Goal: Answer question/provide support: Share knowledge or assist other users

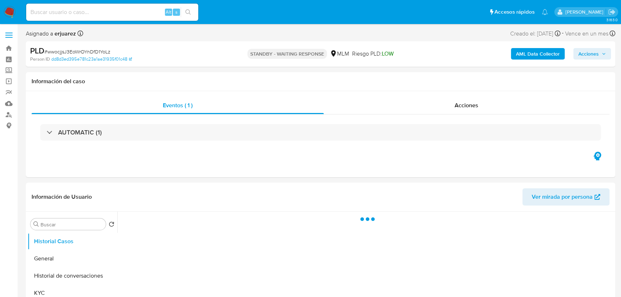
select select "10"
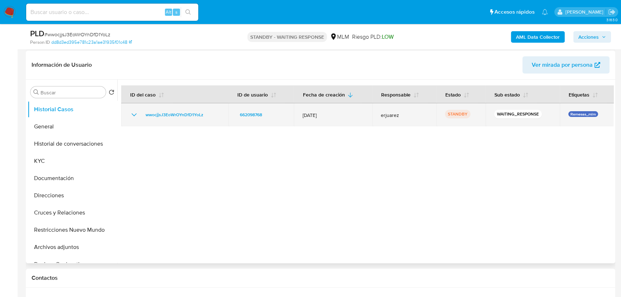
scroll to position [130, 0]
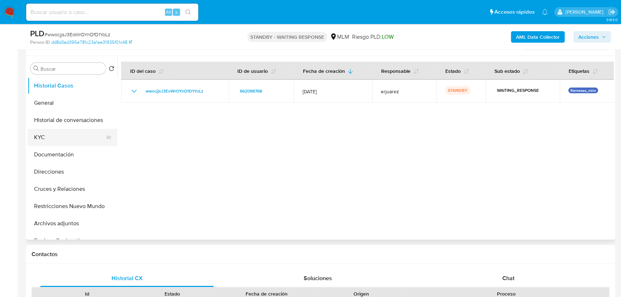
drag, startPoint x: 53, startPoint y: 141, endPoint x: 81, endPoint y: 111, distance: 41.4
click at [53, 141] on button "KYC" at bounding box center [73, 137] width 90 height 17
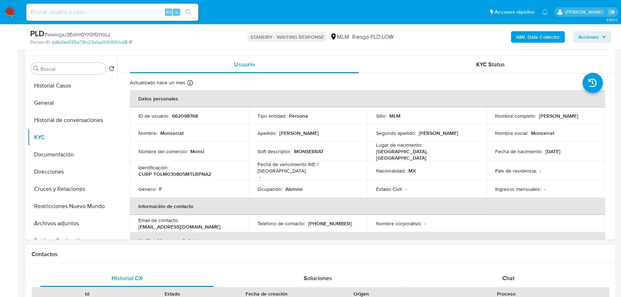
click at [10, 13] on img at bounding box center [10, 12] width 12 height 12
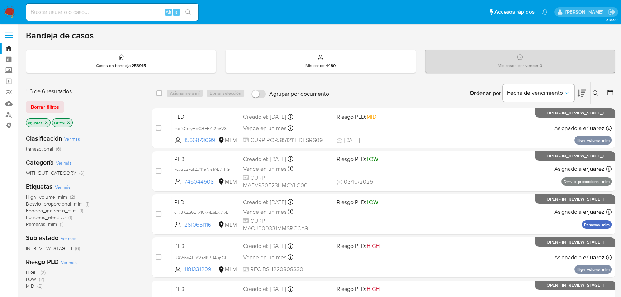
click at [613, 40] on div "Bandeja de casos" at bounding box center [321, 35] width 590 height 11
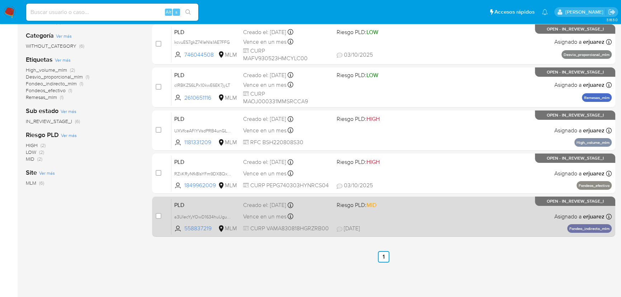
scroll to position [140, 0]
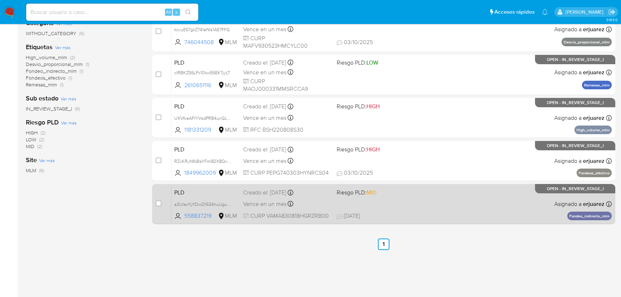
click at [408, 205] on div "PLD a3UIecYyYOwD1634huUguBB3 558837219 MLM Riesgo PLD: MID Creado el: 12/09/202…" at bounding box center [391, 204] width 440 height 36
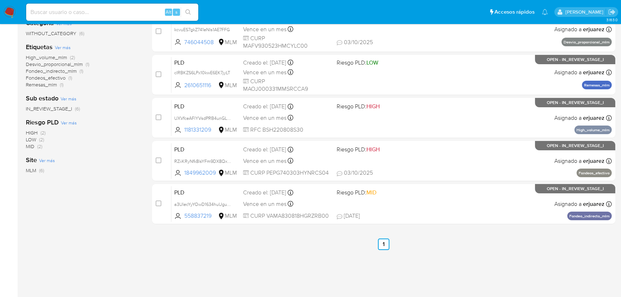
drag, startPoint x: 10, startPoint y: 10, endPoint x: 3, endPoint y: 13, distance: 7.1
click at [10, 10] on img at bounding box center [10, 12] width 12 height 12
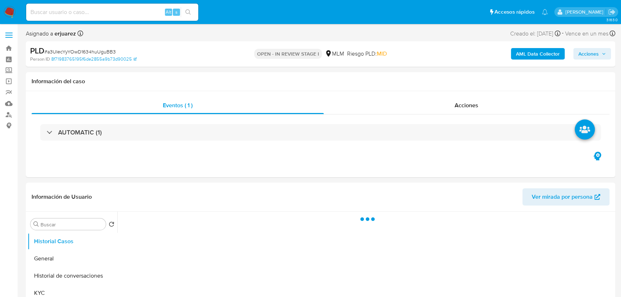
select select "10"
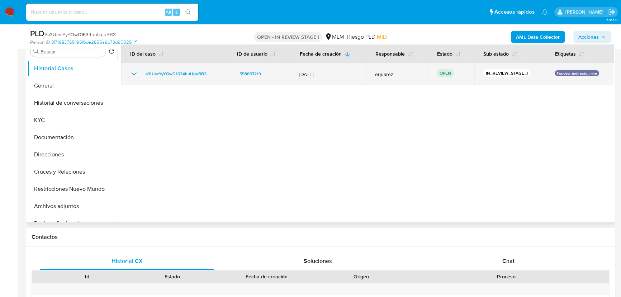
scroll to position [163, 0]
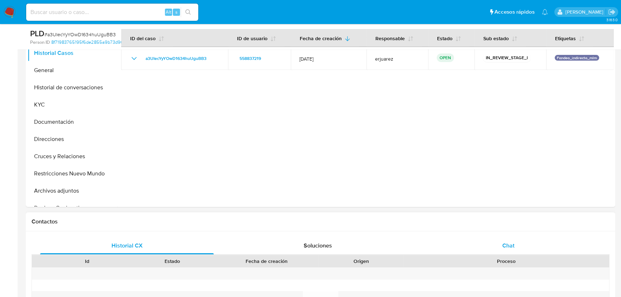
click at [510, 243] on span "Chat" at bounding box center [509, 245] width 12 height 8
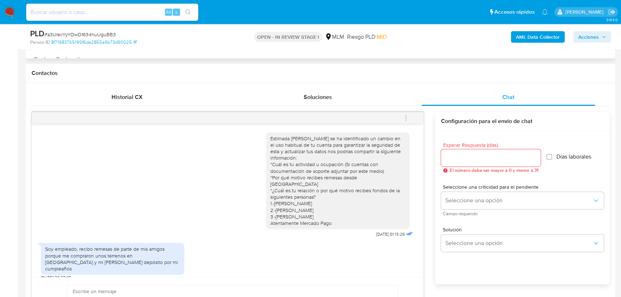
scroll to position [326, 0]
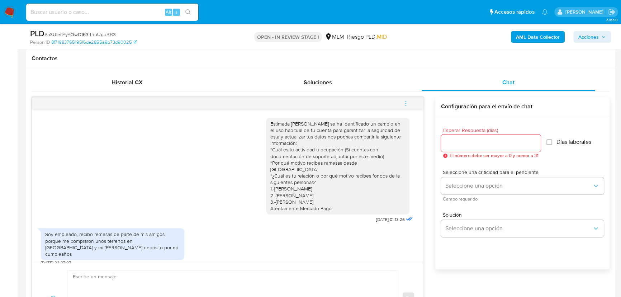
click at [165, 274] on textarea at bounding box center [231, 297] width 316 height 55
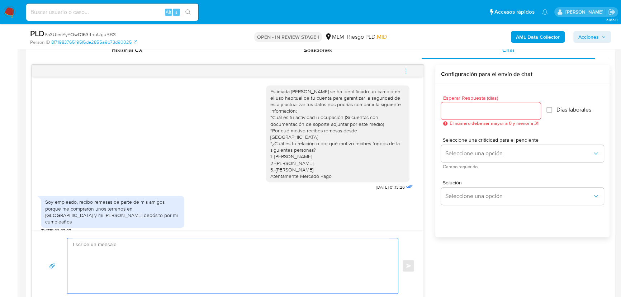
scroll to position [359, 0]
drag, startPoint x: 336, startPoint y: 162, endPoint x: 122, endPoint y: 232, distance: 224.5
click at [282, 153] on div "Estimada Abel se ha identificado un cambio en el uso habitual de tu cuenta para…" at bounding box center [337, 133] width 135 height 91
click at [103, 244] on textarea at bounding box center [231, 265] width 316 height 55
type textarea "h"
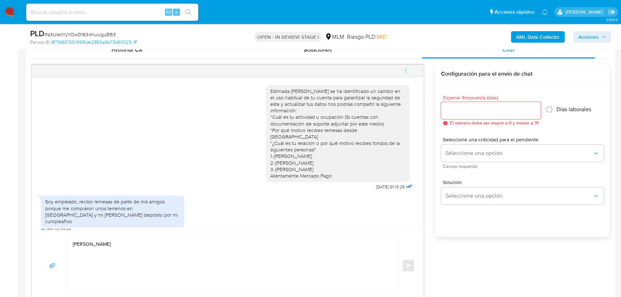
click at [122, 243] on textarea "Hola Abel" at bounding box center [231, 265] width 316 height 55
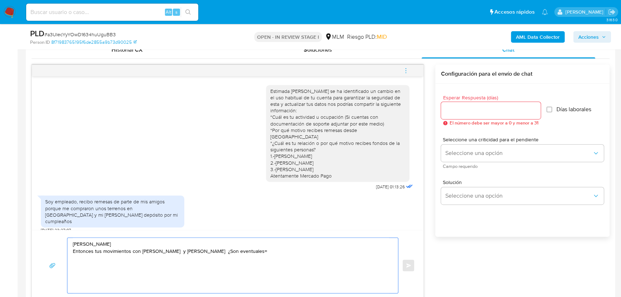
drag, startPoint x: 279, startPoint y: 255, endPoint x: 70, endPoint y: 250, distance: 209.2
click at [70, 250] on div "Hola Abel Entonces tus movimientos con Honorat y Ruben Garcia Quirino ¿Son even…" at bounding box center [230, 265] width 327 height 55
click at [104, 247] on textarea "Hola Abel" at bounding box center [231, 265] width 316 height 55
click at [102, 244] on textarea "Hola Abel" at bounding box center [231, 265] width 316 height 55
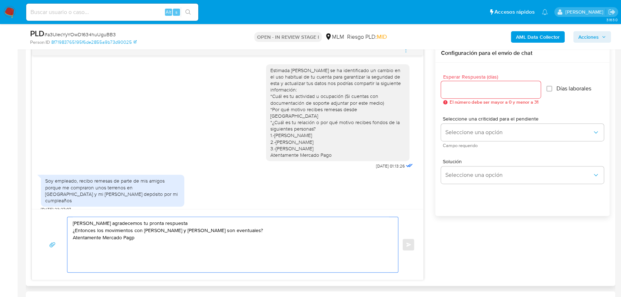
scroll to position [391, 0]
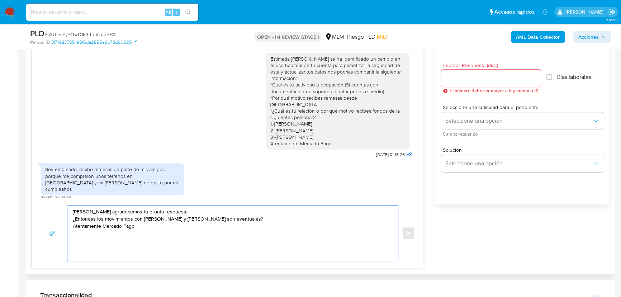
drag, startPoint x: 127, startPoint y: 228, endPoint x: 118, endPoint y: 226, distance: 9.8
click at [108, 226] on textarea "Hola Abel agradecemos tu pronta respuesta ¿Entonces los movimientos con Honorat…" at bounding box center [231, 233] width 316 height 55
click at [140, 226] on textarea "Hola Abel agradecemos tu pronta respuesta ¿Entonces los movimientos con Honorat…" at bounding box center [231, 233] width 316 height 55
type textarea "Hola Abel agradecemos tu pronta respuesta ¿Entonces los movimientos con Honorat…"
drag, startPoint x: 165, startPoint y: 228, endPoint x: -8, endPoint y: 200, distance: 174.9
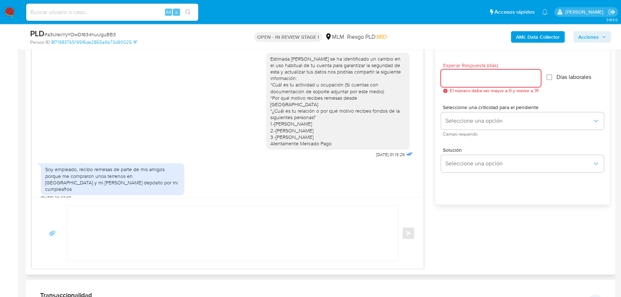
click at [453, 77] on input "Esperar Respuesta (días)" at bounding box center [491, 78] width 100 height 9
type input "2"
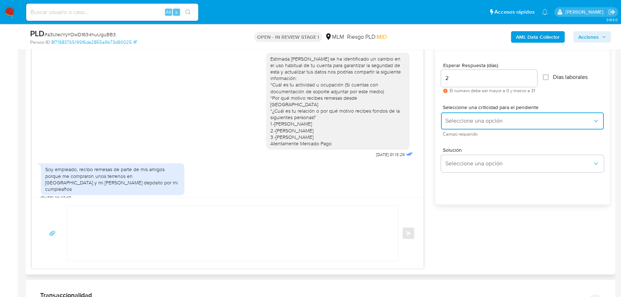
drag, startPoint x: 462, startPoint y: 124, endPoint x: 462, endPoint y: 152, distance: 28.3
click at [462, 124] on button "Seleccione una opción" at bounding box center [522, 120] width 163 height 17
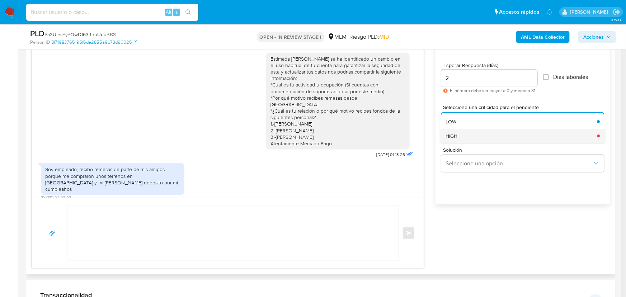
click at [452, 130] on div "HIGH" at bounding box center [518, 136] width 147 height 14
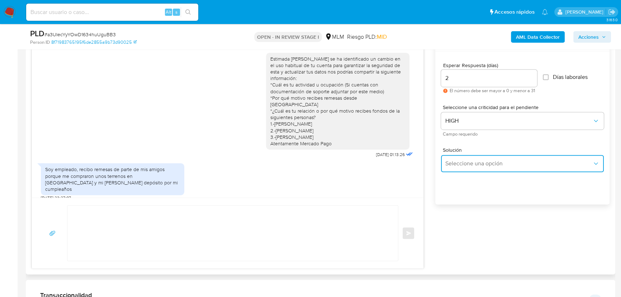
click at [466, 165] on span "Seleccione una opción" at bounding box center [518, 163] width 147 height 7
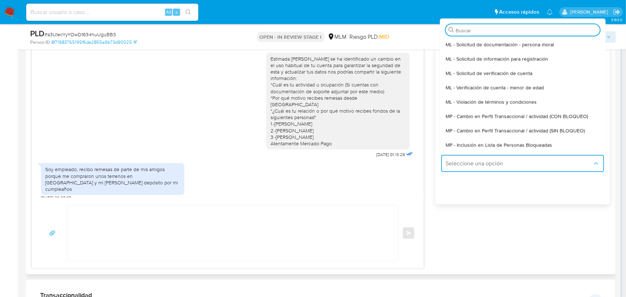
drag, startPoint x: 544, startPoint y: 129, endPoint x: 470, endPoint y: 138, distance: 74.8
click at [544, 129] on span "MP - Cambio en Perfil Transaccional / actividad (SIN BLOQUEO)" at bounding box center [514, 130] width 139 height 6
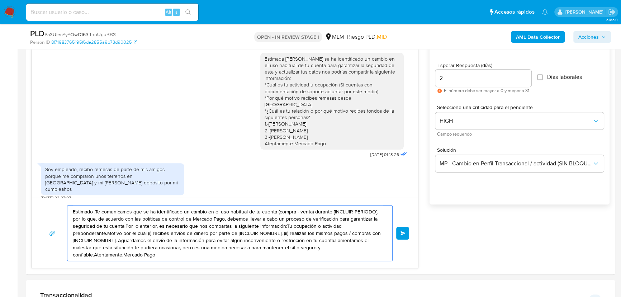
drag, startPoint x: 173, startPoint y: 255, endPoint x: 23, endPoint y: 192, distance: 162.3
paste textarea "Hola Abel agradecemos tu pronta respuesta ¿Entonces los movimientos con Honorat…"
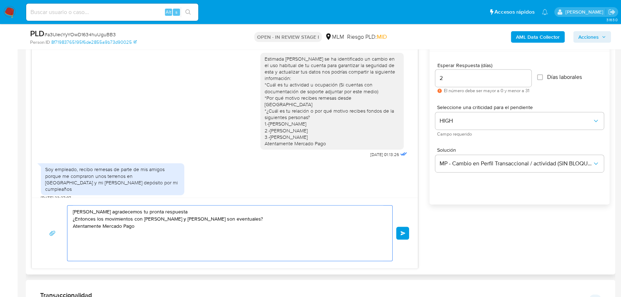
type textarea "Hola Abel agradecemos tu pronta respuesta ¿Entonces los movimientos con Honorat…"
drag, startPoint x: 452, startPoint y: 79, endPoint x: 412, endPoint y: 71, distance: 41.3
click at [412, 71] on div "Estimada Abel se ha identificado un cambio en el uso habitual de tu cuenta para…" at bounding box center [321, 150] width 578 height 236
click at [398, 234] on button "Enviar" at bounding box center [402, 233] width 13 height 13
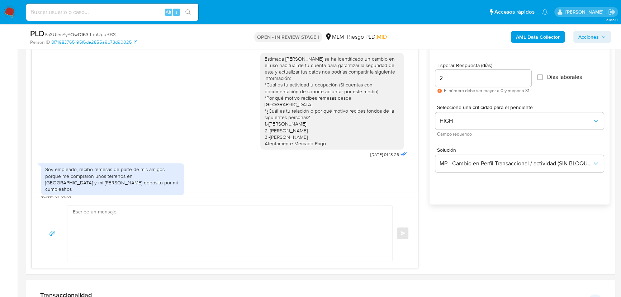
scroll to position [34, 0]
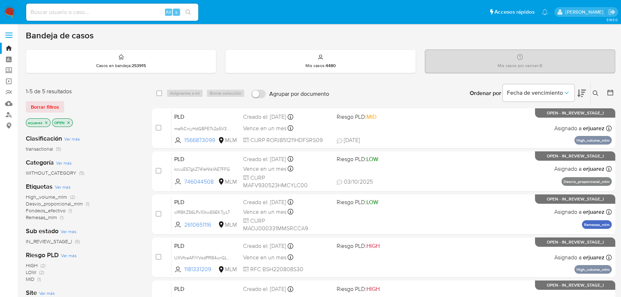
drag, startPoint x: 66, startPoint y: 10, endPoint x: 76, endPoint y: 13, distance: 10.8
click at [66, 10] on input at bounding box center [112, 12] width 172 height 9
paste input "1163085633"
type input "1163085633"
click at [193, 11] on button "search-icon" at bounding box center [188, 12] width 15 height 10
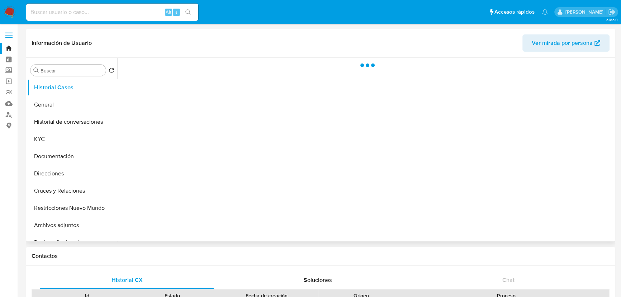
select select "10"
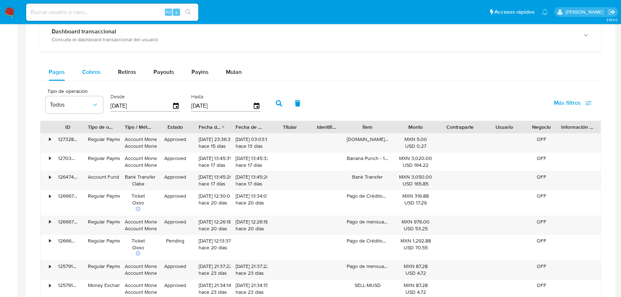
scroll to position [391, 0]
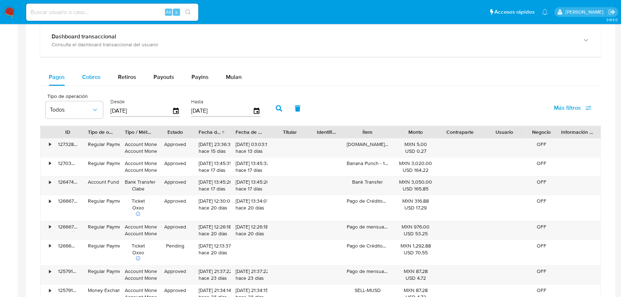
click at [93, 75] on span "Cobros" at bounding box center [91, 77] width 19 height 8
select select "10"
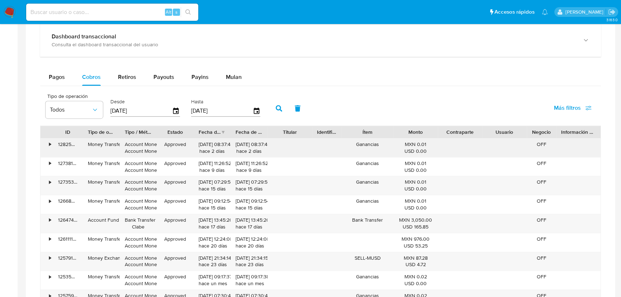
scroll to position [522, 0]
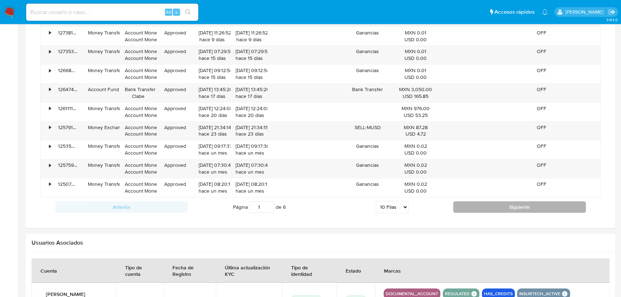
click at [468, 201] on button "Siguiente" at bounding box center [519, 206] width 133 height 11
type input "2"
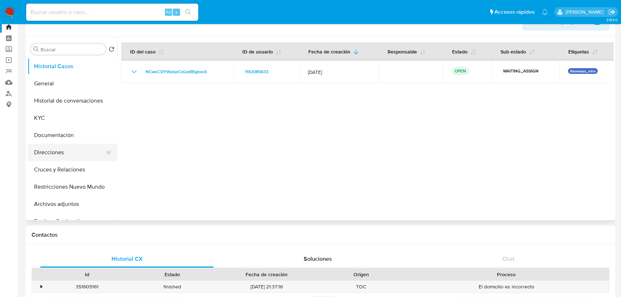
scroll to position [0, 0]
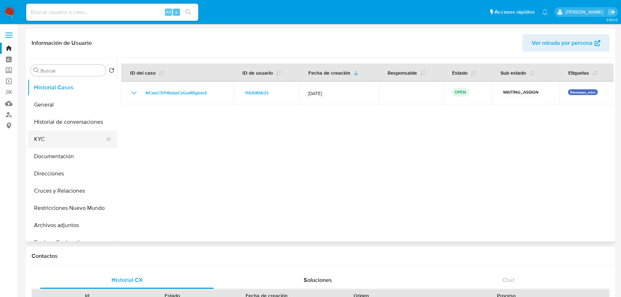
click at [41, 139] on button "KYC" at bounding box center [70, 139] width 84 height 17
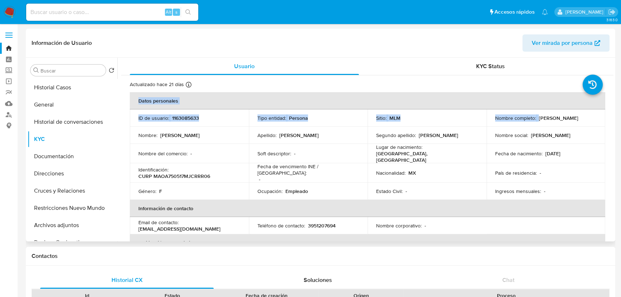
drag, startPoint x: 537, startPoint y: 119, endPoint x: 604, endPoint y: 119, distance: 67.1
copy table "Datos personales ID de usuario : 1163085633 Tipo entidad : Persona Sitio : MLM …"
click at [566, 134] on div "Nombre social : Joshua" at bounding box center [546, 135] width 102 height 6
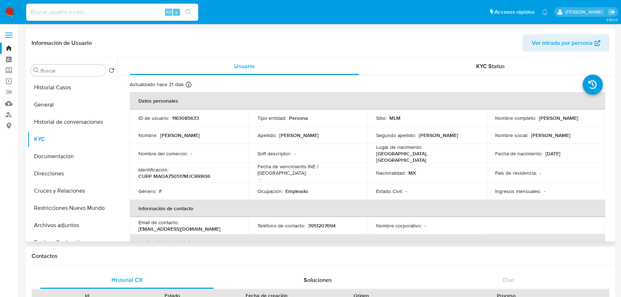
drag, startPoint x: 536, startPoint y: 118, endPoint x: 591, endPoint y: 116, distance: 54.6
click at [591, 116] on div "Nombre completo : Araceli Martinez Ortega" at bounding box center [546, 118] width 102 height 6
copy p "Araceli Martinez Ortega"
click at [83, 12] on input at bounding box center [112, 12] width 172 height 9
paste input "1163085633"
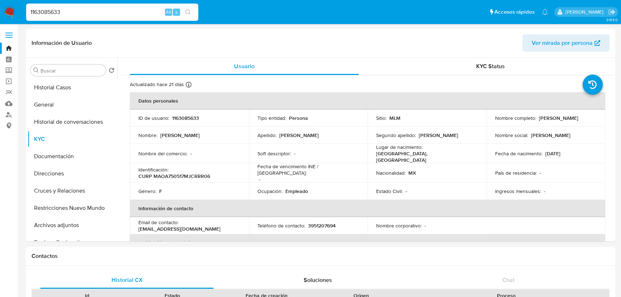
type input "1163085633"
click at [187, 11] on icon "search-icon" at bounding box center [188, 12] width 6 height 6
click at [185, 10] on icon "search-icon" at bounding box center [188, 12] width 6 height 6
click at [68, 90] on button "Historial Casos" at bounding box center [70, 87] width 84 height 17
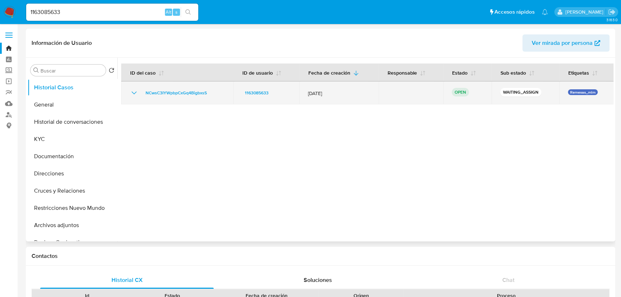
drag, startPoint x: 217, startPoint y: 86, endPoint x: 151, endPoint y: 86, distance: 66.0
click at [151, 86] on td "NCwsC3IYWpbpCxGq4BigbxsS" at bounding box center [177, 92] width 112 height 23
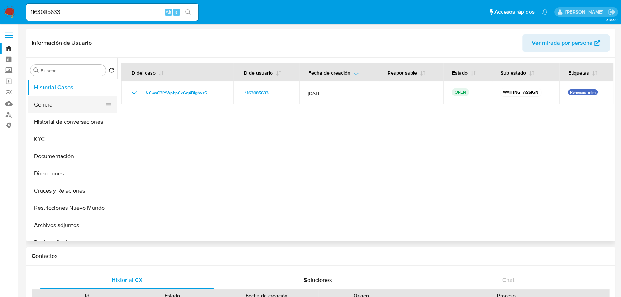
click at [56, 98] on button "General" at bounding box center [70, 104] width 84 height 17
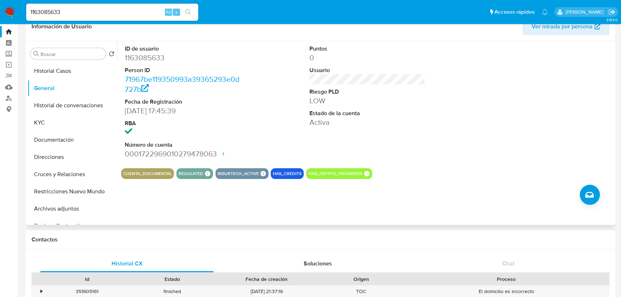
scroll to position [32, 0]
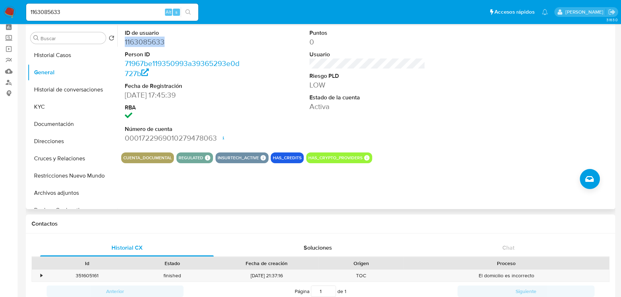
drag, startPoint x: 170, startPoint y: 37, endPoint x: 109, endPoint y: 41, distance: 61.8
click at [121, 43] on div "ID de usuario 1163085633 Person ID 71967be119350993a39365293e0d727b Fecha de Re…" at bounding box center [182, 85] width 123 height 121
copy dd "1163085633"
drag, startPoint x: 8, startPoint y: 70, endPoint x: 13, endPoint y: 69, distance: 5.1
click at [8, 70] on link "Mulan" at bounding box center [42, 71] width 85 height 11
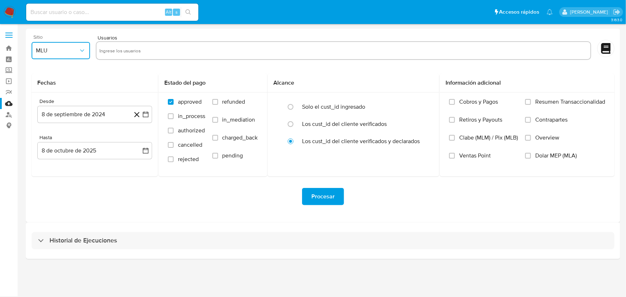
click at [75, 57] on button "MLU" at bounding box center [61, 50] width 58 height 17
drag, startPoint x: 56, startPoint y: 156, endPoint x: 94, endPoint y: 70, distance: 94.4
click at [57, 155] on div "MLM" at bounding box center [59, 155] width 46 height 17
click at [126, 50] on input "text" at bounding box center [343, 50] width 488 height 11
type input "2540867675"
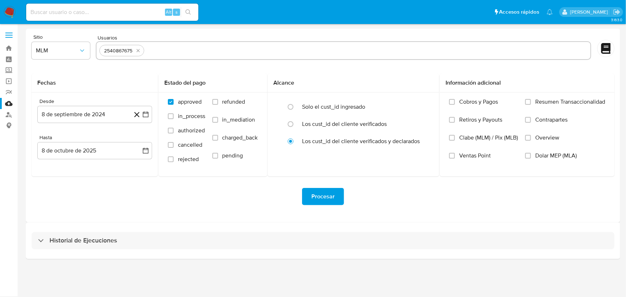
click at [149, 50] on input "text" at bounding box center [367, 50] width 440 height 11
paste input "501297071"
type input "501297071"
click at [145, 119] on button "8 de septiembre de 2024" at bounding box center [94, 114] width 115 height 17
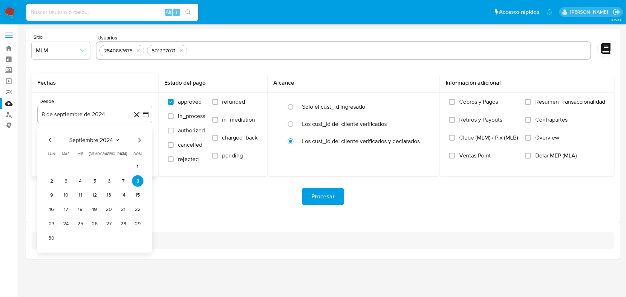
click at [140, 142] on icon "Mes siguiente" at bounding box center [139, 140] width 9 height 9
click at [139, 143] on icon "Mes siguiente" at bounding box center [139, 140] width 9 height 9
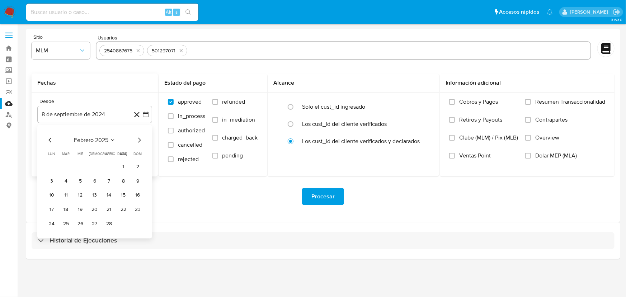
click at [139, 143] on icon "Mes siguiente" at bounding box center [139, 140] width 9 height 9
click at [51, 140] on icon "Mes anterior" at bounding box center [50, 140] width 9 height 9
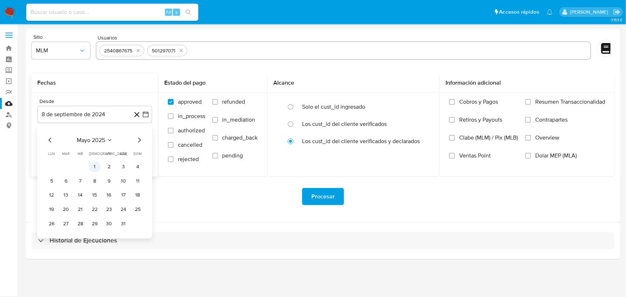
drag, startPoint x: 94, startPoint y: 165, endPoint x: 133, endPoint y: 153, distance: 40.5
click at [95, 165] on button "1" at bounding box center [94, 166] width 11 height 11
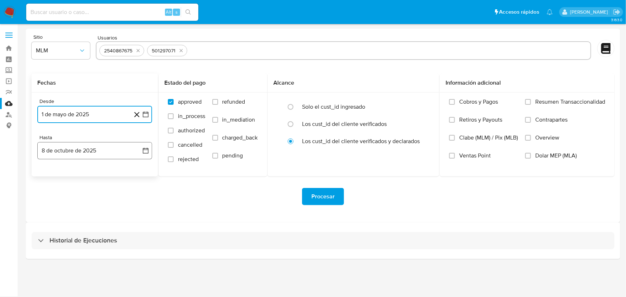
drag, startPoint x: 145, startPoint y: 151, endPoint x: 72, endPoint y: 155, distance: 72.6
click at [144, 151] on icon "button" at bounding box center [145, 150] width 7 height 7
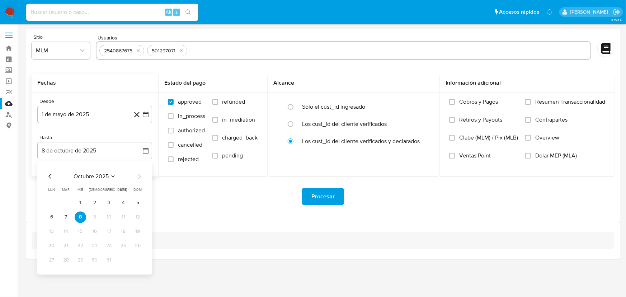
click at [42, 176] on div "octubre 2025 octubre 2025 lun lunes mar martes mié miércoles jue jueves vie vie…" at bounding box center [94, 217] width 115 height 113
click at [47, 177] on icon "Mes anterior" at bounding box center [50, 176] width 9 height 9
drag, startPoint x: 136, startPoint y: 263, endPoint x: 280, endPoint y: 181, distance: 165.1
click at [137, 263] on button "31" at bounding box center [137, 260] width 11 height 11
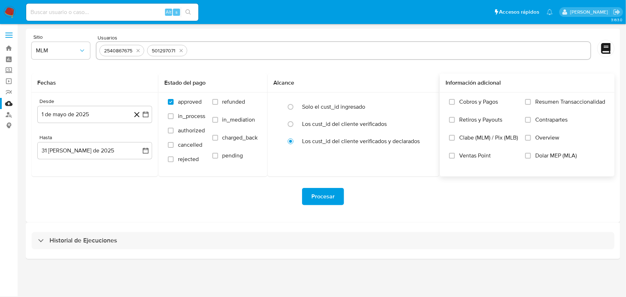
click at [532, 137] on label "Overview" at bounding box center [565, 143] width 80 height 18
click at [531, 137] on input "Overview" at bounding box center [528, 138] width 6 height 6
drag, startPoint x: 355, startPoint y: 199, endPoint x: 15, endPoint y: 197, distance: 339.7
click at [355, 199] on div "Procesar" at bounding box center [323, 196] width 583 height 17
click at [137, 48] on icon "quitar 2540867675" at bounding box center [138, 51] width 6 height 6
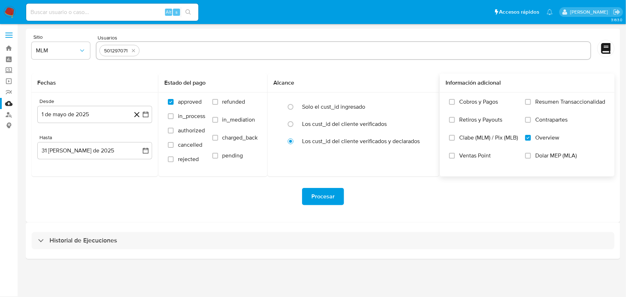
click at [137, 48] on div "501297071" at bounding box center [119, 50] width 40 height 11
click at [133, 50] on icon "quitar 501297071" at bounding box center [133, 50] width 3 height 3
click at [137, 48] on input "text" at bounding box center [343, 50] width 488 height 11
paste input "2540867675"
type input "2540867675"
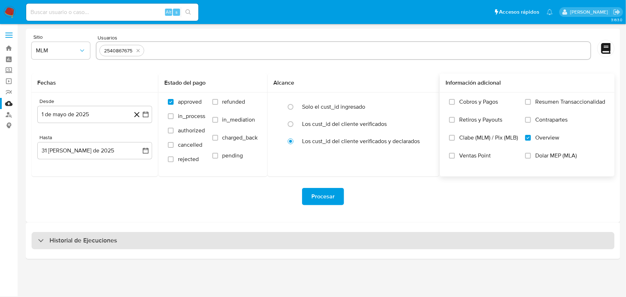
drag, startPoint x: 69, startPoint y: 240, endPoint x: 70, endPoint y: 232, distance: 8.0
click at [68, 240] on h3 "Historial de Ejecuciones" at bounding box center [82, 240] width 67 height 9
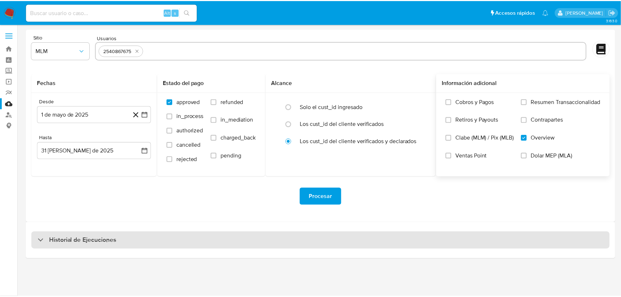
select select "10"
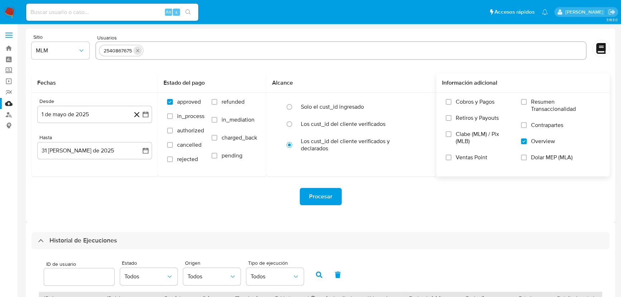
click at [136, 51] on icon "quitar 2540867675" at bounding box center [138, 51] width 6 height 6
click at [129, 48] on input "text" at bounding box center [341, 50] width 484 height 11
paste input "1163085633"
type input "1163085633"
click at [169, 51] on input "text" at bounding box center [364, 50] width 438 height 11
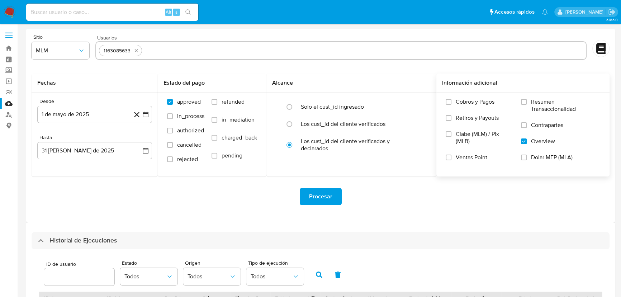
paste input "501297071"
type input "501297071"
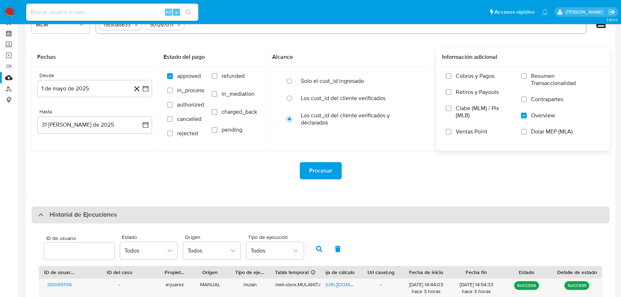
scroll to position [65, 0]
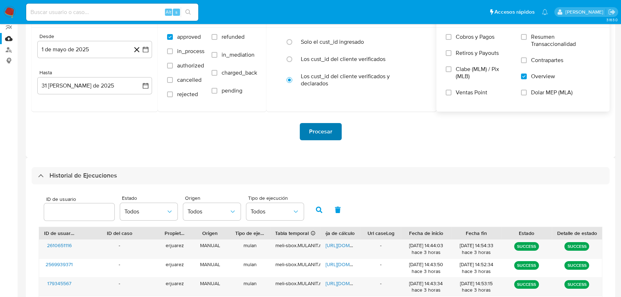
click at [309, 126] on span "Procesar" at bounding box center [320, 132] width 23 height 16
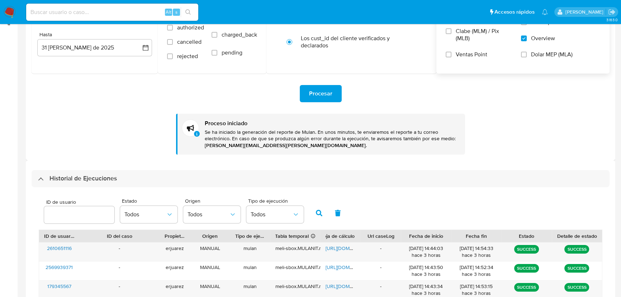
scroll to position [163, 0]
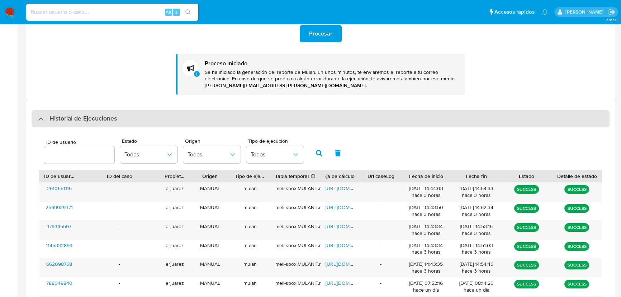
click at [36, 121] on div "Historial de Ejecuciones" at bounding box center [321, 118] width 578 height 17
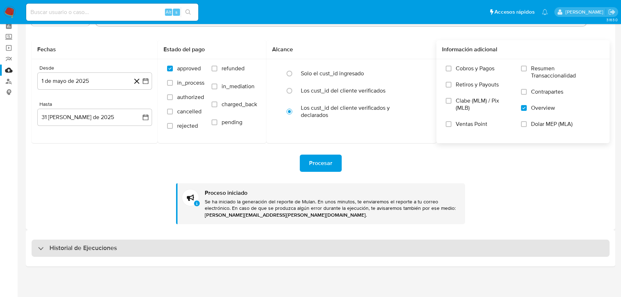
click at [38, 250] on div "Historial de Ejecuciones" at bounding box center [77, 248] width 79 height 9
select select "10"
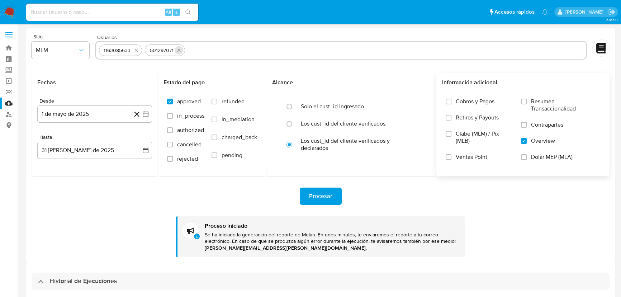
scroll to position [0, 0]
click at [137, 49] on icon "quitar 1163085633" at bounding box center [136, 50] width 3 height 3
click at [133, 49] on icon "quitar 501297071" at bounding box center [133, 51] width 6 height 6
click at [135, 49] on input "text" at bounding box center [341, 50] width 484 height 11
paste input "2540867675"
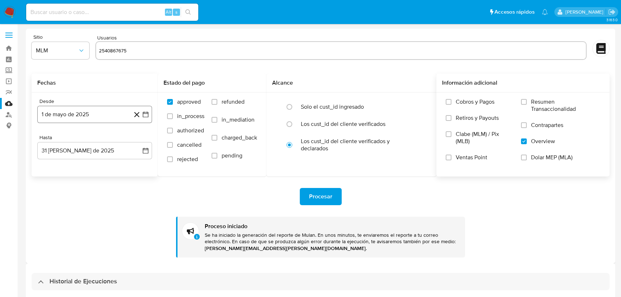
type input "2540867675"
click at [145, 114] on icon "button" at bounding box center [145, 114] width 7 height 7
click at [139, 141] on icon "Mes siguiente" at bounding box center [139, 140] width 3 height 5
drag, startPoint x: 113, startPoint y: 211, endPoint x: 129, endPoint y: 168, distance: 46.6
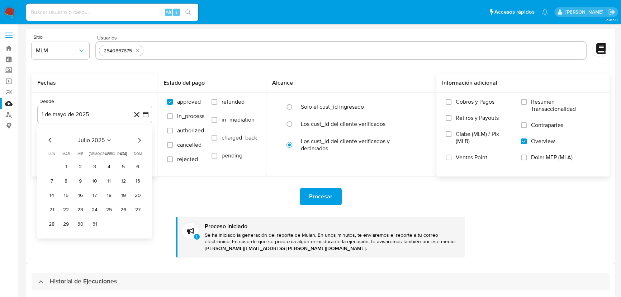
click at [113, 211] on button "25" at bounding box center [108, 209] width 11 height 11
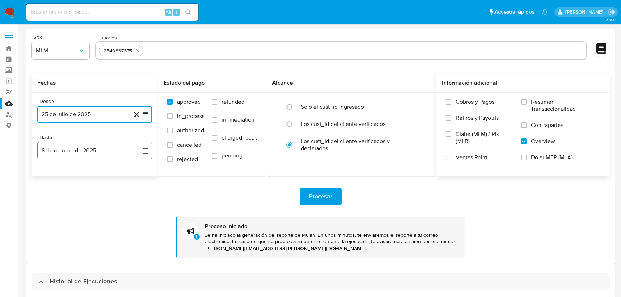
click at [140, 151] on button "8 de octubre de 2025" at bounding box center [94, 150] width 115 height 17
click at [48, 179] on icon "Mes anterior" at bounding box center [50, 176] width 9 height 9
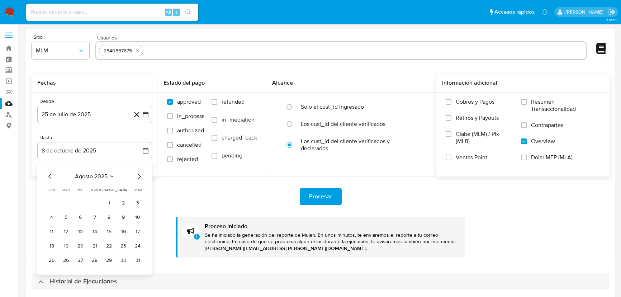
click at [50, 180] on div "agosto 2025 agosto 2025 lun lunes mar martes mié miércoles jue jueves vie viern…" at bounding box center [95, 219] width 98 height 94
click at [50, 180] on icon "Mes anterior" at bounding box center [50, 176] width 9 height 9
click at [139, 179] on icon "Mes siguiente" at bounding box center [139, 176] width 9 height 9
click at [137, 261] on button "31" at bounding box center [137, 260] width 11 height 11
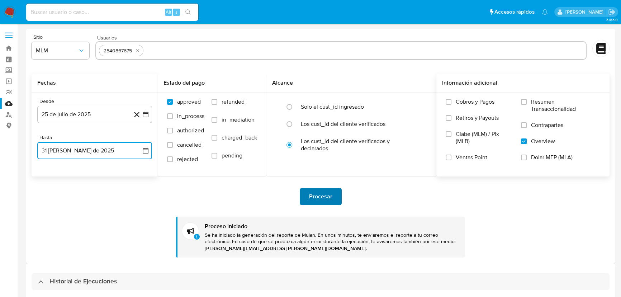
click at [329, 190] on span "Procesar" at bounding box center [320, 197] width 23 height 16
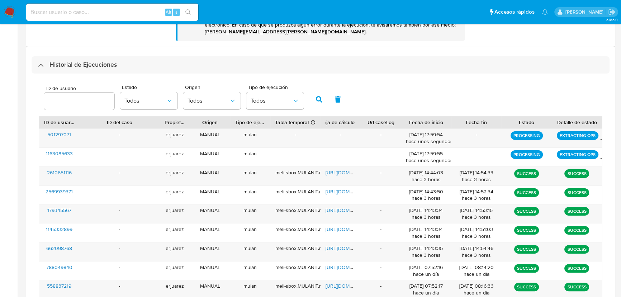
scroll to position [228, 0]
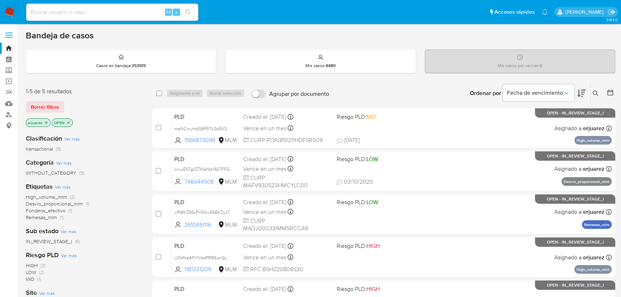
click at [90, 6] on div "Alt s" at bounding box center [112, 12] width 172 height 17
click at [93, 10] on input at bounding box center [112, 12] width 172 height 9
paste input "203367348"
type input "203367348"
click at [193, 11] on button "search-icon" at bounding box center [188, 12] width 15 height 10
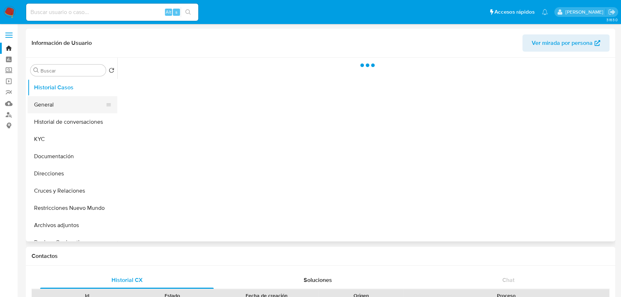
click at [65, 103] on button "General" at bounding box center [70, 104] width 84 height 17
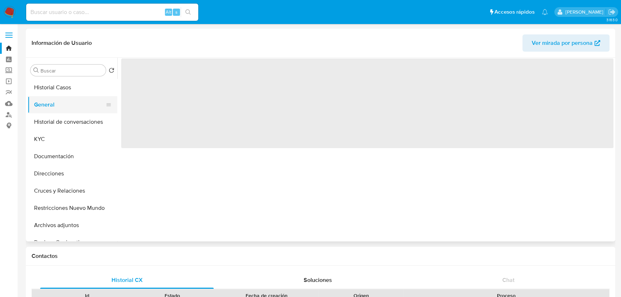
select select "10"
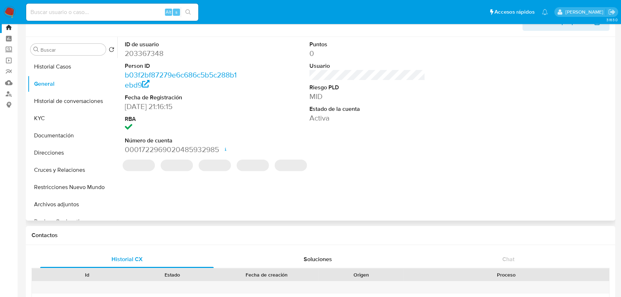
scroll to position [32, 0]
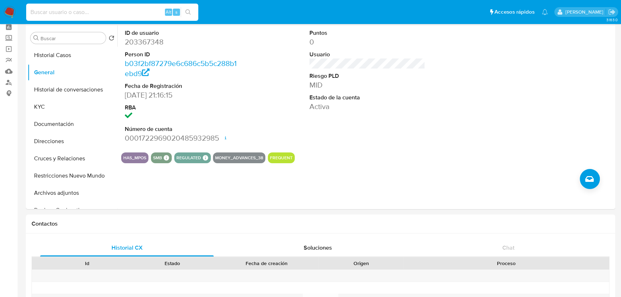
click at [29, 9] on input at bounding box center [112, 12] width 172 height 9
paste input "2540867675"
type input "2540867675"
click at [193, 11] on button "search-icon" at bounding box center [188, 12] width 15 height 10
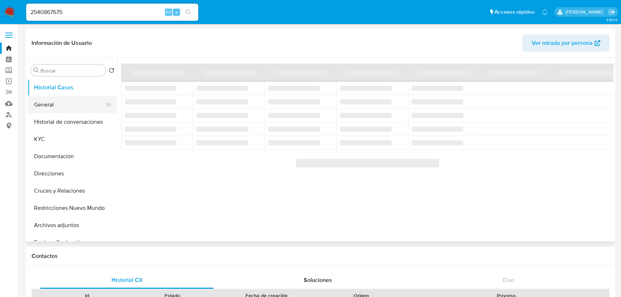
select select "10"
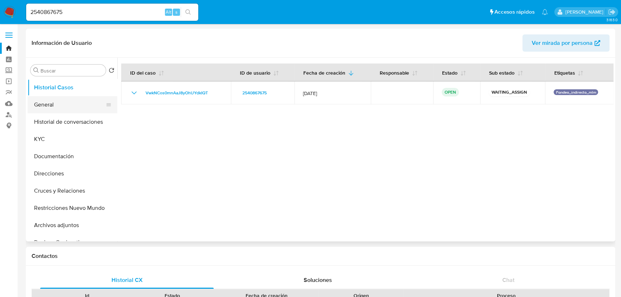
click at [52, 110] on button "General" at bounding box center [70, 104] width 84 height 17
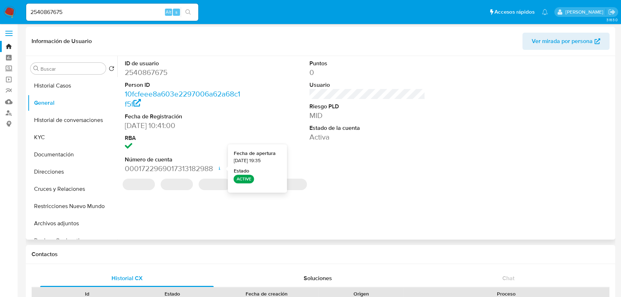
scroll to position [32, 0]
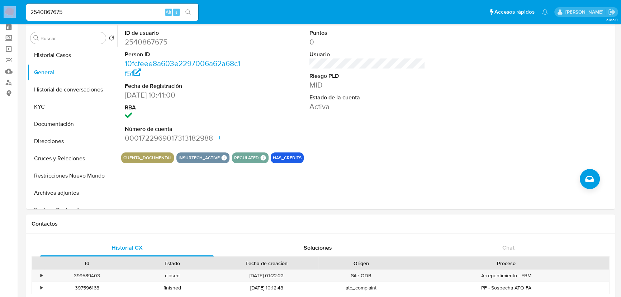
drag, startPoint x: 65, startPoint y: 13, endPoint x: 61, endPoint y: 11, distance: 4.0
click at [14, 11] on nav "Pausado Ver notificaciones 2540867675 Alt s Accesos rápidos Presiona las siguie…" at bounding box center [310, 12] width 621 height 24
drag, startPoint x: 79, startPoint y: 11, endPoint x: -44, endPoint y: 10, distance: 123.0
paste input "501297071"
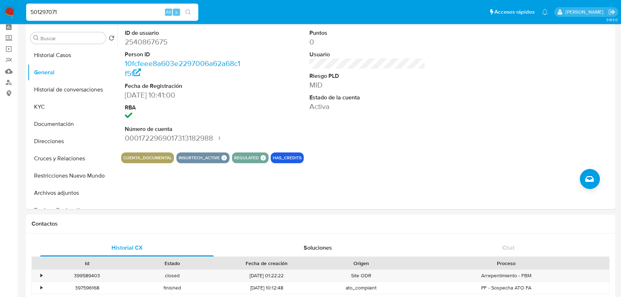
type input "501297071"
click at [192, 11] on button "search-icon" at bounding box center [188, 12] width 15 height 10
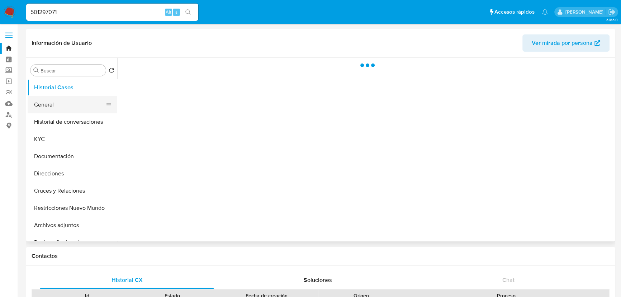
click at [54, 106] on button "General" at bounding box center [70, 104] width 84 height 17
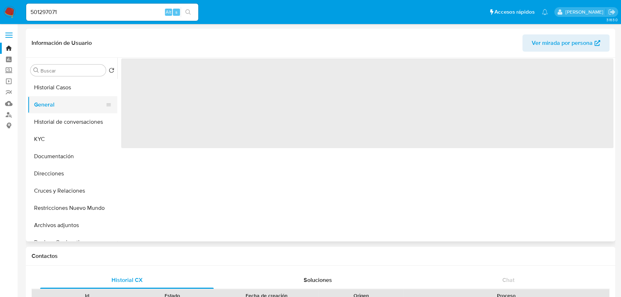
select select "10"
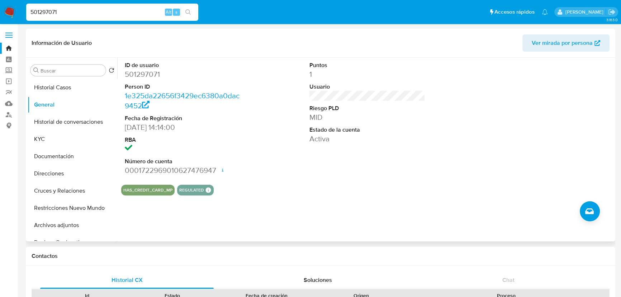
drag, startPoint x: 75, startPoint y: 11, endPoint x: 84, endPoint y: 43, distance: 33.8
click at [4, 11] on nav "Pausado Ver notificaciones 501297071 Alt s Accesos rápidos Presiona las siguien…" at bounding box center [310, 12] width 621 height 24
drag, startPoint x: 89, startPoint y: 13, endPoint x: -34, endPoint y: -2, distance: 123.9
paste input "2540867675"
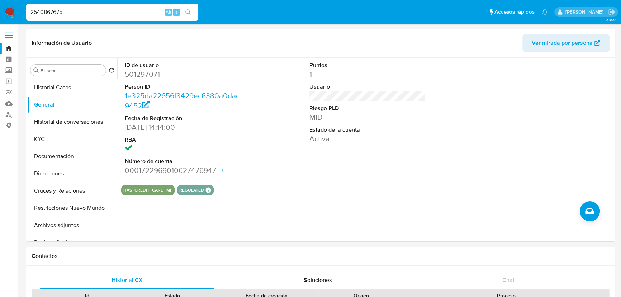
type input "2540867675"
click at [184, 9] on button "search-icon" at bounding box center [188, 12] width 15 height 10
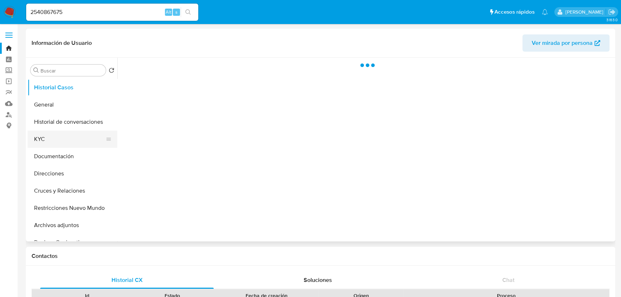
click at [55, 144] on button "KYC" at bounding box center [70, 139] width 84 height 17
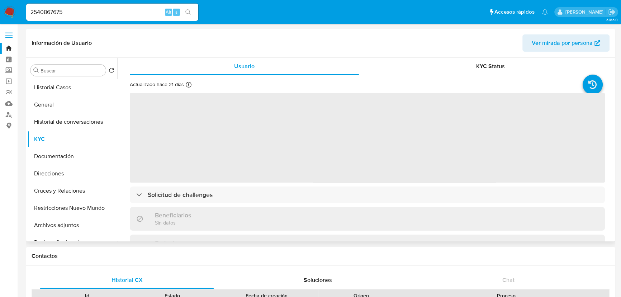
select select "10"
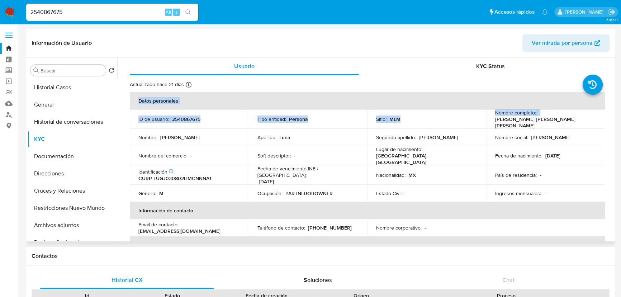
drag, startPoint x: 494, startPoint y: 122, endPoint x: 596, endPoint y: 123, distance: 102.2
click at [596, 123] on td "Nombre completo : Juan Daniel Luna Gonzalez" at bounding box center [546, 118] width 119 height 19
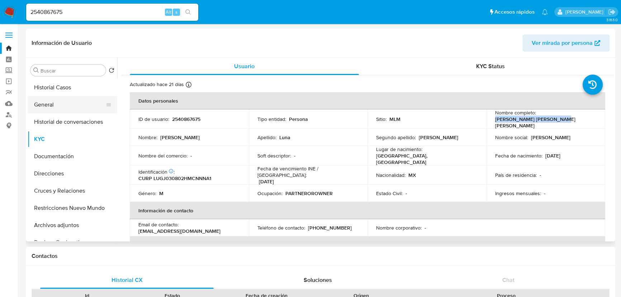
click at [49, 105] on button "General" at bounding box center [70, 104] width 84 height 17
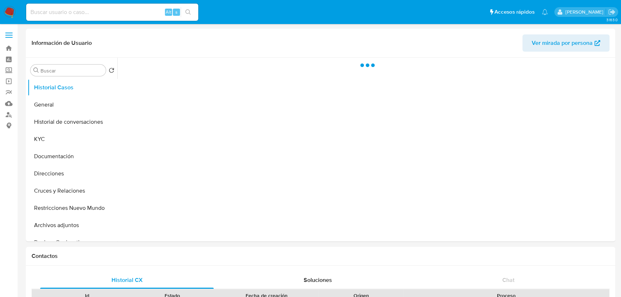
select select "10"
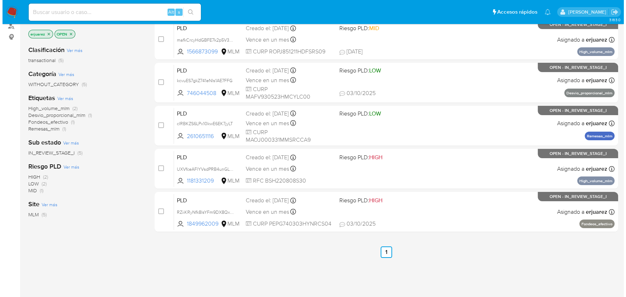
scroll to position [32, 0]
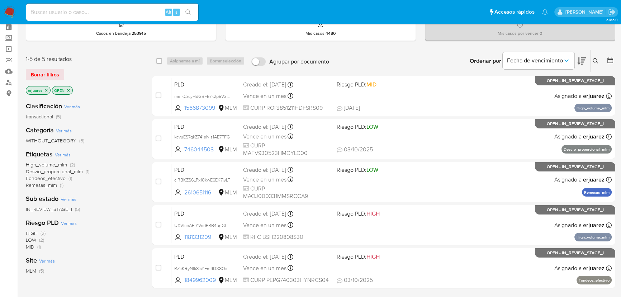
drag, startPoint x: 45, startPoint y: 90, endPoint x: 93, endPoint y: 86, distance: 47.8
click at [45, 90] on icon "close-filter" at bounding box center [46, 90] width 4 height 4
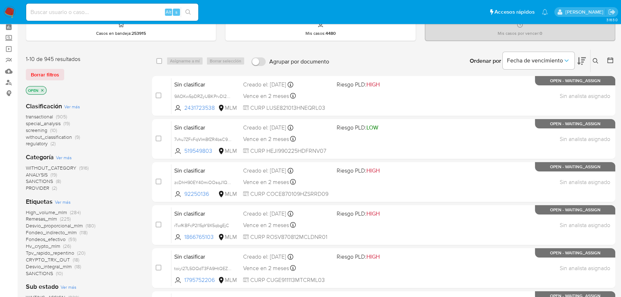
click at [595, 60] on icon at bounding box center [596, 61] width 6 height 6
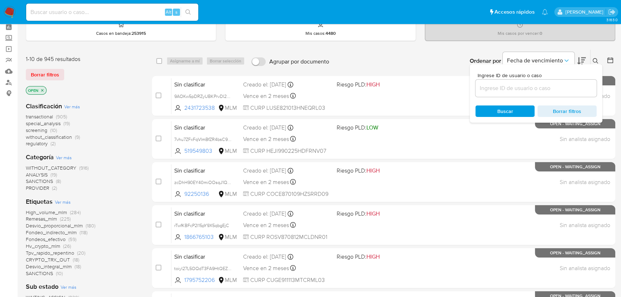
click at [517, 89] on input at bounding box center [536, 88] width 121 height 9
type input "1145332899"
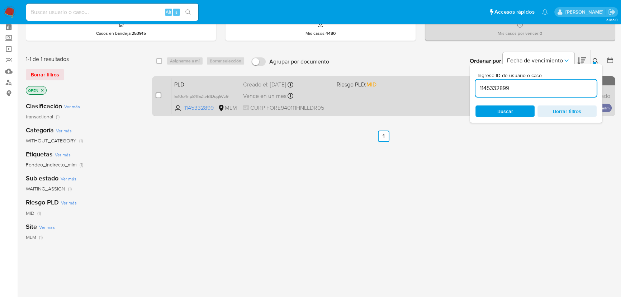
drag, startPoint x: 157, startPoint y: 94, endPoint x: 166, endPoint y: 74, distance: 22.1
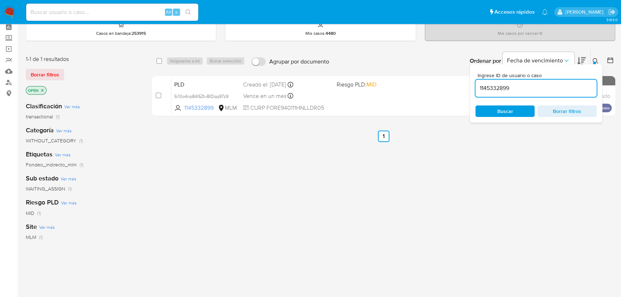
click at [157, 94] on input "checkbox" at bounding box center [159, 96] width 6 height 6
checkbox input "true"
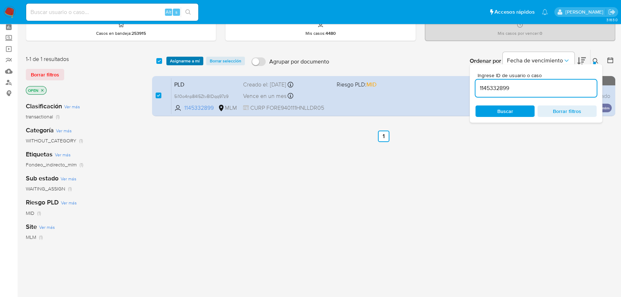
click at [178, 57] on span "Asignarme a mí" at bounding box center [185, 60] width 30 height 7
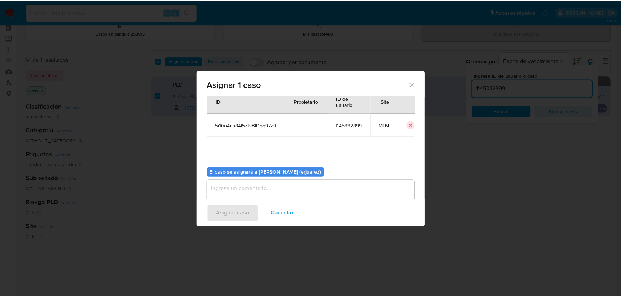
scroll to position [37, 0]
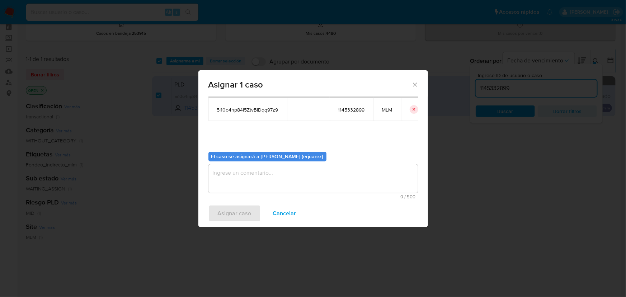
click at [221, 201] on div "Asignar caso Cancelar" at bounding box center [313, 213] width 230 height 27
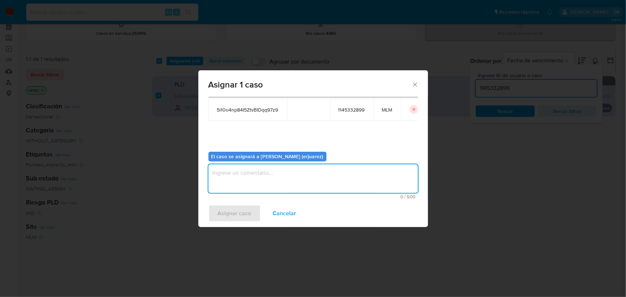
click at [218, 179] on textarea "assign-modal" at bounding box center [312, 178] width 209 height 29
type textarea "EPJU"
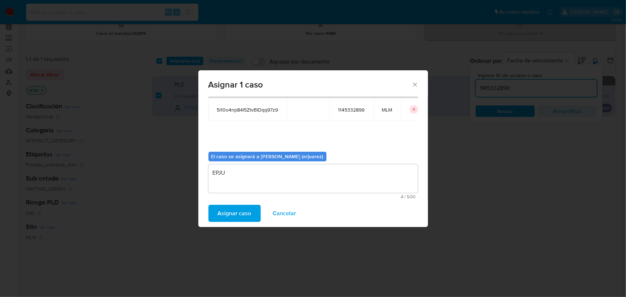
click at [228, 208] on span "Asignar caso" at bounding box center [235, 214] width 34 height 16
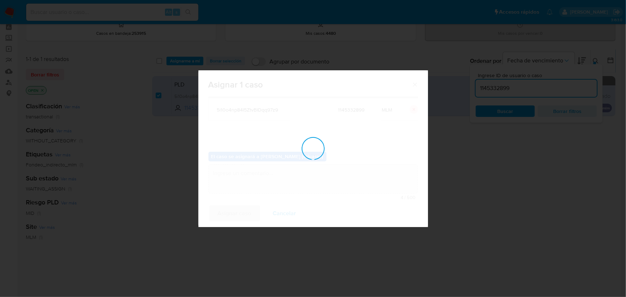
checkbox input "false"
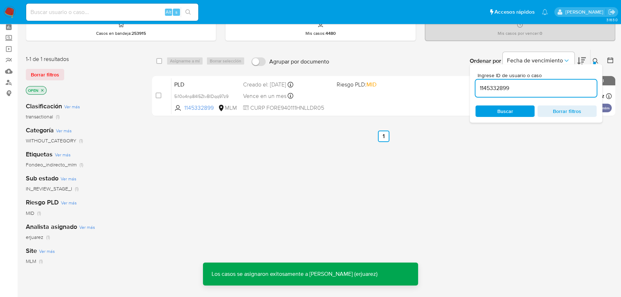
click at [318, 101] on div "PLD 5i10o4np84I5ZtvBIDqq97z9 1145332899 MLM Riesgo PLD: MID Creado el: 12/09/20…" at bounding box center [391, 96] width 440 height 36
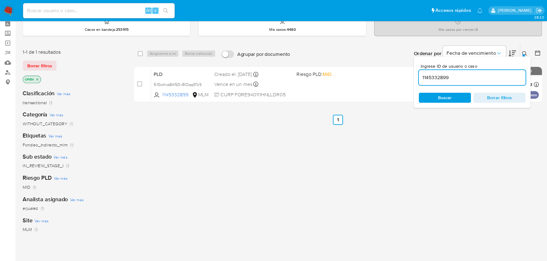
scroll to position [33, 0]
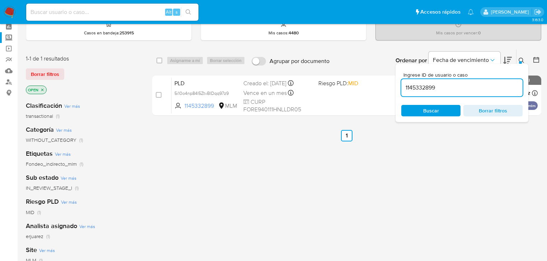
click at [9, 36] on label "Screening" at bounding box center [42, 37] width 85 height 11
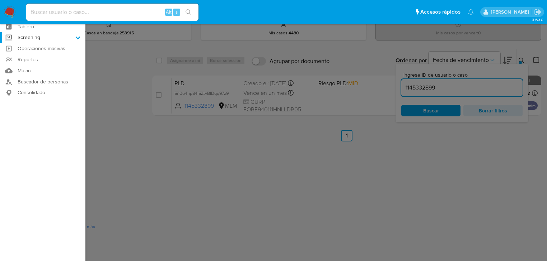
click at [0, 0] on input "Screening" at bounding box center [0, 0] width 0 height 0
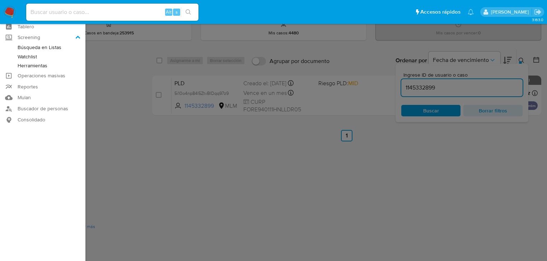
drag, startPoint x: 28, startPoint y: 67, endPoint x: 128, endPoint y: 75, distance: 100.4
click at [28, 66] on link "Herramientas" at bounding box center [42, 65] width 85 height 9
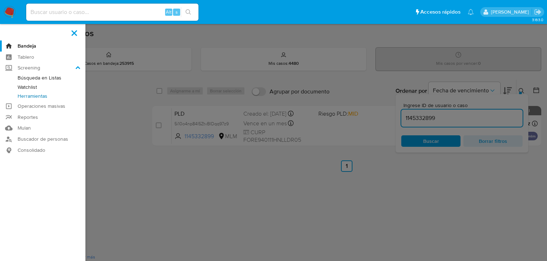
scroll to position [0, 0]
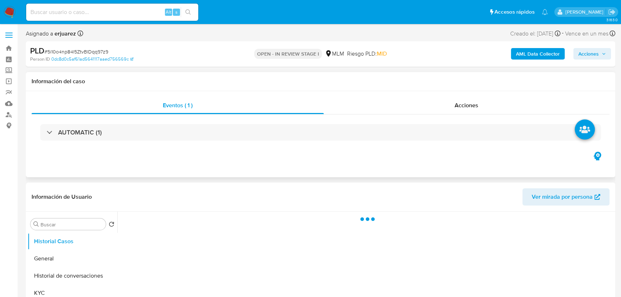
select select "10"
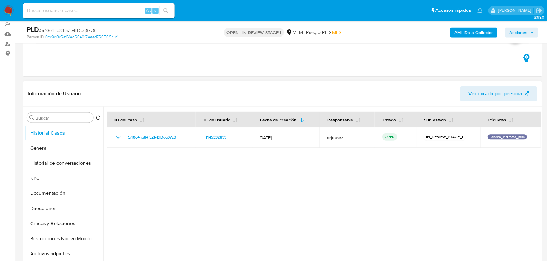
scroll to position [65, 0]
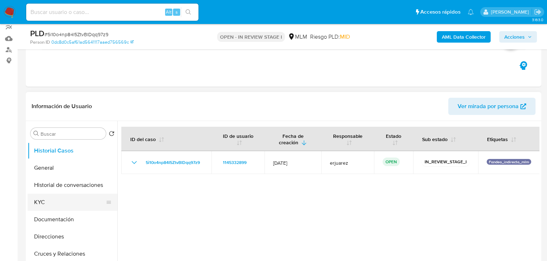
drag, startPoint x: 59, startPoint y: 205, endPoint x: 68, endPoint y: 199, distance: 10.6
click at [60, 204] on button "KYC" at bounding box center [70, 202] width 84 height 17
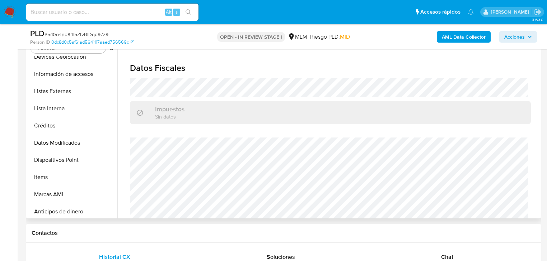
scroll to position [154, 0]
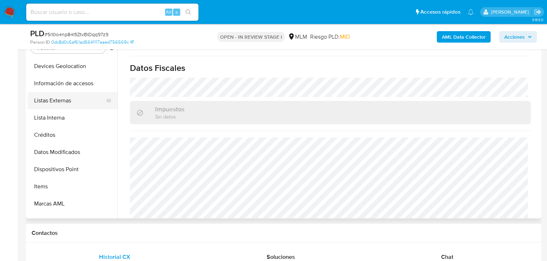
click at [69, 102] on button "Listas Externas" at bounding box center [70, 100] width 84 height 17
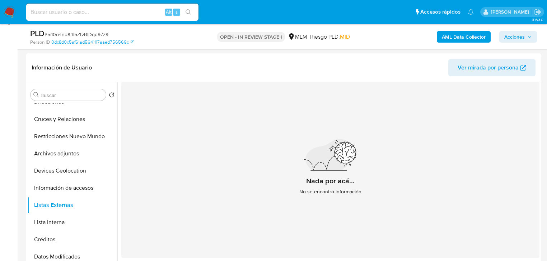
scroll to position [94, 0]
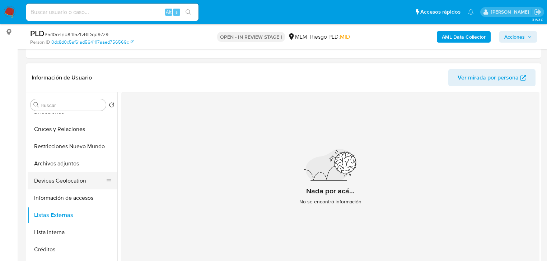
click at [64, 179] on button "Devices Geolocation" at bounding box center [70, 181] width 84 height 17
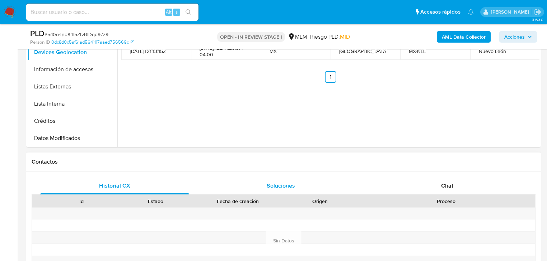
scroll to position [237, 0]
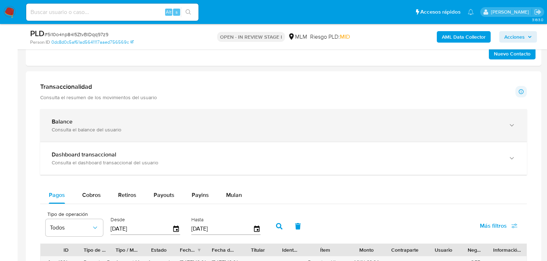
click at [95, 122] on div "Balance" at bounding box center [276, 121] width 449 height 7
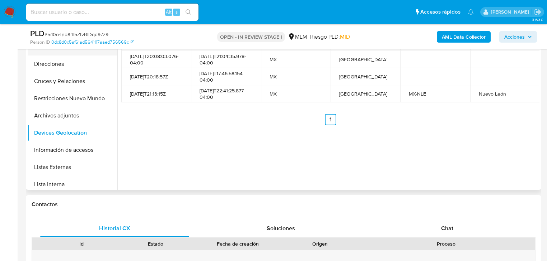
scroll to position [0, 0]
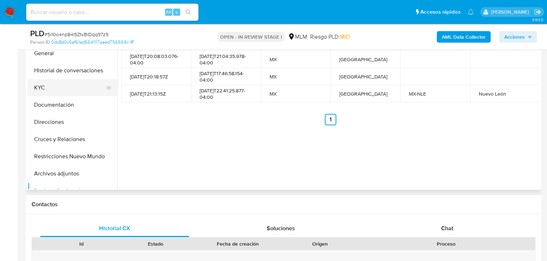
drag, startPoint x: 45, startPoint y: 86, endPoint x: 109, endPoint y: 89, distance: 63.9
click at [47, 85] on button "KYC" at bounding box center [70, 87] width 84 height 17
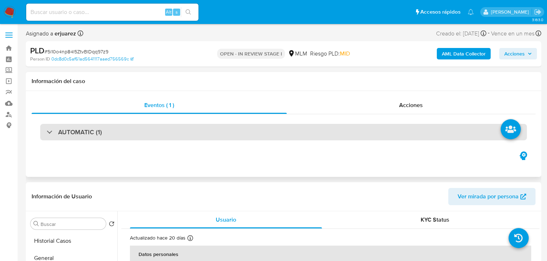
click at [62, 130] on h3 "AUTOMATIC (1)" at bounding box center [80, 132] width 44 height 8
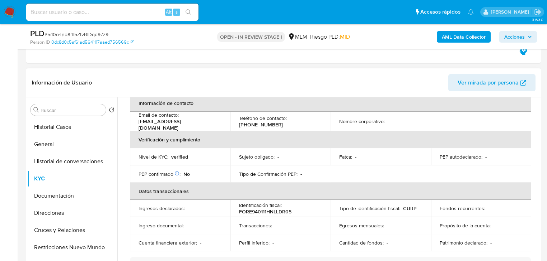
scroll to position [172, 0]
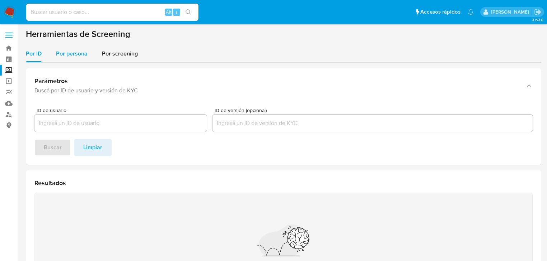
click at [72, 56] on span "Por persona" at bounding box center [72, 53] width 32 height 8
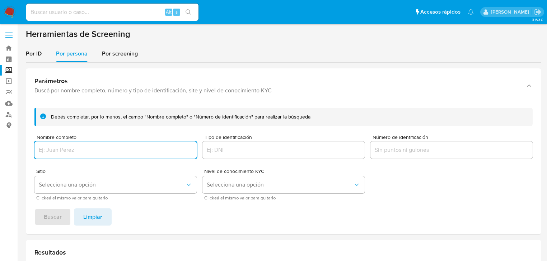
click at [84, 154] on input "Nombre completo" at bounding box center [115, 150] width 162 height 9
click at [55, 215] on span "Buscar" at bounding box center [53, 217] width 18 height 16
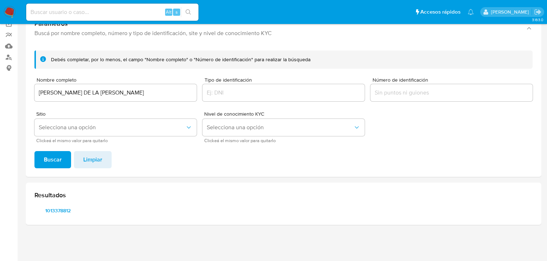
scroll to position [57, 0]
click at [48, 212] on span "1013378812" at bounding box center [57, 211] width 37 height 10
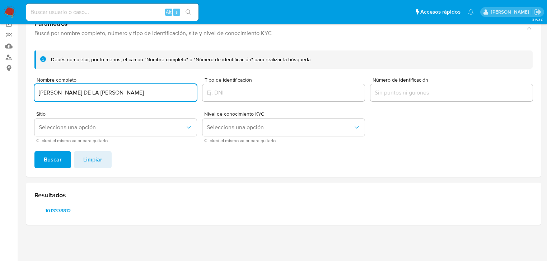
drag, startPoint x: 156, startPoint y: 93, endPoint x: 13, endPoint y: 90, distance: 143.8
click at [7, 82] on section "Bandeja Tablero Screening Búsqueda en Listas Watchlist Herramientas Operaciones…" at bounding box center [273, 102] width 547 height 319
type input "BARBARA SELINA FLORES RODRIGUEZ"
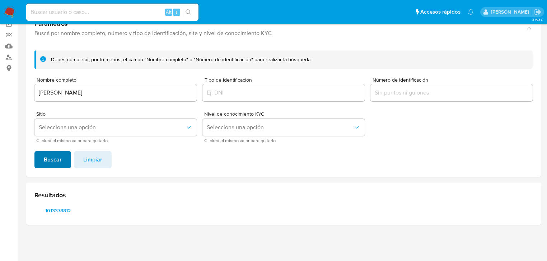
click at [50, 158] on span "Buscar" at bounding box center [53, 160] width 18 height 16
click at [60, 212] on span "1972667628" at bounding box center [57, 211] width 37 height 10
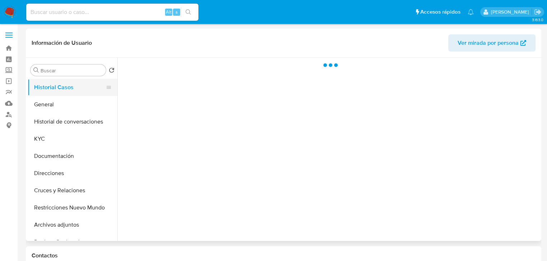
select select "10"
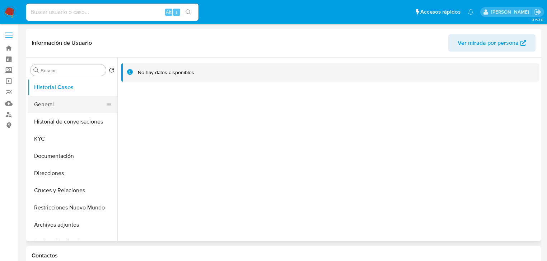
click at [58, 111] on button "General" at bounding box center [70, 104] width 84 height 17
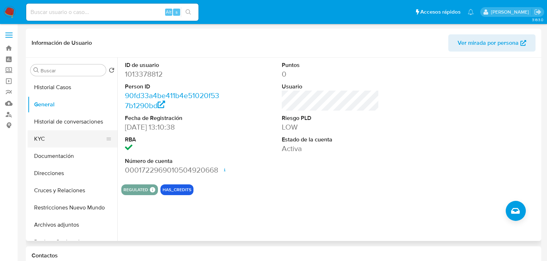
click at [46, 140] on button "KYC" at bounding box center [70, 139] width 84 height 17
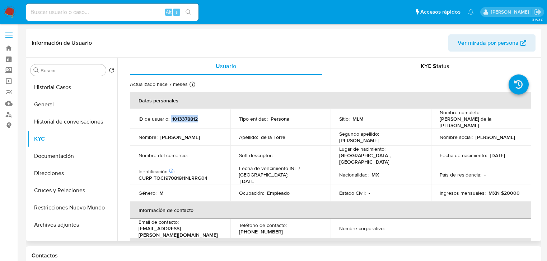
drag, startPoint x: 170, startPoint y: 119, endPoint x: 100, endPoint y: 119, distance: 69.9
click at [201, 119] on div "ID de usuario : 1013378812" at bounding box center [179, 119] width 83 height 6
copy div "1013378812"
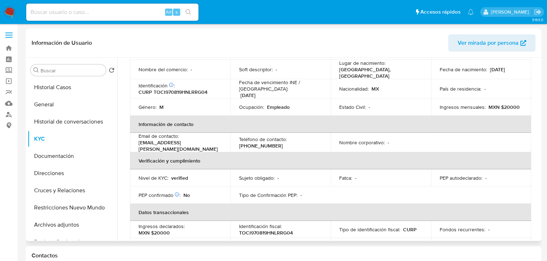
scroll to position [57, 0]
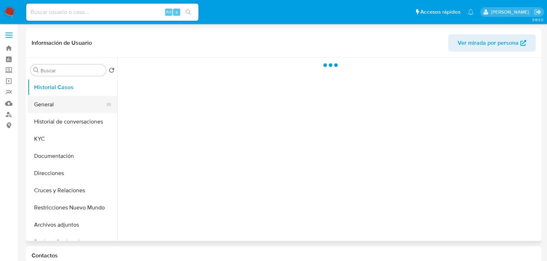
click at [57, 110] on button "General" at bounding box center [70, 104] width 84 height 17
select select "10"
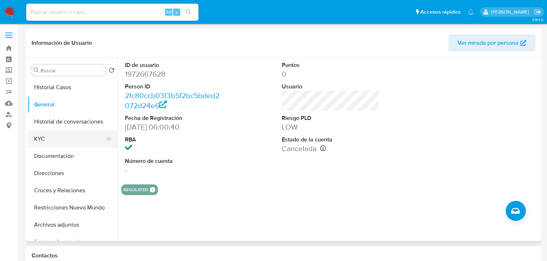
drag, startPoint x: 42, startPoint y: 142, endPoint x: 47, endPoint y: 142, distance: 5.7
click at [42, 142] on button "KYC" at bounding box center [70, 139] width 84 height 17
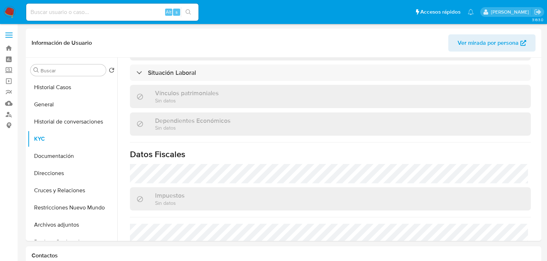
scroll to position [453, 0]
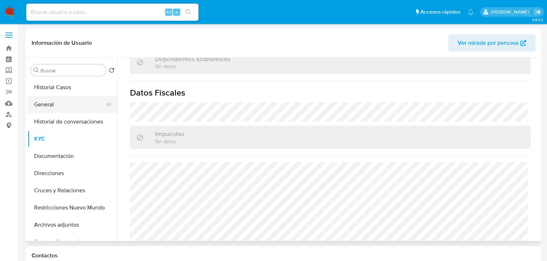
click at [46, 112] on button "General" at bounding box center [70, 104] width 84 height 17
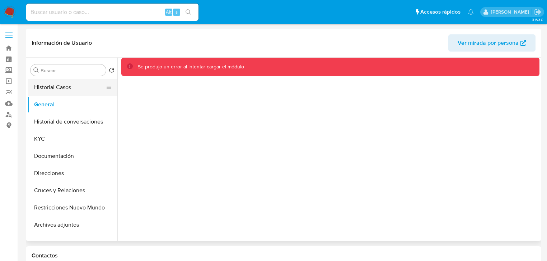
click at [57, 88] on button "Historial Casos" at bounding box center [70, 87] width 84 height 17
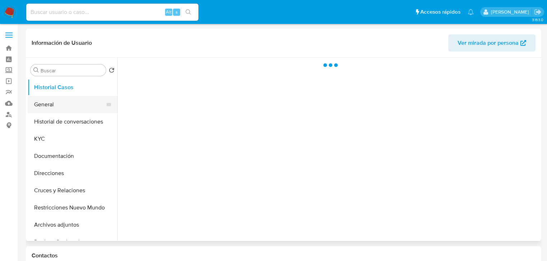
click at [51, 107] on button "General" at bounding box center [70, 104] width 84 height 17
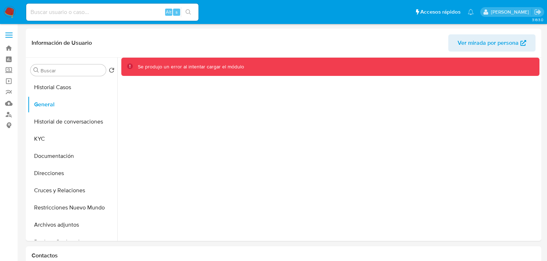
click at [8, 12] on img at bounding box center [10, 12] width 12 height 12
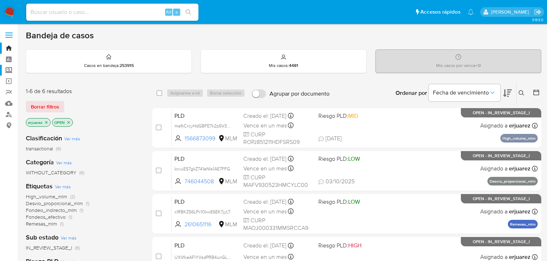
click at [10, 70] on label "Screening" at bounding box center [42, 70] width 85 height 11
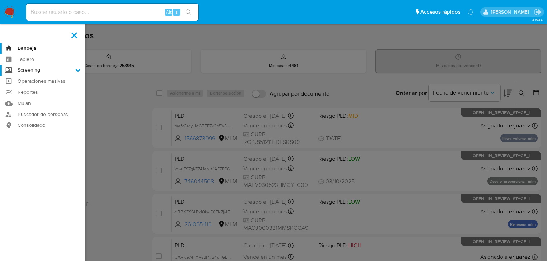
click at [0, 0] on input "Screening" at bounding box center [0, 0] width 0 height 0
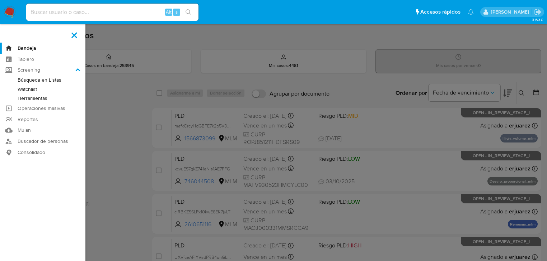
click at [30, 100] on link "Herramientas" at bounding box center [42, 98] width 85 height 9
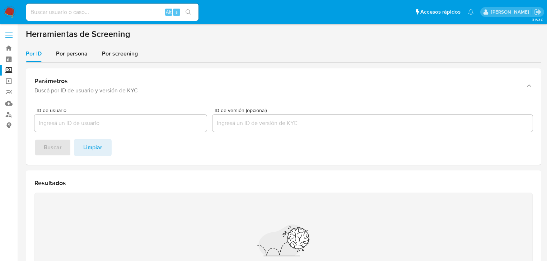
drag, startPoint x: 71, startPoint y: 49, endPoint x: 71, endPoint y: 66, distance: 17.6
click at [71, 49] on div "Por persona" at bounding box center [72, 53] width 32 height 17
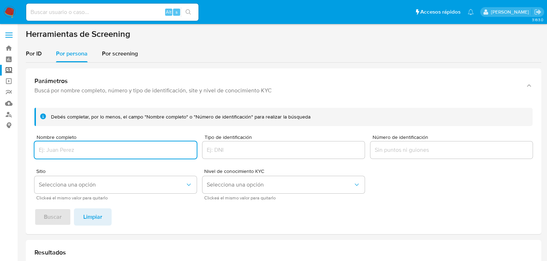
click at [55, 156] on div at bounding box center [115, 150] width 162 height 17
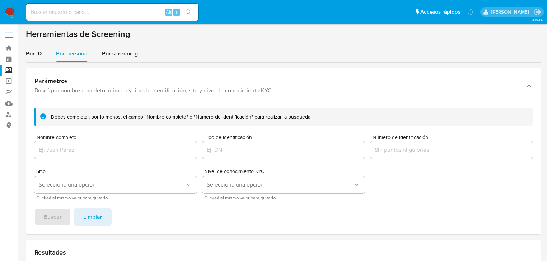
click at [55, 155] on div at bounding box center [115, 150] width 162 height 17
click at [61, 149] on input "Nombre completo" at bounding box center [115, 150] width 162 height 9
click at [58, 223] on span "Buscar" at bounding box center [53, 217] width 18 height 16
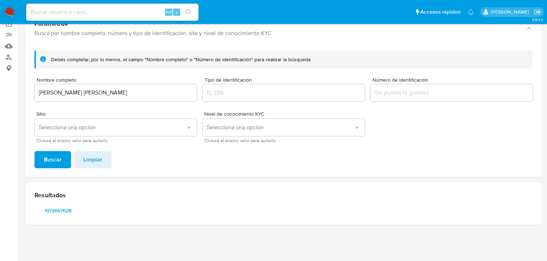
scroll to position [57, 0]
click at [62, 211] on span "1972667628" at bounding box center [57, 211] width 37 height 10
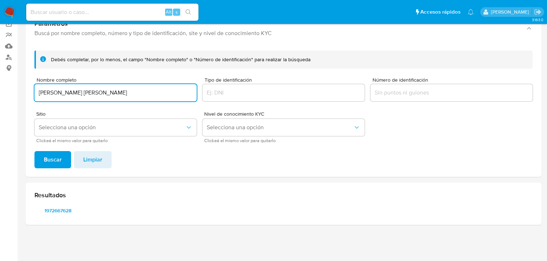
drag, startPoint x: 147, startPoint y: 95, endPoint x: 45, endPoint y: 141, distance: 112.2
click at [5, 91] on section "Bandeja Tablero Screening Búsqueda en Listas Watchlist Herramientas Operaciones…" at bounding box center [273, 102] width 547 height 319
type input "ANA RUTH FLORES RODRIGUEZ"
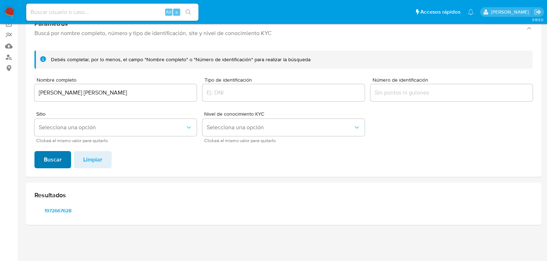
click at [52, 158] on span "Buscar" at bounding box center [53, 160] width 18 height 16
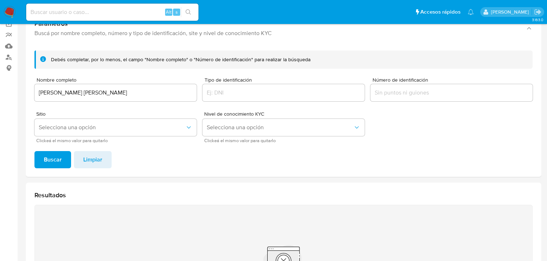
click at [10, 13] on img at bounding box center [10, 12] width 12 height 12
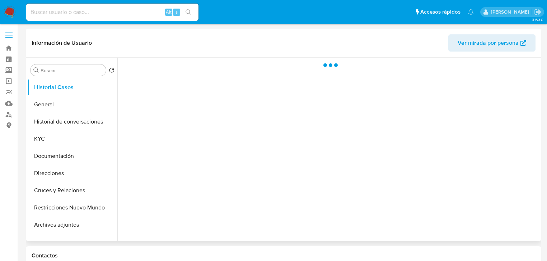
drag, startPoint x: 137, startPoint y: 96, endPoint x: 129, endPoint y: 99, distance: 7.9
click at [133, 98] on div at bounding box center [328, 150] width 422 height 184
select select "10"
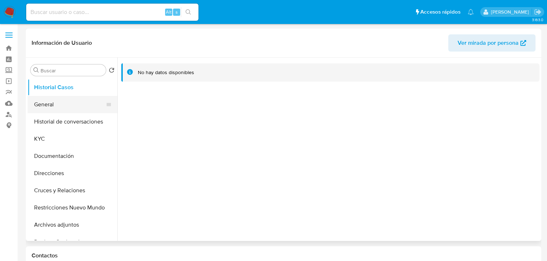
click at [56, 106] on button "General" at bounding box center [70, 104] width 84 height 17
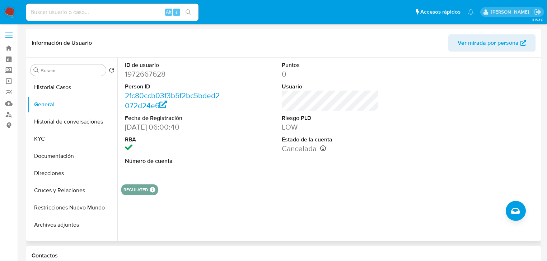
drag, startPoint x: 168, startPoint y: 73, endPoint x: 171, endPoint y: 75, distance: 3.8
click at [168, 73] on dd "1972667628" at bounding box center [173, 74] width 97 height 10
drag, startPoint x: 138, startPoint y: 75, endPoint x: 24, endPoint y: 79, distance: 114.5
click at [119, 75] on div "ID de usuario 1972667628 Person ID 2fc80ccb03f3b5f2bc5bded2072d24e6 Fecha de Re…" at bounding box center [328, 150] width 422 height 184
copy dd "1972667628"
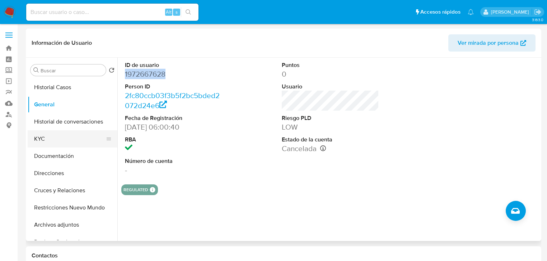
click at [54, 138] on button "KYC" at bounding box center [70, 139] width 84 height 17
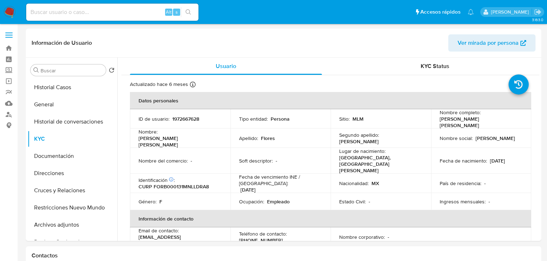
click at [68, 11] on input at bounding box center [112, 12] width 172 height 9
paste input "193621622"
type input "193621622"
click at [188, 13] on icon "search-icon" at bounding box center [188, 12] width 6 height 6
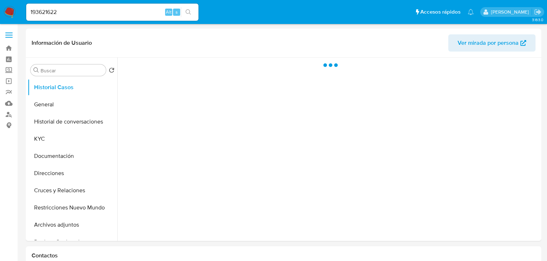
select select "10"
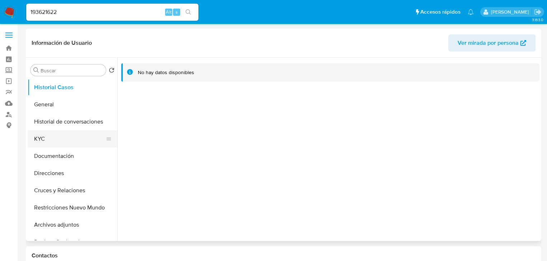
click at [53, 139] on button "KYC" at bounding box center [70, 139] width 84 height 17
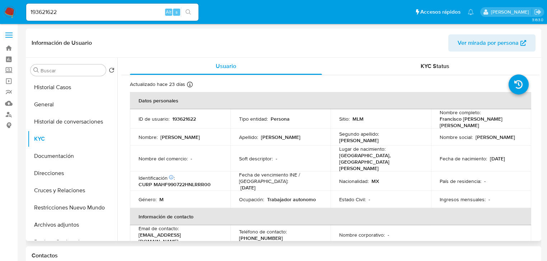
click at [374, 132] on td "Segundo apellido : Hernandez" at bounding box center [380, 137] width 100 height 17
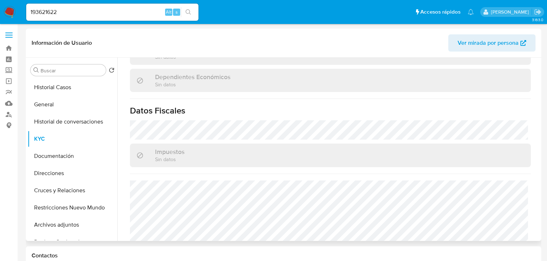
scroll to position [448, 0]
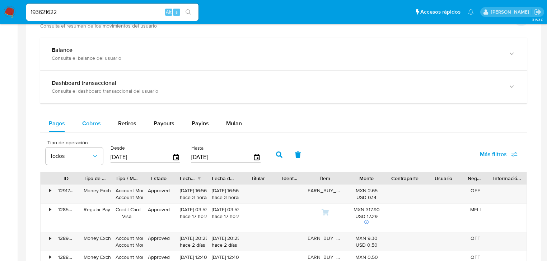
click at [99, 129] on div "Cobros" at bounding box center [91, 123] width 19 height 17
select select "10"
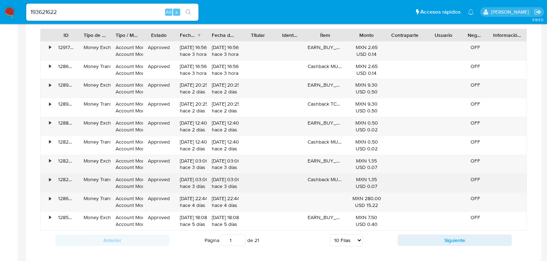
scroll to position [488, 0]
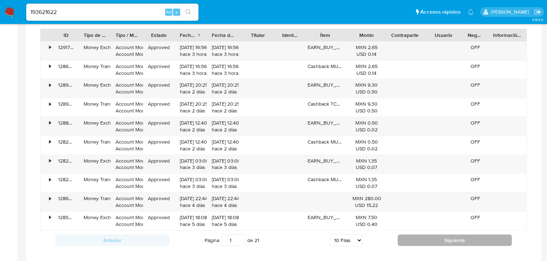
click at [427, 245] on button "Siguiente" at bounding box center [454, 240] width 114 height 11
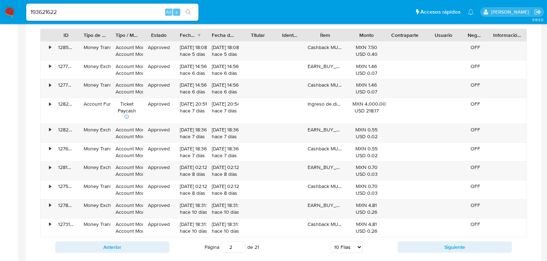
click at [422, 238] on div "Anterior Página 2 de 21 5 Filas 10 Filas 20 Filas 25 Filas 50 Filas 100 Filas S…" at bounding box center [283, 247] width 486 height 19
click at [424, 248] on button "Siguiente" at bounding box center [454, 247] width 114 height 11
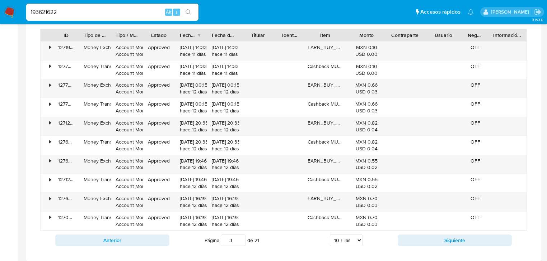
click at [423, 247] on div "Anterior Página 3 de 21 5 Filas 10 Filas 20 Filas 25 Filas 50 Filas 100 Filas S…" at bounding box center [283, 240] width 486 height 19
click at [422, 245] on button "Siguiente" at bounding box center [454, 240] width 114 height 11
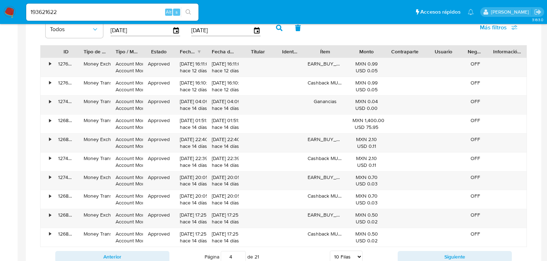
scroll to position [516, 0]
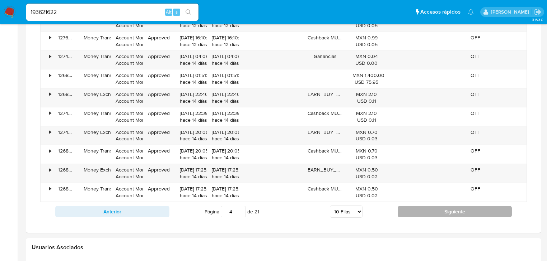
click at [428, 216] on button "Siguiente" at bounding box center [454, 211] width 114 height 11
click at [425, 214] on button "Siguiente" at bounding box center [454, 211] width 114 height 11
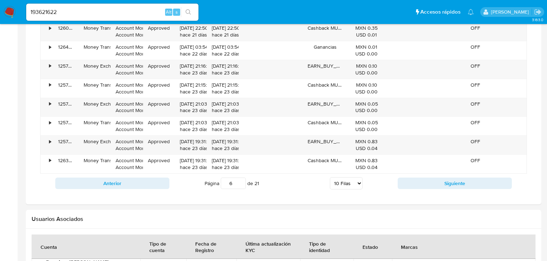
scroll to position [545, 0]
click at [400, 183] on button "Siguiente" at bounding box center [454, 183] width 114 height 11
click at [401, 182] on button "Siguiente" at bounding box center [454, 183] width 114 height 11
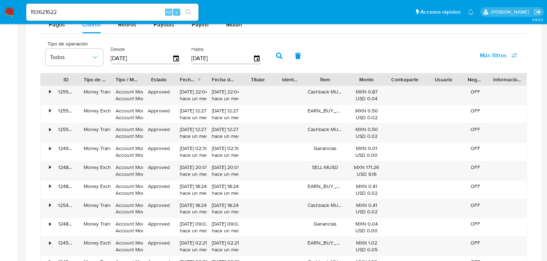
scroll to position [516, 0]
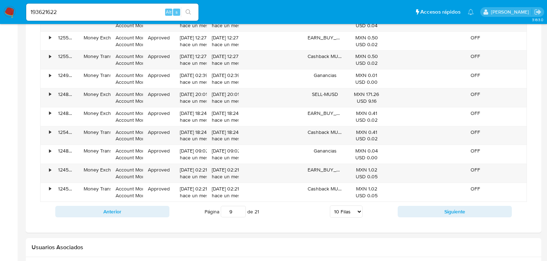
click at [420, 203] on div "Anterior Página 9 de 21 5 Filas 10 Filas 20 Filas 25 Filas 50 Filas 100 Filas S…" at bounding box center [283, 211] width 486 height 19
click at [421, 206] on button "Siguiente" at bounding box center [454, 211] width 114 height 11
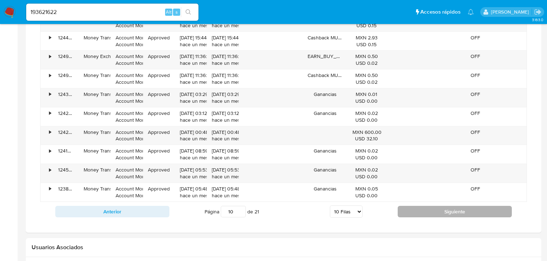
click at [421, 206] on button "Siguiente" at bounding box center [454, 211] width 114 height 11
type input "12"
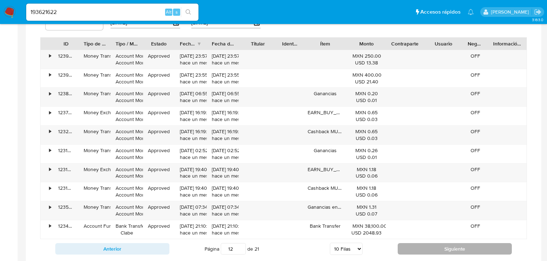
scroll to position [488, 0]
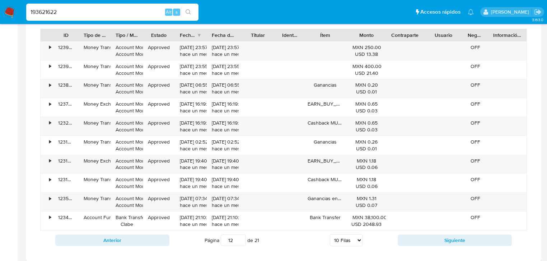
drag, startPoint x: 69, startPoint y: 8, endPoint x: -13, endPoint y: -3, distance: 81.7
paste input "676326651"
type input "676326651"
click at [193, 11] on button "search-icon" at bounding box center [188, 12] width 15 height 10
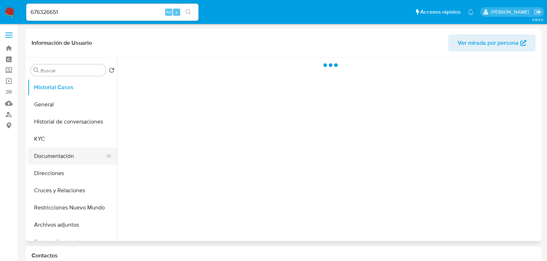
drag, startPoint x: 47, startPoint y: 136, endPoint x: 32, endPoint y: 148, distance: 19.9
click at [47, 136] on button "KYC" at bounding box center [73, 139] width 90 height 17
select select "10"
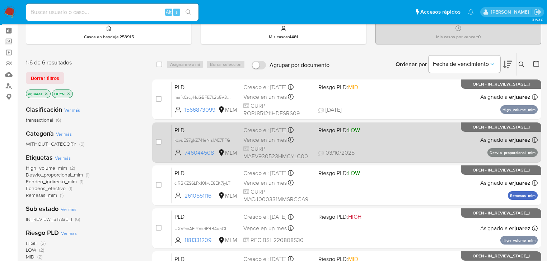
scroll to position [86, 0]
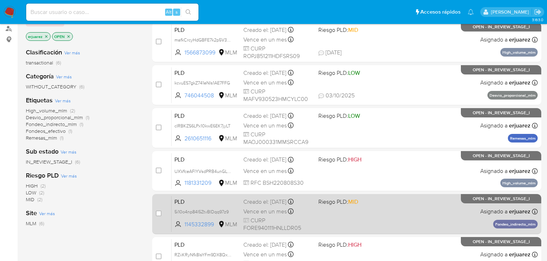
click at [439, 199] on div "PLD 5i10o4np84I5ZtvBIDqq97z9 1145332899 MLM Riesgo PLD: MID Creado el: [DATE] C…" at bounding box center [354, 214] width 366 height 36
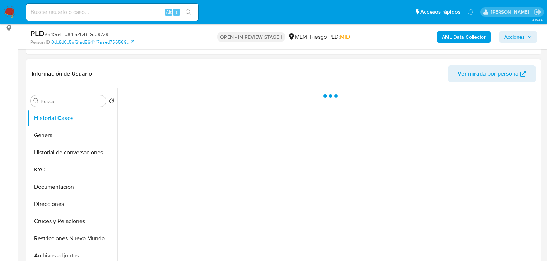
scroll to position [143, 0]
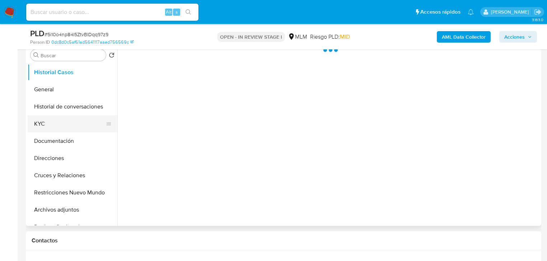
click at [54, 126] on button "KYC" at bounding box center [70, 123] width 84 height 17
select select "10"
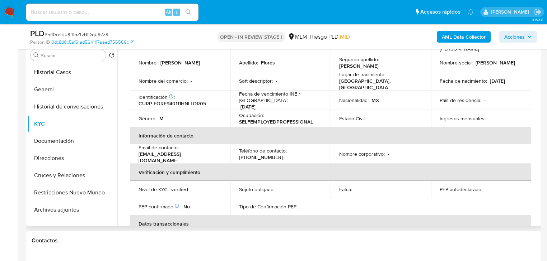
scroll to position [57, 0]
drag, startPoint x: 62, startPoint y: 140, endPoint x: 112, endPoint y: 124, distance: 53.1
click at [62, 138] on button "Documentación" at bounding box center [73, 141] width 90 height 17
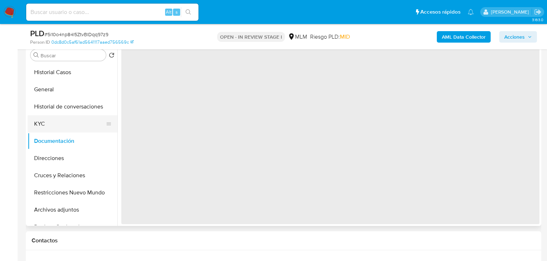
scroll to position [0, 0]
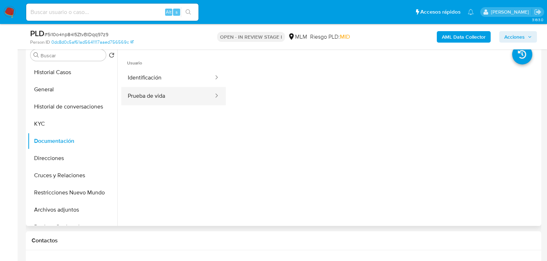
click at [157, 101] on button "Prueba de vida" at bounding box center [167, 96] width 93 height 18
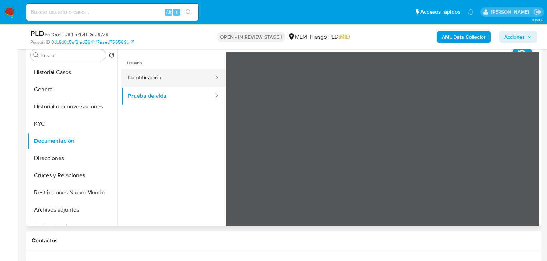
click at [168, 77] on button "Identificación" at bounding box center [167, 78] width 93 height 18
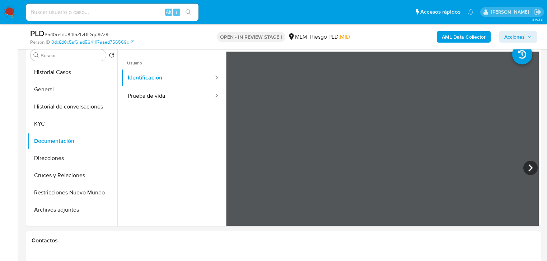
drag, startPoint x: 74, startPoint y: 5, endPoint x: 74, endPoint y: 11, distance: 6.8
click at [74, 6] on div "Alt s" at bounding box center [112, 12] width 172 height 17
click at [74, 13] on input at bounding box center [112, 12] width 172 height 9
paste input "1972667628"
type input "1972667628"
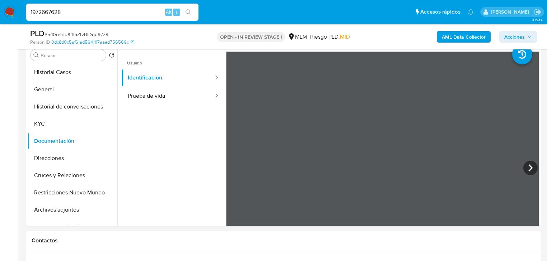
click at [188, 13] on icon "search-icon" at bounding box center [188, 12] width 6 height 6
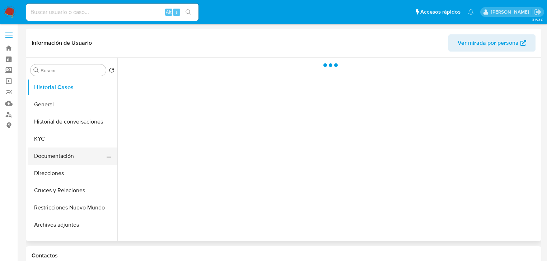
drag, startPoint x: 65, startPoint y: 159, endPoint x: 57, endPoint y: 158, distance: 7.7
click at [64, 157] on button "Documentación" at bounding box center [70, 156] width 84 height 17
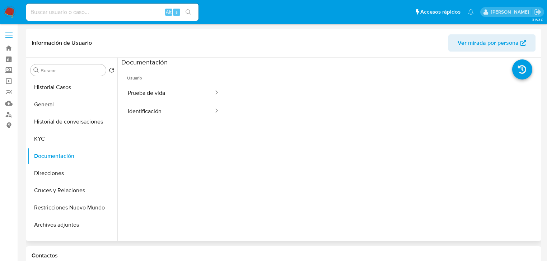
select select "10"
click at [146, 106] on button "Identificación" at bounding box center [167, 111] width 93 height 18
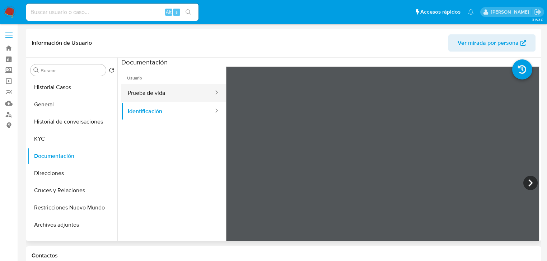
click at [162, 93] on button "Prueba de vida" at bounding box center [167, 93] width 93 height 18
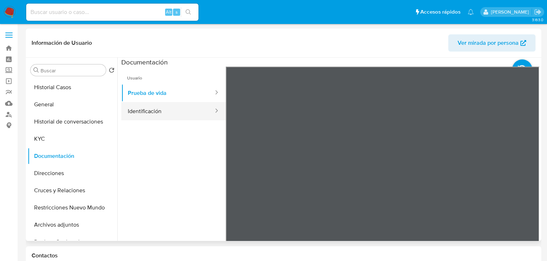
click at [149, 110] on button "Identificación" at bounding box center [167, 111] width 93 height 18
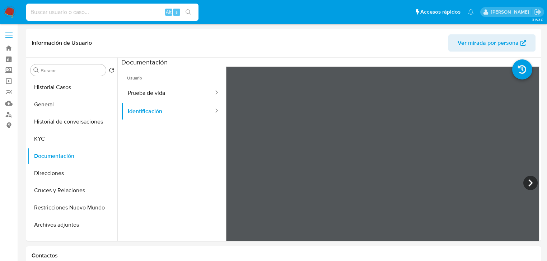
drag, startPoint x: 77, startPoint y: 12, endPoint x: 74, endPoint y: 16, distance: 5.0
click at [75, 15] on input at bounding box center [112, 12] width 172 height 9
paste input "193621622"
click at [186, 14] on icon "search-icon" at bounding box center [188, 12] width 6 height 6
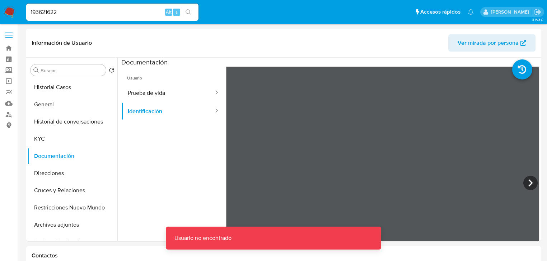
click at [69, 13] on input "193621622" at bounding box center [112, 12] width 172 height 9
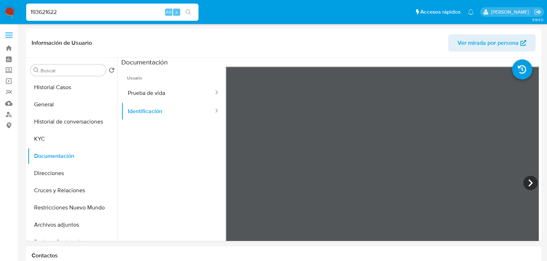
click at [32, 13] on input "193621622" at bounding box center [112, 12] width 172 height 9
click at [31, 15] on input "193621622" at bounding box center [112, 12] width 172 height 9
click at [71, 14] on input "193621622" at bounding box center [112, 12] width 172 height 9
type input "193621622"
click at [188, 11] on icon "search-icon" at bounding box center [188, 12] width 6 height 6
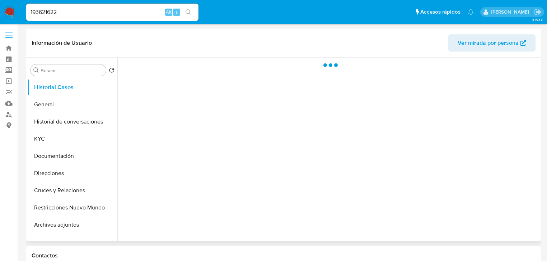
drag, startPoint x: 57, startPoint y: 159, endPoint x: 116, endPoint y: 123, distance: 69.0
click at [58, 158] on button "Documentación" at bounding box center [73, 156] width 90 height 17
select select "10"
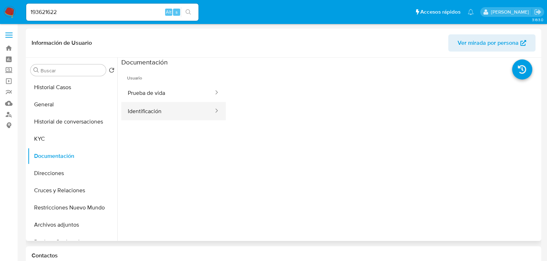
click at [142, 109] on button "Identificación" at bounding box center [167, 111] width 93 height 18
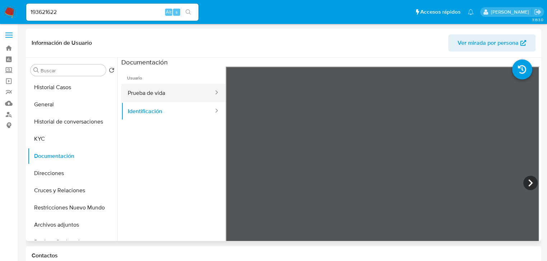
click at [146, 93] on button "Prueba de vida" at bounding box center [167, 93] width 93 height 18
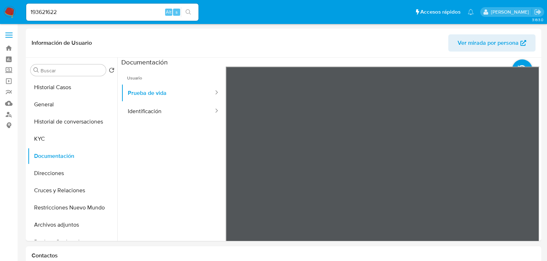
drag, startPoint x: 66, startPoint y: 13, endPoint x: 0, endPoint y: 5, distance: 66.8
paste input "676326651"
click at [31, 14] on input "676326651" at bounding box center [112, 12] width 172 height 9
type input "676326651"
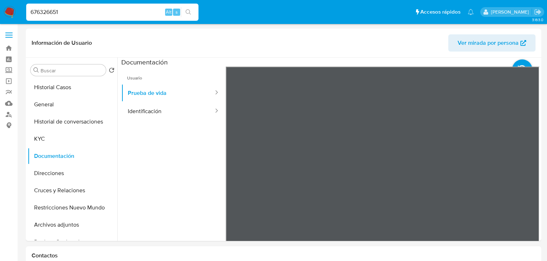
click at [188, 12] on icon "search-icon" at bounding box center [188, 12] width 6 height 6
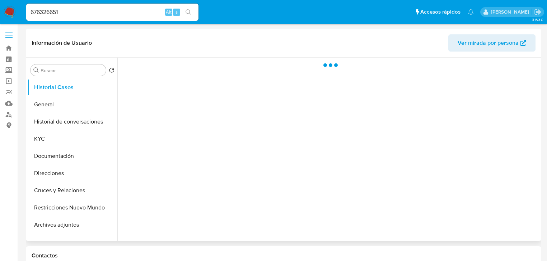
select select "10"
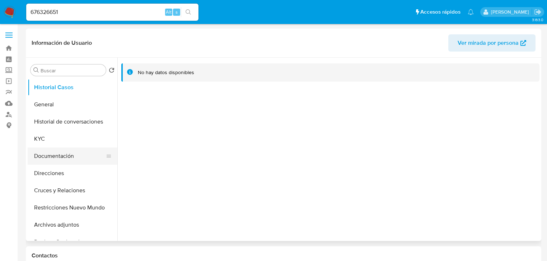
click at [53, 163] on button "Documentación" at bounding box center [70, 156] width 84 height 17
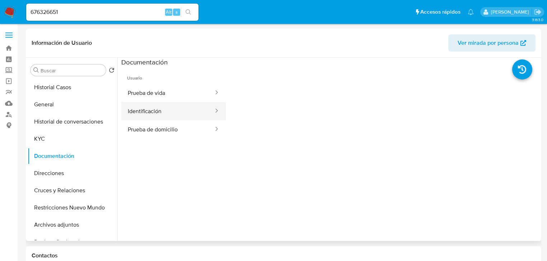
click at [150, 110] on button "Identificación" at bounding box center [167, 111] width 93 height 18
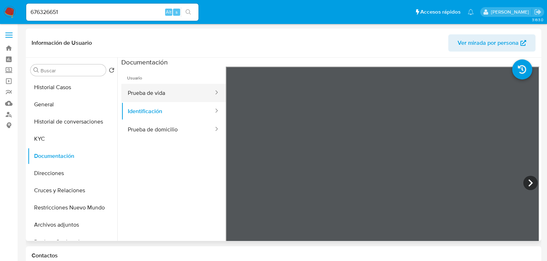
click at [158, 97] on button "Prueba de vida" at bounding box center [167, 93] width 93 height 18
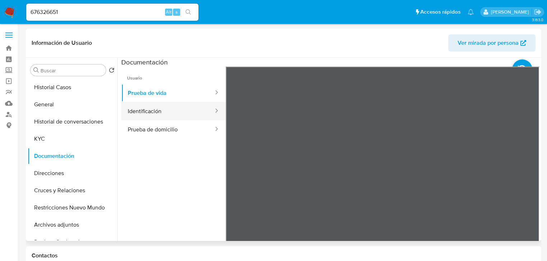
click at [142, 110] on button "Identificación" at bounding box center [167, 111] width 93 height 18
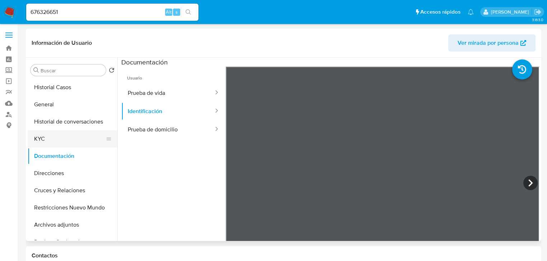
click at [52, 145] on button "KYC" at bounding box center [70, 139] width 84 height 17
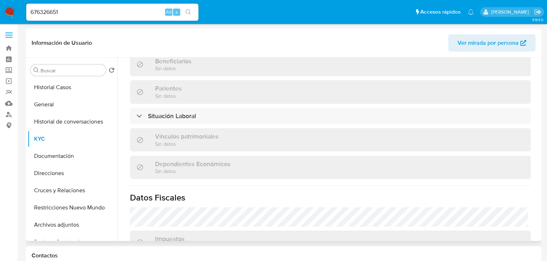
scroll to position [453, 0]
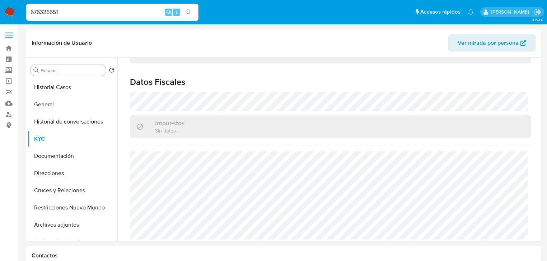
paste input "193621622"
click at [89, 12] on input "193621622" at bounding box center [112, 12] width 172 height 9
type input "193621622"
click at [188, 9] on icon "search-icon" at bounding box center [188, 12] width 6 height 6
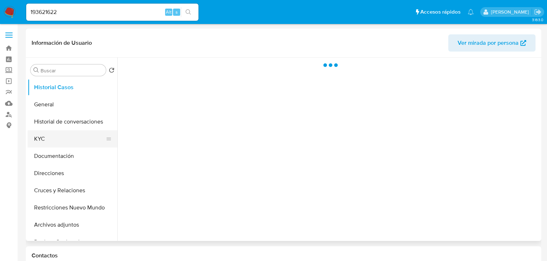
click at [49, 132] on button "KYC" at bounding box center [70, 139] width 84 height 17
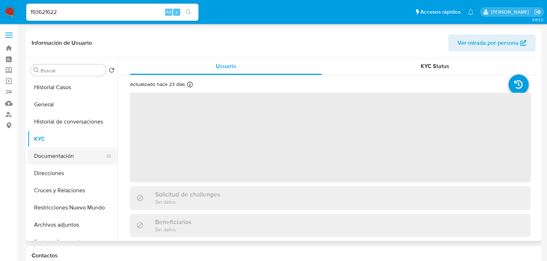
select select "10"
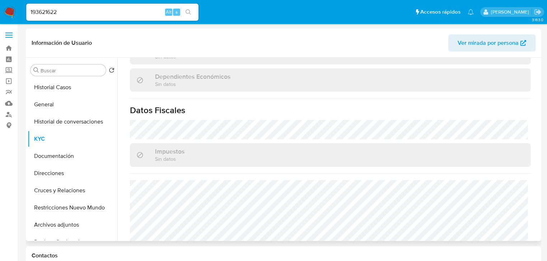
scroll to position [448, 0]
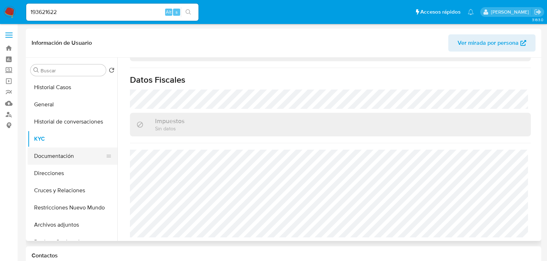
click at [69, 159] on button "Documentación" at bounding box center [70, 156] width 84 height 17
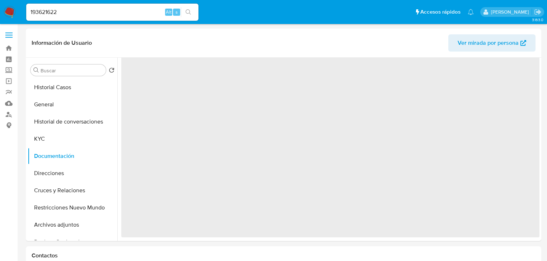
scroll to position [0, 0]
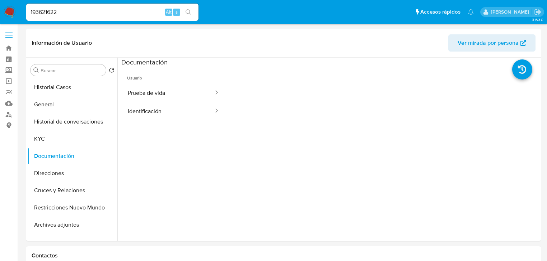
click at [10, 7] on img at bounding box center [10, 12] width 12 height 12
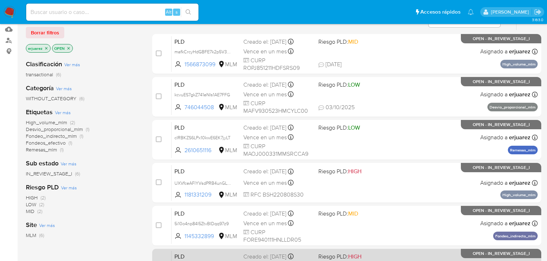
scroll to position [143, 0]
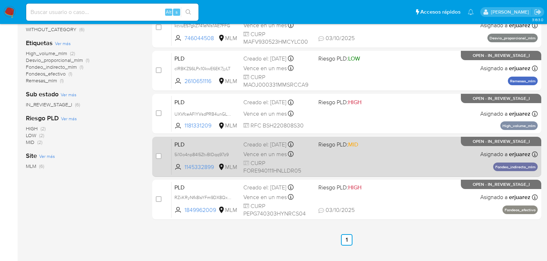
drag, startPoint x: 326, startPoint y: 168, endPoint x: 320, endPoint y: 165, distance: 6.7
click at [323, 166] on div "PLD 5i10o4np84I5ZtvBIDqq97z9 1145332899 MLM Riesgo PLD: MID Creado el: [DATE] C…" at bounding box center [354, 157] width 366 height 36
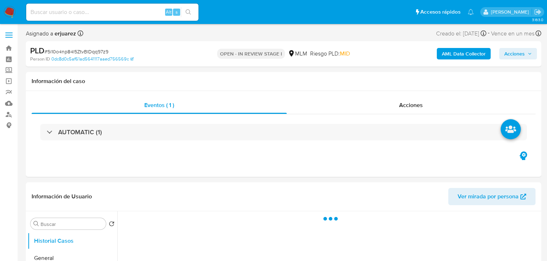
select select "10"
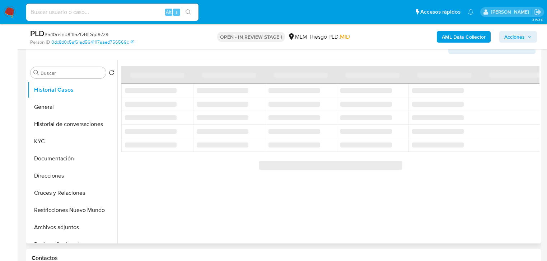
scroll to position [172, 0]
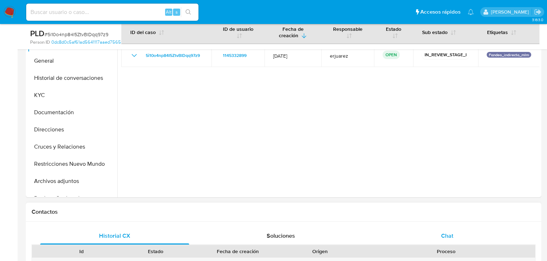
click at [444, 237] on span "Chat" at bounding box center [447, 236] width 12 height 8
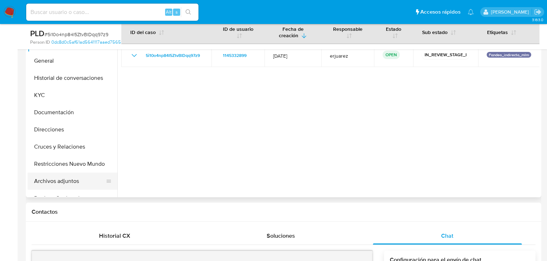
click at [56, 181] on button "Archivos adjuntos" at bounding box center [70, 181] width 84 height 17
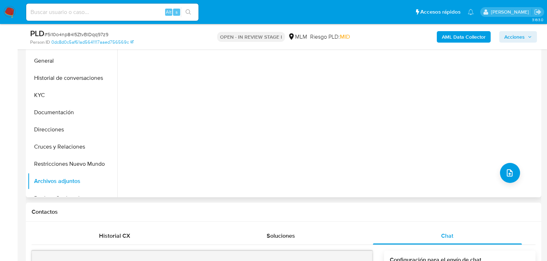
drag, startPoint x: 448, startPoint y: 101, endPoint x: 444, endPoint y: 99, distance: 4.4
click at [448, 101] on div "No hay datos disponibles" at bounding box center [328, 106] width 422 height 184
drag, startPoint x: 55, startPoint y: 134, endPoint x: 53, endPoint y: 170, distance: 36.3
click at [55, 135] on button "Direcciones" at bounding box center [73, 129] width 90 height 17
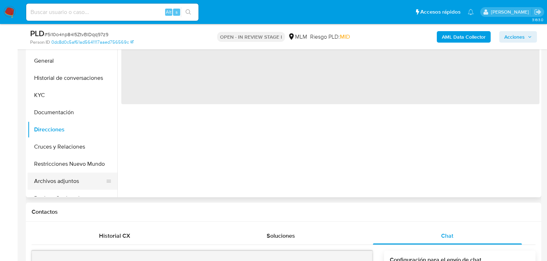
click at [53, 182] on button "Archivos adjuntos" at bounding box center [70, 181] width 84 height 17
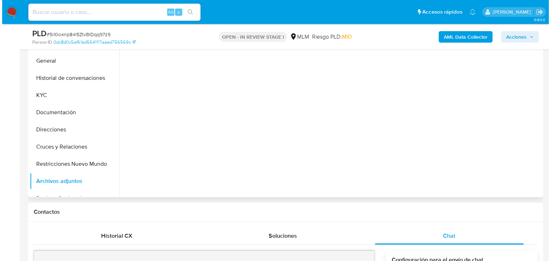
scroll to position [143, 0]
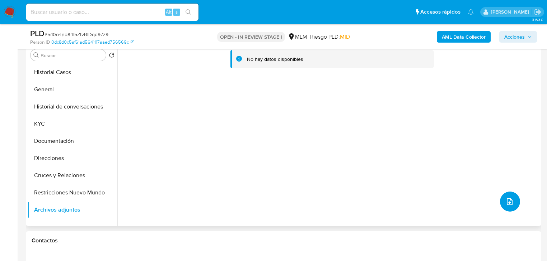
click at [507, 199] on icon "upload-file" at bounding box center [509, 202] width 9 height 9
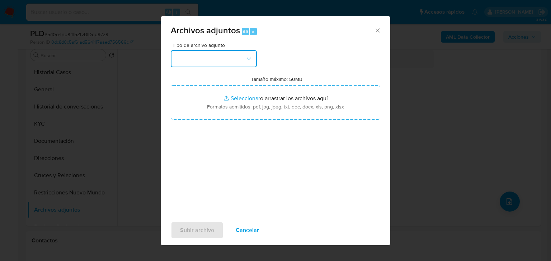
click at [197, 64] on button "button" at bounding box center [214, 58] width 86 height 17
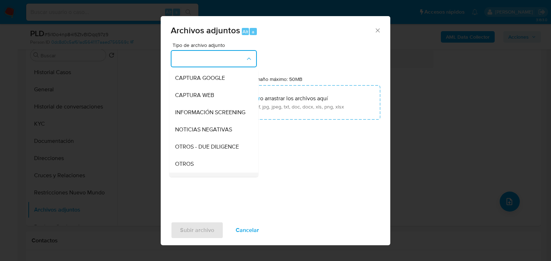
scroll to position [86, 0]
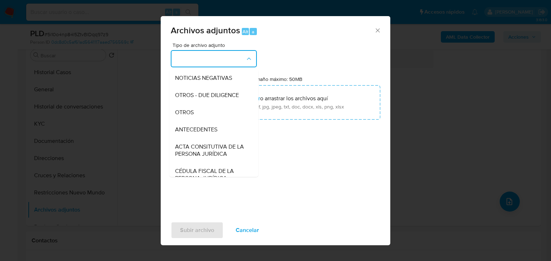
drag, startPoint x: 178, startPoint y: 125, endPoint x: 184, endPoint y: 123, distance: 6.6
click at [181, 121] on div "OTROS" at bounding box center [211, 112] width 73 height 17
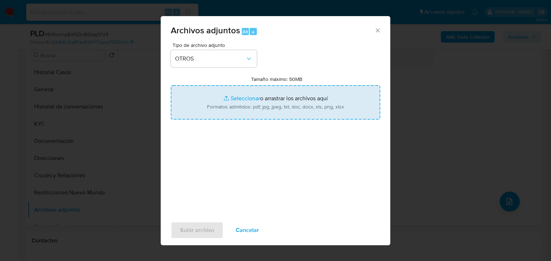
click at [248, 97] on input "Tamaño máximo: 50MB Seleccionar archivos" at bounding box center [275, 102] width 209 height 34
type input "C:\fakepath\1145332899_Erick Fabian Flores Rodriguez_Sep25.pdf"
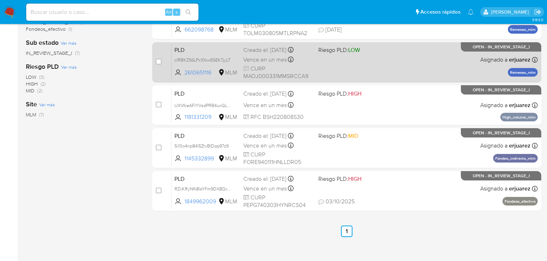
scroll to position [201, 0]
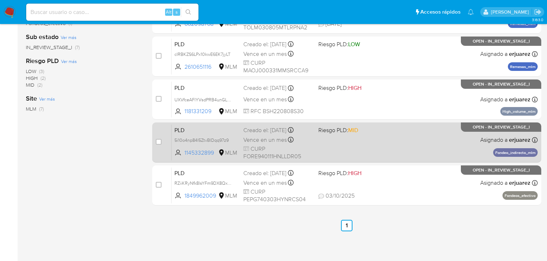
click at [399, 141] on div "PLD 5i10o4np84I5ZtvBIDqq97z9 1145332899 MLM Riesgo PLD: MID Creado el: 12/09/20…" at bounding box center [354, 142] width 366 height 36
click at [425, 137] on div "PLD 5i10o4np84I5ZtvBIDqq97z9 1145332899 MLM Riesgo PLD: MID Creado el: 12/09/20…" at bounding box center [354, 142] width 366 height 36
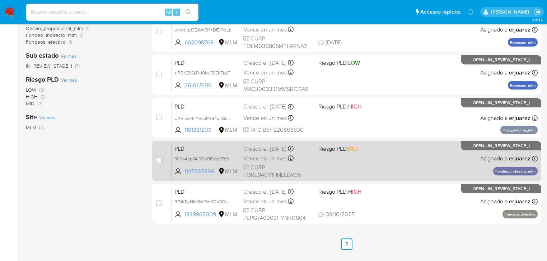
scroll to position [172, 0]
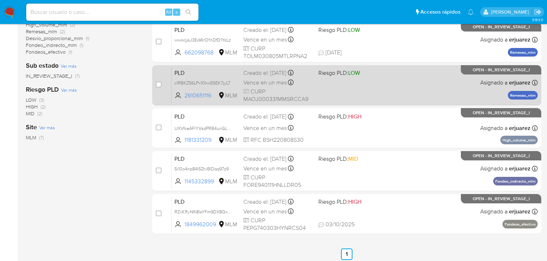
click at [285, 95] on span "CURP MAOJ000331MMSRCCA9" at bounding box center [277, 95] width 69 height 15
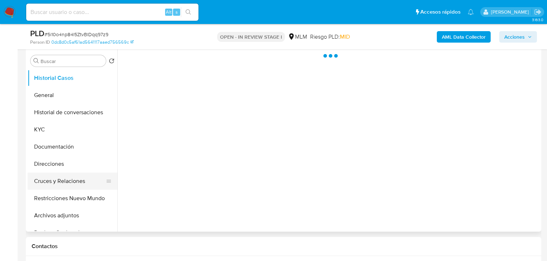
scroll to position [143, 0]
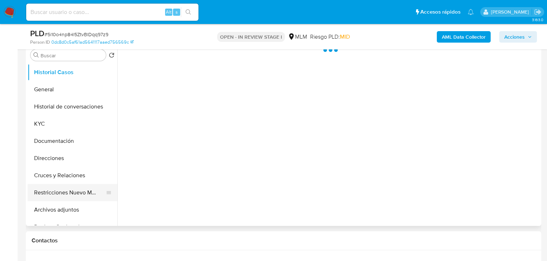
select select "10"
click at [68, 179] on button "Cruces y Relaciones" at bounding box center [70, 175] width 84 height 17
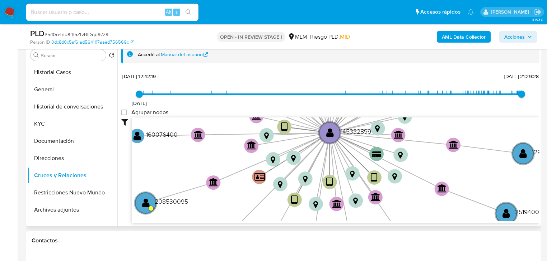
drag, startPoint x: 41, startPoint y: 208, endPoint x: 258, endPoint y: 165, distance: 221.2
click at [42, 208] on button "Archivos adjuntos" at bounding box center [73, 210] width 90 height 17
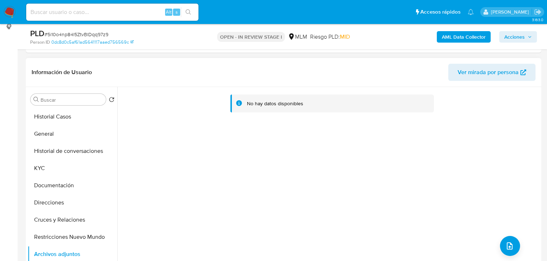
scroll to position [172, 0]
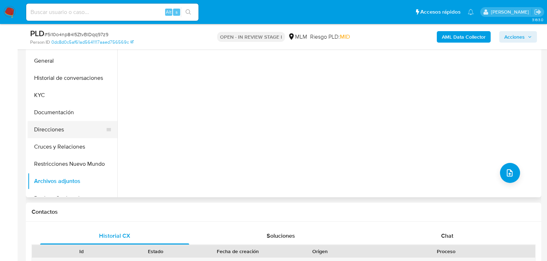
drag, startPoint x: 65, startPoint y: 119, endPoint x: 61, endPoint y: 133, distance: 14.7
click at [63, 121] on button "Documentación" at bounding box center [73, 112] width 90 height 17
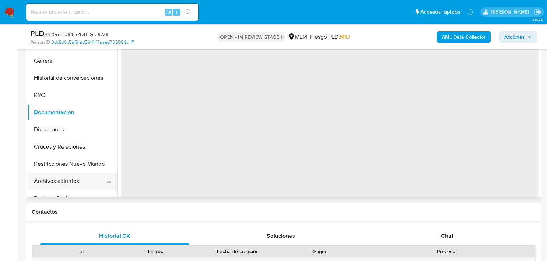
click at [50, 182] on button "Archivos adjuntos" at bounding box center [70, 181] width 84 height 17
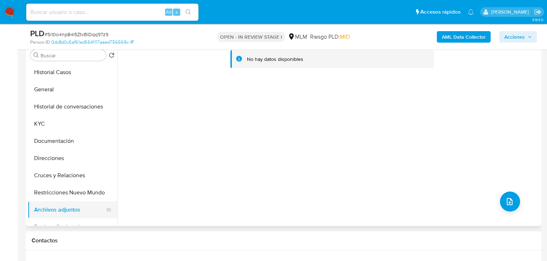
scroll to position [115, 0]
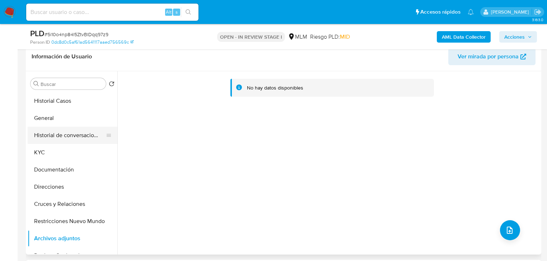
click at [45, 138] on button "Historial de conversaciones" at bounding box center [70, 135] width 84 height 17
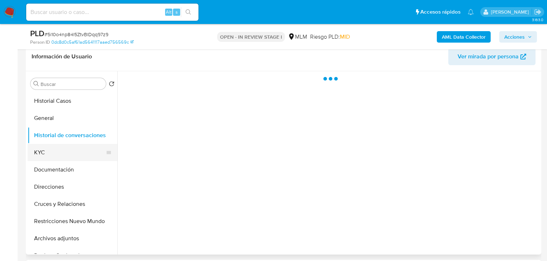
click at [47, 150] on button "KYC" at bounding box center [70, 152] width 84 height 17
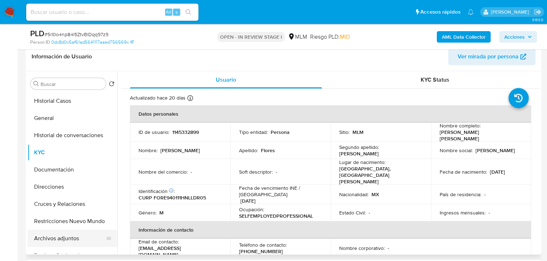
click at [66, 238] on button "Archivos adjuntos" at bounding box center [70, 238] width 84 height 17
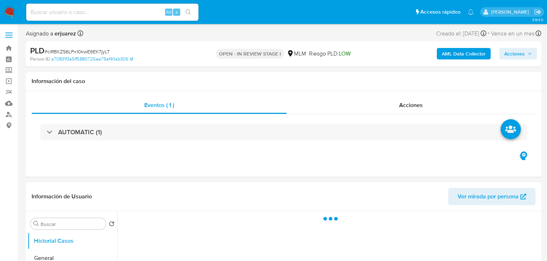
select select "10"
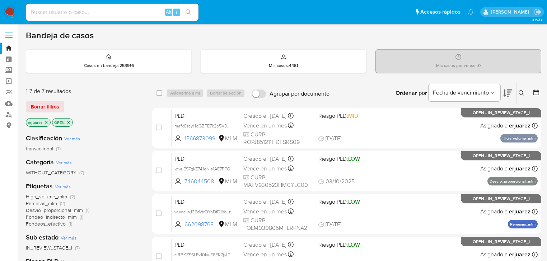
drag, startPoint x: 46, startPoint y: 122, endPoint x: 62, endPoint y: 123, distance: 16.5
click at [46, 122] on icon "close-filter" at bounding box center [46, 122] width 3 height 3
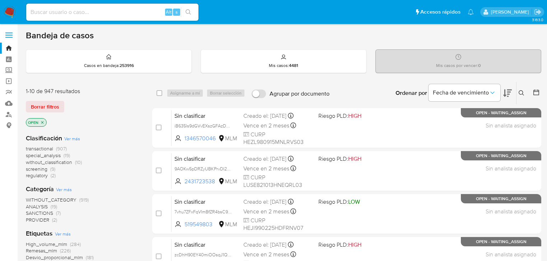
click at [521, 89] on button at bounding box center [522, 93] width 12 height 9
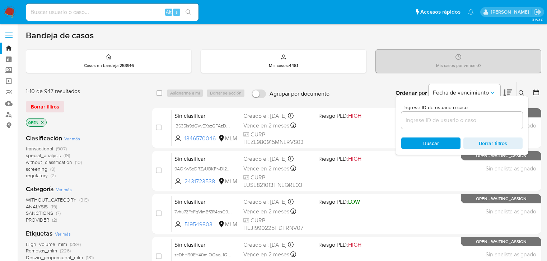
click at [447, 121] on input at bounding box center [461, 120] width 121 height 9
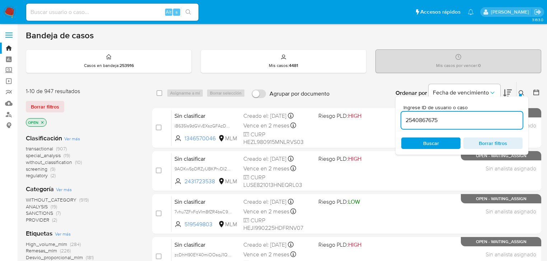
type input "2540867675"
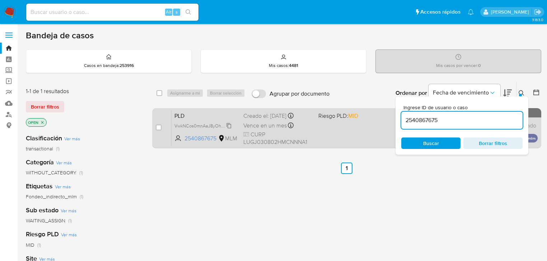
click at [185, 127] on span "VwkNCos0mnAaJ8yOhUYdkIQT" at bounding box center [206, 126] width 64 height 8
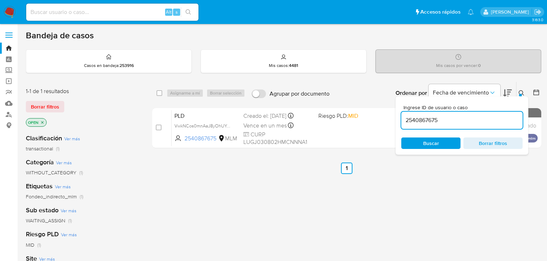
drag, startPoint x: 443, startPoint y: 119, endPoint x: 428, endPoint y: 135, distance: 22.1
click at [361, 116] on div "select-all-cases-checkbox Asignarme a mí Borrar selección Agrupar por documento…" at bounding box center [346, 117] width 389 height 70
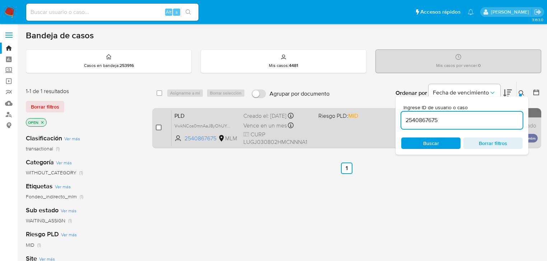
click at [161, 128] on input "checkbox" at bounding box center [159, 128] width 6 height 6
checkbox input "true"
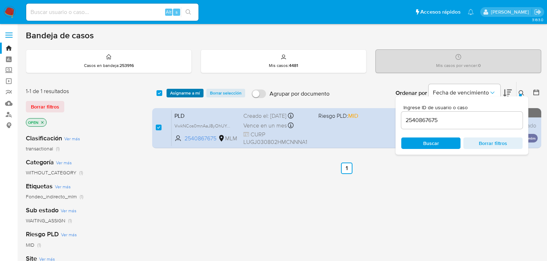
click at [185, 94] on span "Asignarme a mí" at bounding box center [185, 93] width 30 height 7
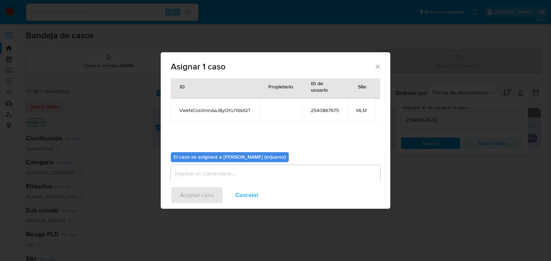
scroll to position [37, 0]
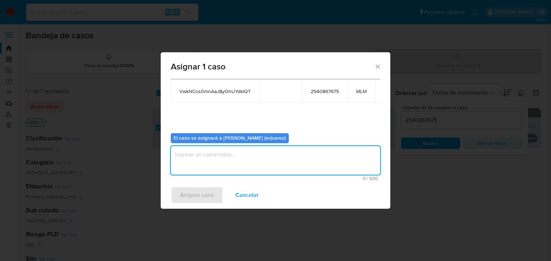
click at [199, 166] on textarea "assign-modal" at bounding box center [275, 160] width 209 height 29
type textarea "e"
type textarea "EPJU"
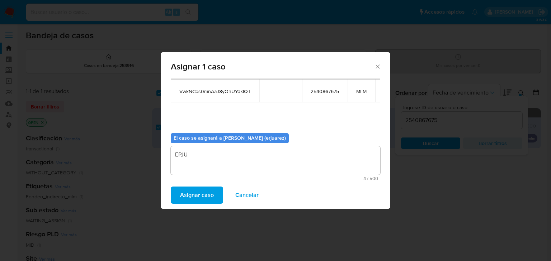
click at [190, 201] on span "Asignar caso" at bounding box center [197, 196] width 34 height 16
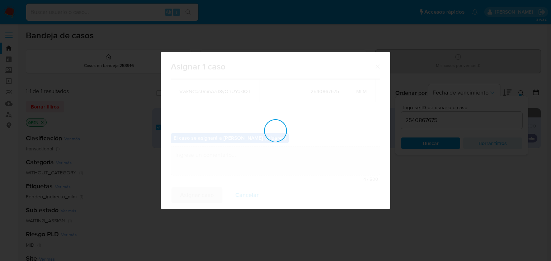
checkbox input "false"
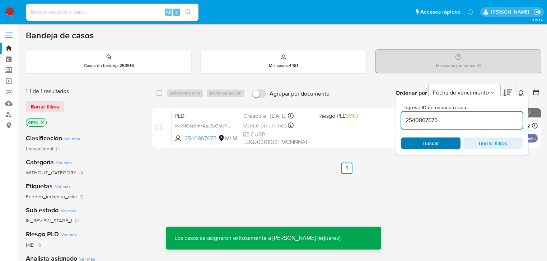
drag, startPoint x: 451, startPoint y: 119, endPoint x: 431, endPoint y: 144, distance: 32.4
click at [401, 119] on input "2540867675" at bounding box center [461, 120] width 121 height 9
paste input "toiyl27L5OQdT3FA9HtQEZmL"
type input "toiyl27L5OQdT3FA9HtQEZmL"
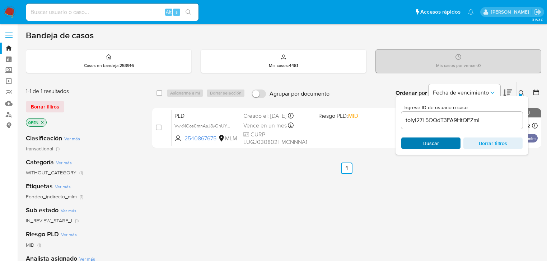
click at [429, 143] on span "Buscar" at bounding box center [431, 143] width 16 height 11
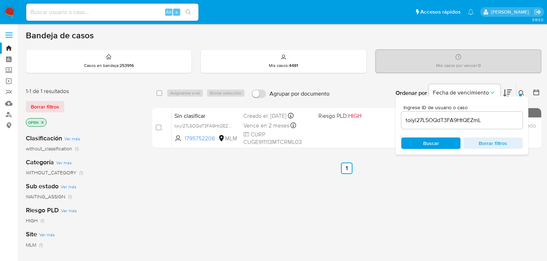
drag, startPoint x: 157, startPoint y: 128, endPoint x: 182, endPoint y: 98, distance: 38.2
click at [157, 128] on input "checkbox" at bounding box center [159, 128] width 6 height 6
checkbox input "true"
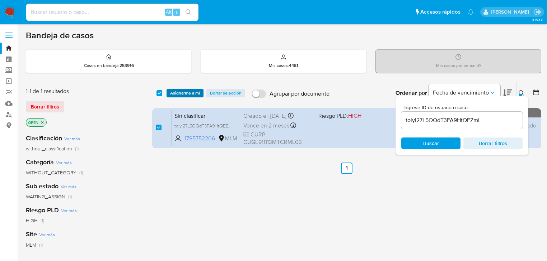
click at [184, 92] on span "Asignarme a mí" at bounding box center [185, 93] width 30 height 7
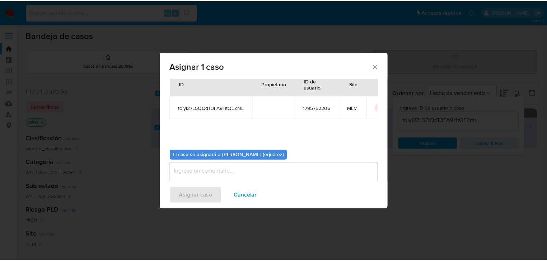
scroll to position [37, 0]
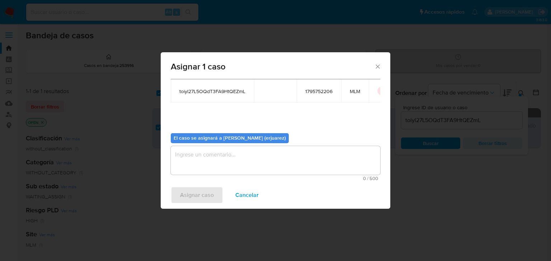
click at [235, 159] on textarea "assign-modal" at bounding box center [275, 160] width 209 height 29
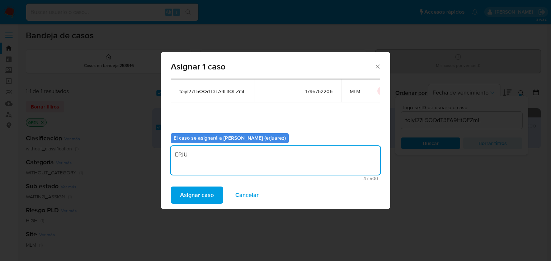
type textarea "EPJU"
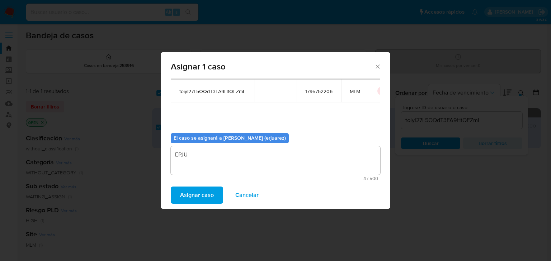
click at [197, 208] on div "Asignar caso Cancelar" at bounding box center [276, 195] width 230 height 27
drag, startPoint x: 197, startPoint y: 202, endPoint x: 16, endPoint y: 205, distance: 181.5
click at [197, 201] on span "Asignar caso" at bounding box center [197, 196] width 34 height 16
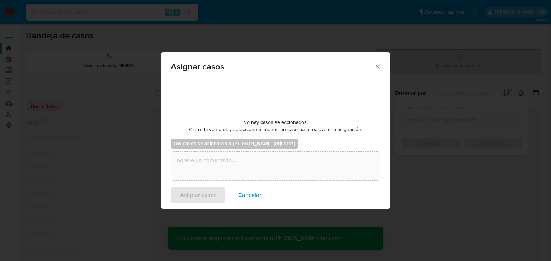
checkbox input "false"
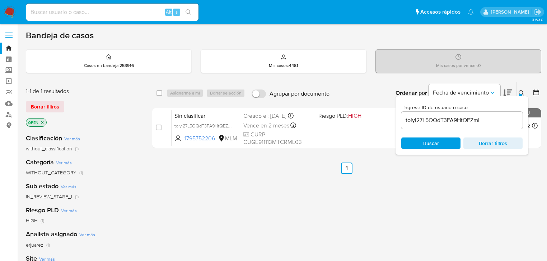
click at [307, 187] on div "select-all-cases-checkbox Asignarme a mí Borrar selección Agrupar por documento…" at bounding box center [346, 244] width 389 height 325
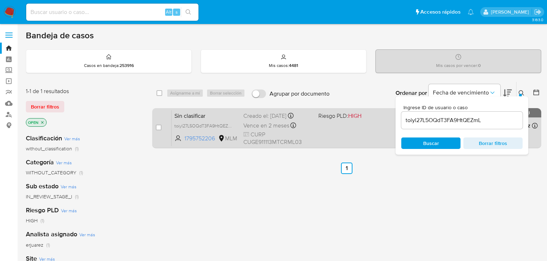
click at [347, 128] on div "Sin clasificar toiyl27L5OQdT3FA9HtQEZmL 1795752206 MLM Riesgo PLD: HIGH Creado …" at bounding box center [354, 128] width 366 height 36
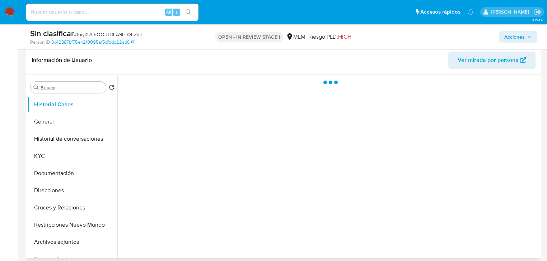
scroll to position [143, 0]
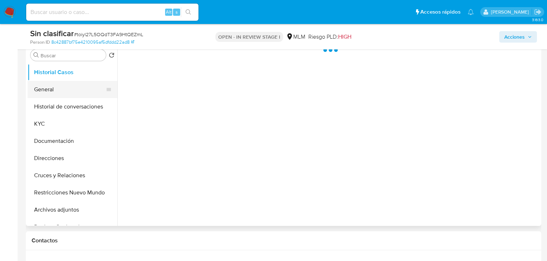
select select "10"
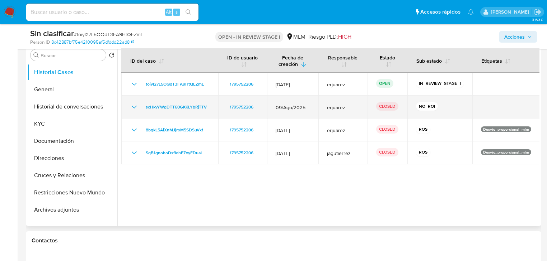
drag, startPoint x: 80, startPoint y: 93, endPoint x: 179, endPoint y: 115, distance: 102.2
click at [179, 116] on div "Buscar Volver al orden por defecto Historial Casos General Historial de convers…" at bounding box center [283, 135] width 511 height 184
click at [134, 110] on icon "Mostrar/Ocultar" at bounding box center [134, 107] width 9 height 9
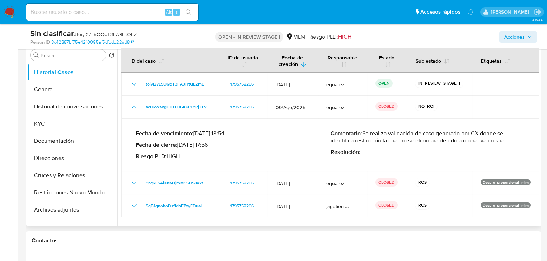
drag, startPoint x: 364, startPoint y: 133, endPoint x: 518, endPoint y: 146, distance: 154.1
click at [518, 146] on div "Comentario : Se realiza validación de caso generado por CX donde se identifica …" at bounding box center [427, 145] width 195 height 30
click at [509, 38] on span "Acciones" at bounding box center [514, 36] width 20 height 11
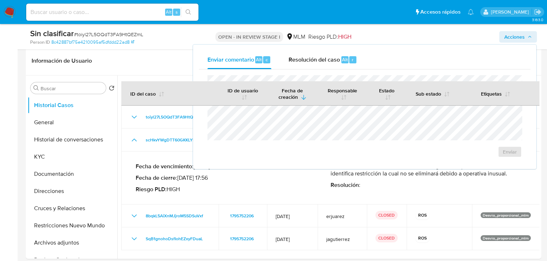
scroll to position [29, 0]
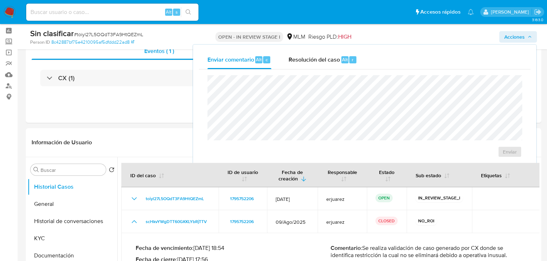
drag, startPoint x: 327, startPoint y: 58, endPoint x: 319, endPoint y: 70, distance: 13.9
click at [325, 61] on span "Resolución del caso" at bounding box center [313, 59] width 51 height 8
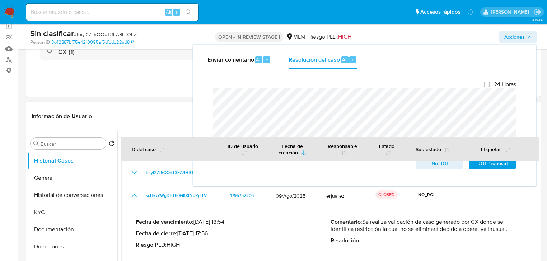
scroll to position [86, 0]
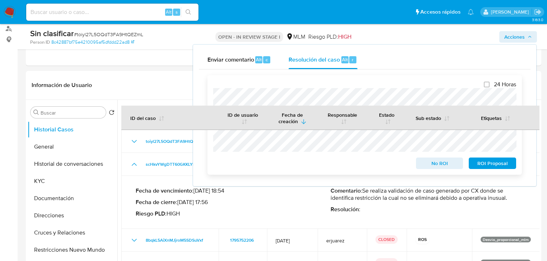
drag, startPoint x: 486, startPoint y: 167, endPoint x: 409, endPoint y: 165, distance: 77.9
click at [409, 165] on div "No ROI ROI Proposal" at bounding box center [364, 162] width 303 height 14
click at [430, 164] on span "No ROI" at bounding box center [439, 164] width 37 height 10
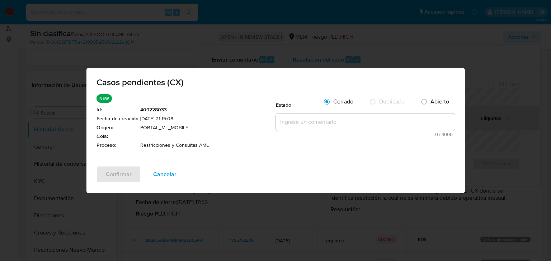
click at [298, 119] on textarea at bounding box center [365, 122] width 179 height 17
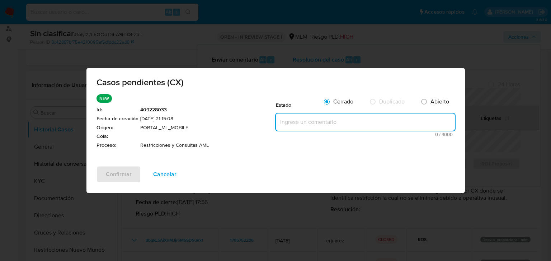
paste textarea "Se realiza validación de caso generado por CX donde se identifica restricción l…"
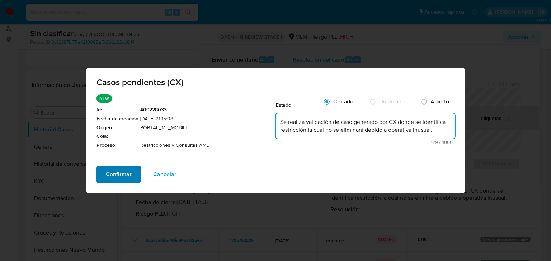
type textarea "Se realiza validación de caso generado por CX donde se identifica restricción l…"
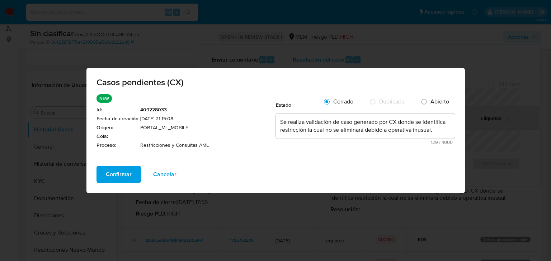
drag, startPoint x: 115, startPoint y: 171, endPoint x: 16, endPoint y: 174, distance: 99.0
click at [113, 172] on span "Confirmar" at bounding box center [119, 175] width 26 height 16
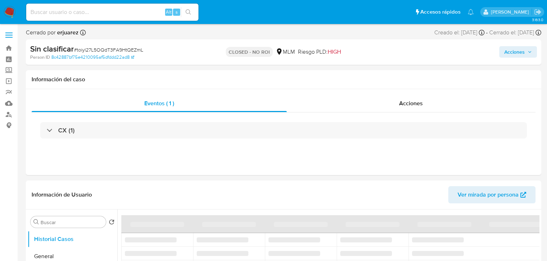
select select "10"
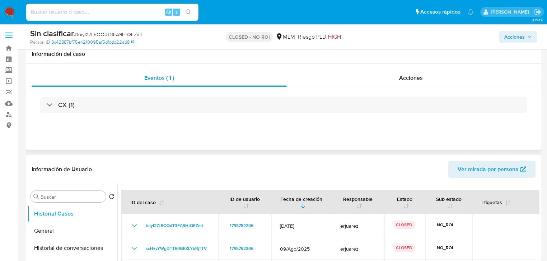
scroll to position [86, 0]
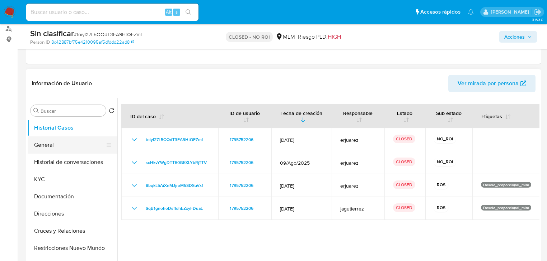
click at [59, 148] on button "General" at bounding box center [70, 145] width 84 height 17
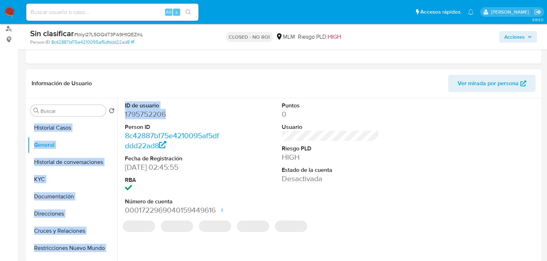
drag, startPoint x: 174, startPoint y: 115, endPoint x: 116, endPoint y: 115, distance: 58.1
click at [116, 115] on div "Buscar Volver al orden por defecto Historial Casos General Historial de convers…" at bounding box center [283, 190] width 511 height 184
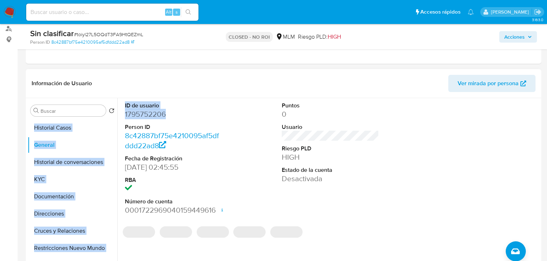
click at [159, 113] on dd "1795752206" at bounding box center [173, 114] width 97 height 10
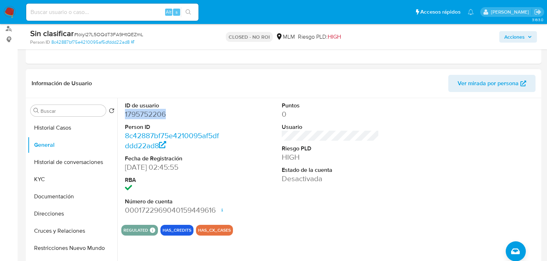
drag, startPoint x: 165, startPoint y: 114, endPoint x: 11, endPoint y: 132, distance: 154.2
click at [122, 114] on div "ID de usuario 1795752206 Person ID 8c42887bf75e4210095af5dfddd22ad8 Fecha de Re…" at bounding box center [173, 158] width 104 height 121
copy dd "1795752206"
drag, startPoint x: 51, startPoint y: 180, endPoint x: 100, endPoint y: 179, distance: 48.4
click at [52, 180] on button "KYC" at bounding box center [70, 179] width 84 height 17
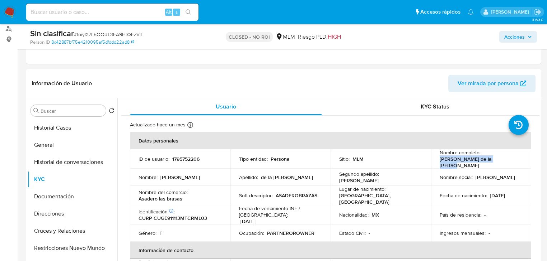
drag, startPoint x: 501, startPoint y: 160, endPoint x: 435, endPoint y: 162, distance: 66.7
click at [435, 162] on td "Nombre completo : [PERSON_NAME] de la [PERSON_NAME]" at bounding box center [481, 159] width 100 height 19
copy p "[PERSON_NAME] de la [PERSON_NAME]"
drag, startPoint x: 0, startPoint y: 14, endPoint x: 5, endPoint y: 12, distance: 5.6
click at [4, 13] on nav "Pausado Ver notificaciones Alt s Accesos rápidos Presiona las siguientes teclas…" at bounding box center [273, 12] width 547 height 24
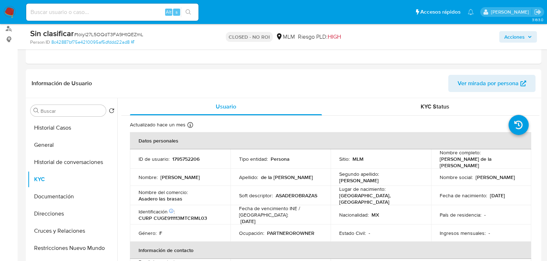
click at [5, 12] on img at bounding box center [10, 12] width 12 height 12
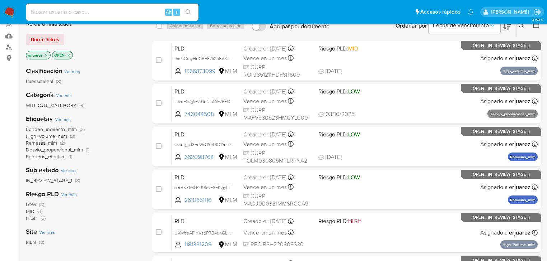
scroll to position [14, 0]
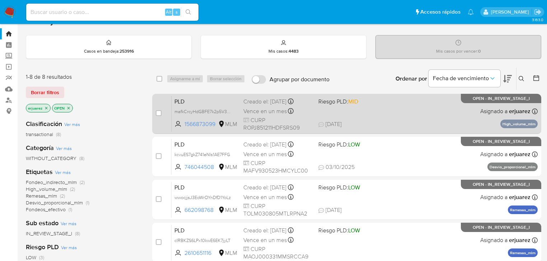
drag, startPoint x: 46, startPoint y: 108, endPoint x: 359, endPoint y: 108, distance: 312.4
click at [51, 108] on div "erjuarez OPEN" at bounding box center [83, 109] width 115 height 10
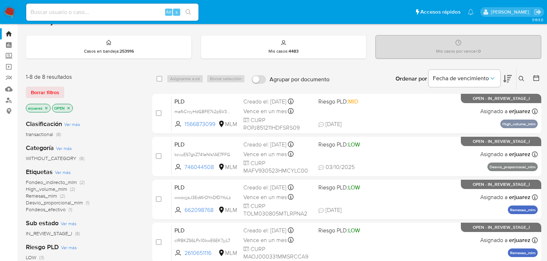
click at [46, 106] on icon "close-filter" at bounding box center [46, 108] width 4 height 4
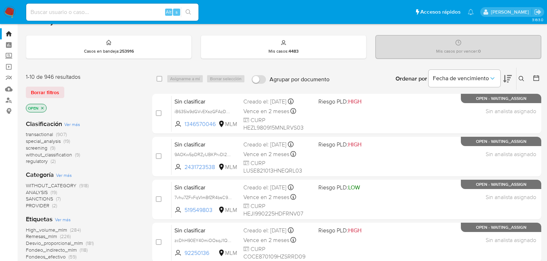
click at [519, 76] on icon at bounding box center [521, 79] width 6 height 6
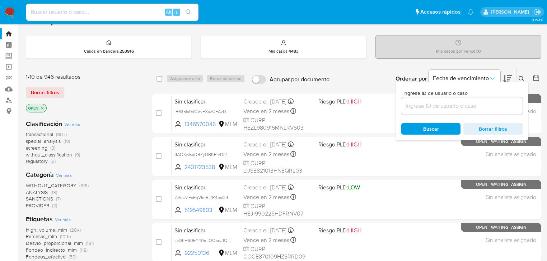
click at [454, 108] on input at bounding box center [461, 106] width 121 height 9
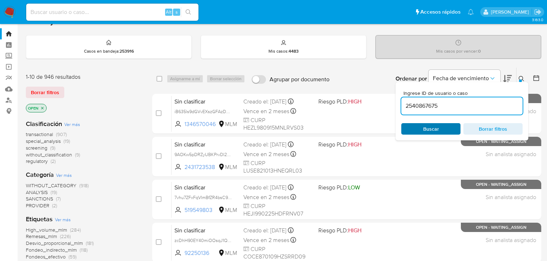
type input "2540867675"
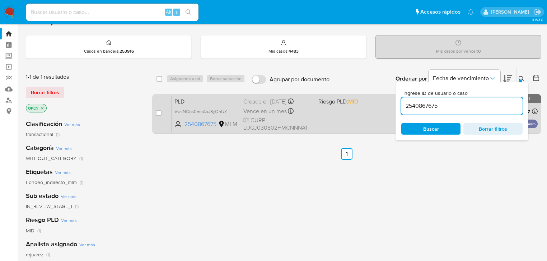
click at [333, 113] on div "PLD VwkNCos0mnAaJ8yOhUYdkIQT 2540867675 MLM Riesgo PLD: MID Creado el: 12/09/20…" at bounding box center [354, 114] width 366 height 36
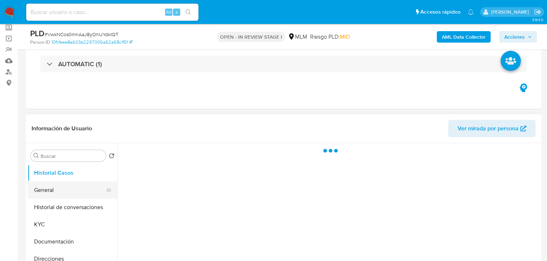
scroll to position [86, 0]
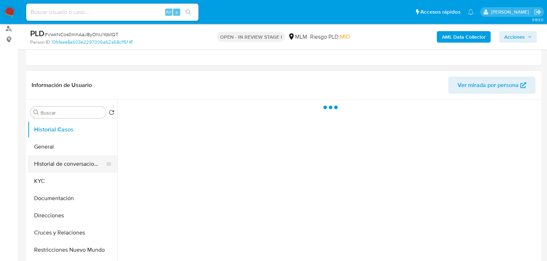
select select "10"
drag, startPoint x: 39, startPoint y: 182, endPoint x: 93, endPoint y: 162, distance: 57.0
click at [40, 182] on button "KYC" at bounding box center [73, 181] width 90 height 17
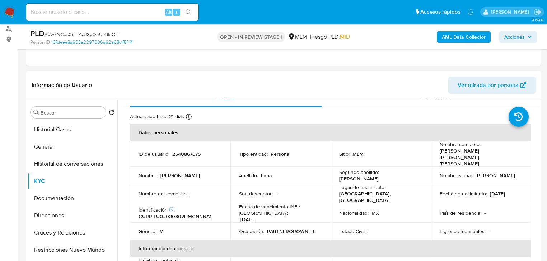
scroll to position [0, 0]
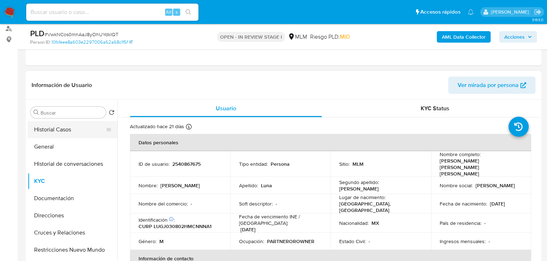
click at [69, 129] on button "Historial Casos" at bounding box center [70, 129] width 84 height 17
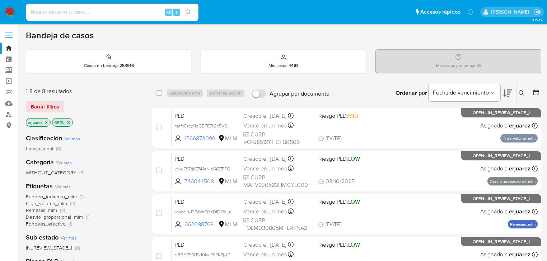
drag, startPoint x: 521, startPoint y: 92, endPoint x: 443, endPoint y: 107, distance: 78.9
click at [521, 92] on icon at bounding box center [521, 93] width 6 height 6
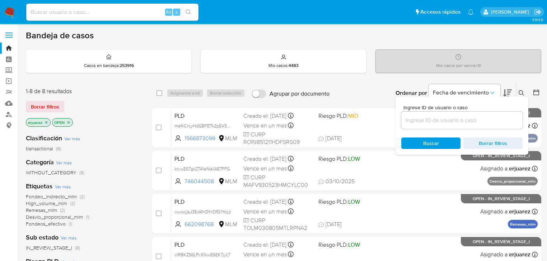
click at [428, 124] on input at bounding box center [461, 120] width 121 height 9
type input "707779259"
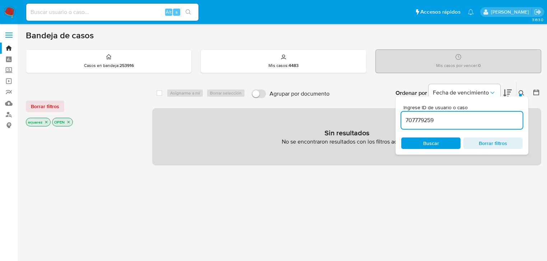
click at [406, 119] on input "707779259" at bounding box center [461, 120] width 121 height 9
click at [446, 122] on input "707779259" at bounding box center [461, 120] width 121 height 9
click at [47, 122] on icon "close-filter" at bounding box center [46, 122] width 4 height 4
click at [57, 14] on input at bounding box center [112, 12] width 172 height 9
paste input "707779259"
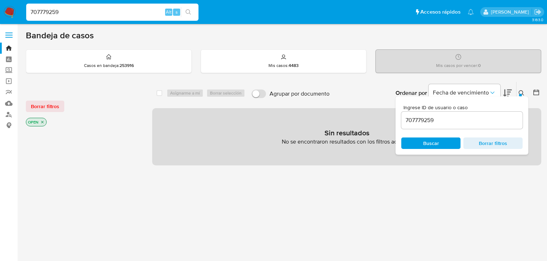
type input "707779259"
click at [190, 13] on icon "search-icon" at bounding box center [188, 12] width 6 height 6
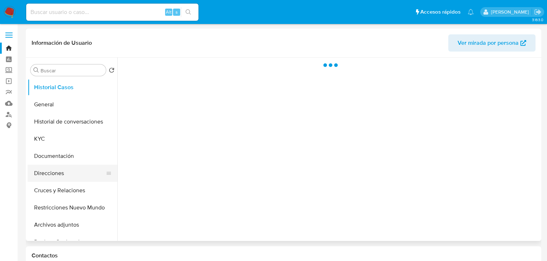
click at [30, 166] on button "Direcciones" at bounding box center [70, 173] width 84 height 17
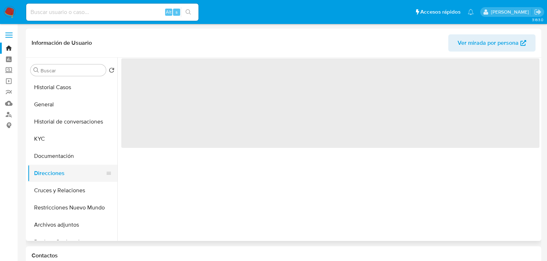
select select "10"
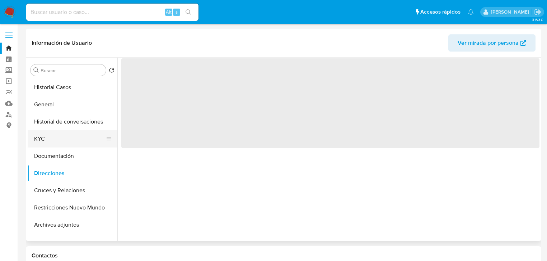
click at [51, 130] on button "Historial de conversaciones" at bounding box center [73, 121] width 90 height 17
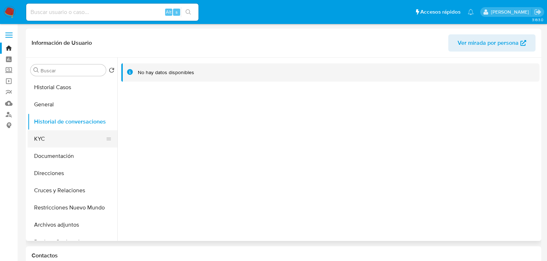
click at [53, 137] on button "KYC" at bounding box center [70, 139] width 84 height 17
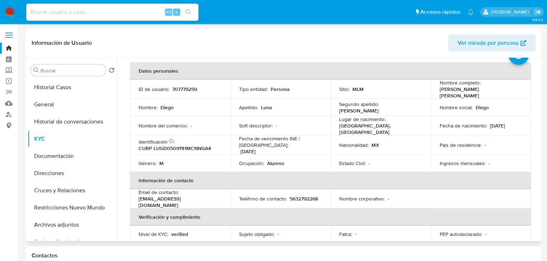
scroll to position [29, 0]
click at [51, 11] on input at bounding box center [112, 12] width 172 height 9
paste input "1149048363"
type input "1149048363"
click at [191, 12] on icon "search-icon" at bounding box center [188, 12] width 6 height 6
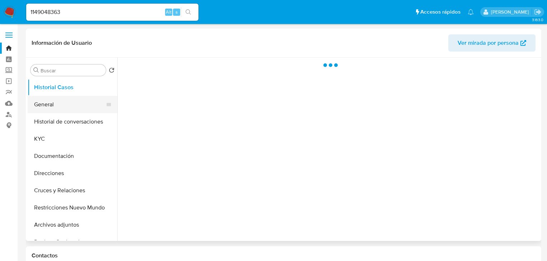
click at [52, 108] on button "General" at bounding box center [70, 104] width 84 height 17
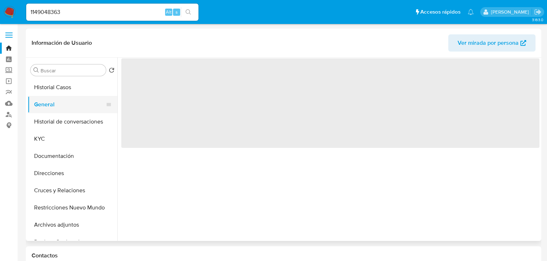
select select "10"
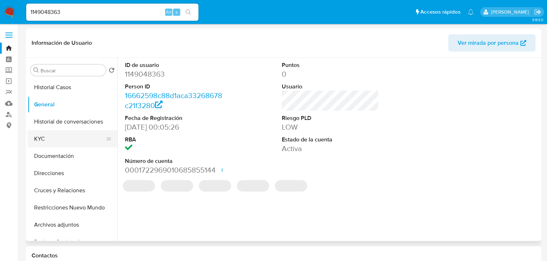
click at [57, 147] on button "KYC" at bounding box center [70, 139] width 84 height 17
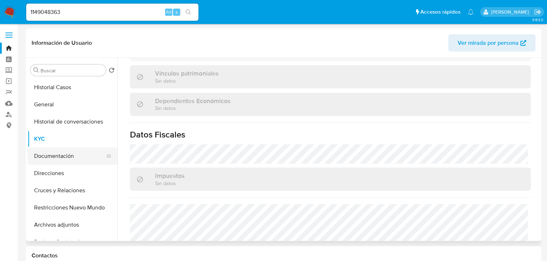
scroll to position [373, 0]
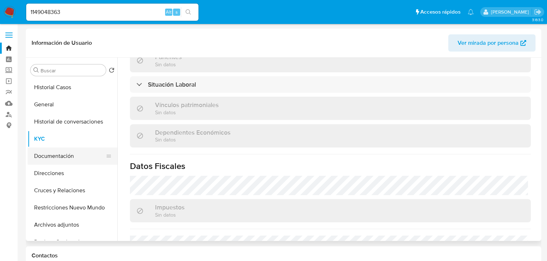
drag, startPoint x: 51, startPoint y: 158, endPoint x: 66, endPoint y: 159, distance: 15.1
click at [53, 158] on button "Documentación" at bounding box center [70, 156] width 84 height 17
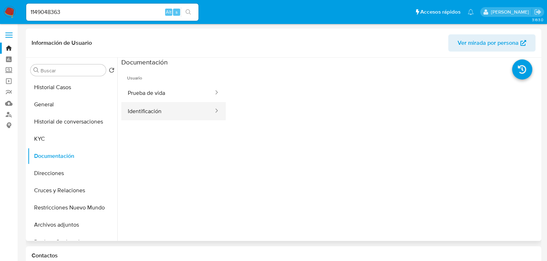
click at [157, 115] on button "Identificación" at bounding box center [167, 111] width 93 height 18
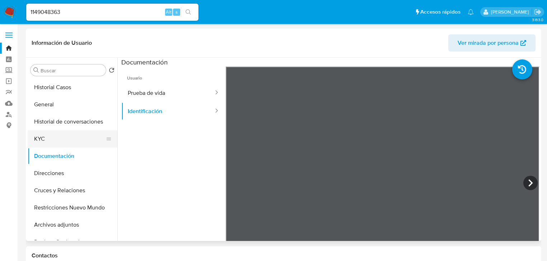
click at [52, 146] on button "KYC" at bounding box center [70, 139] width 84 height 17
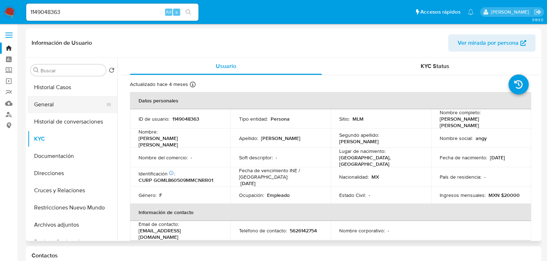
click at [49, 108] on button "General" at bounding box center [70, 104] width 84 height 17
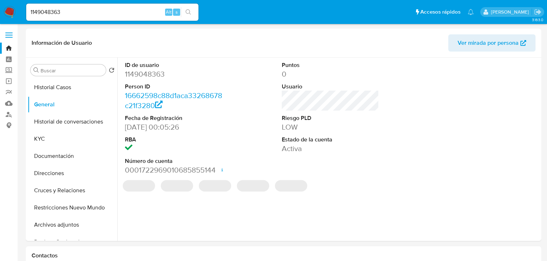
click at [4, 13] on img at bounding box center [10, 12] width 12 height 12
click at [10, 9] on img at bounding box center [10, 12] width 12 height 12
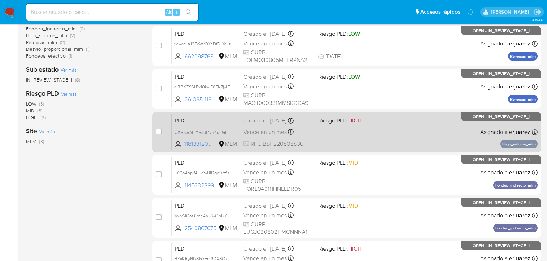
scroll to position [43, 0]
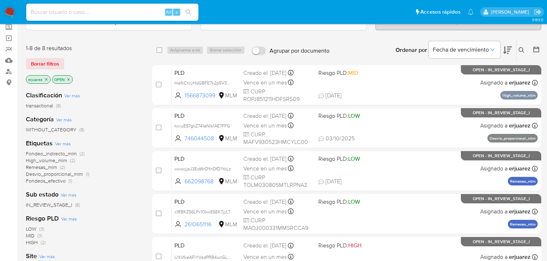
drag, startPoint x: 520, startPoint y: 48, endPoint x: 456, endPoint y: 76, distance: 69.4
click at [519, 48] on icon at bounding box center [521, 50] width 6 height 6
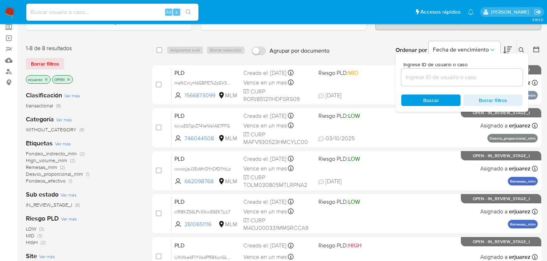
click at [422, 79] on input at bounding box center [461, 77] width 121 height 9
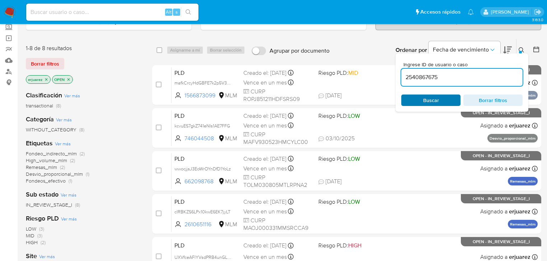
type input "2540867675"
click at [419, 95] on span "Buscar" at bounding box center [430, 100] width 49 height 10
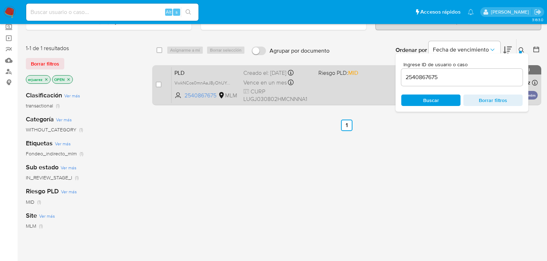
click at [312, 85] on div "PLD VwkNCos0mnAaJ8yOhUYdkIQT 2540867675 MLM Riesgo PLD: MID Creado el: [DATE] C…" at bounding box center [354, 85] width 366 height 36
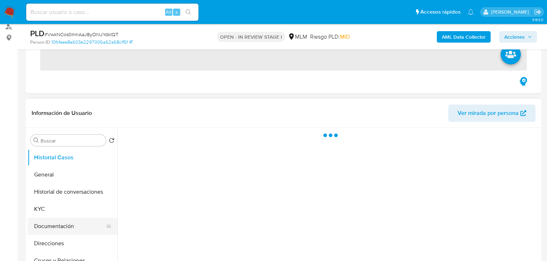
scroll to position [143, 0]
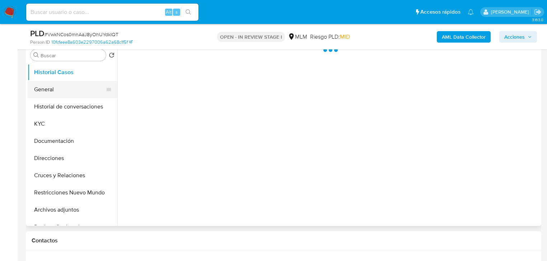
click at [47, 89] on button "General" at bounding box center [70, 89] width 84 height 17
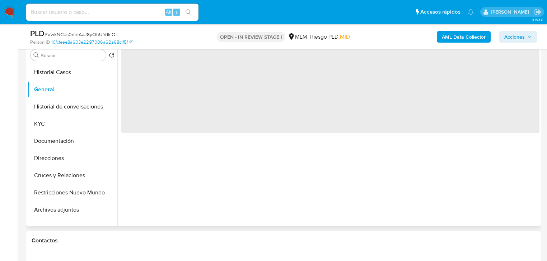
select select "10"
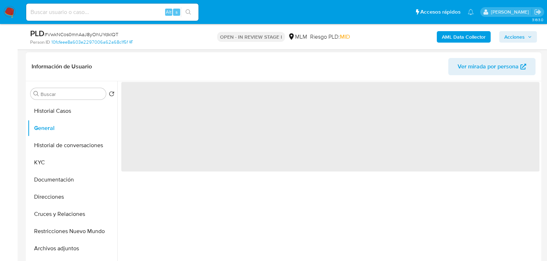
scroll to position [115, 0]
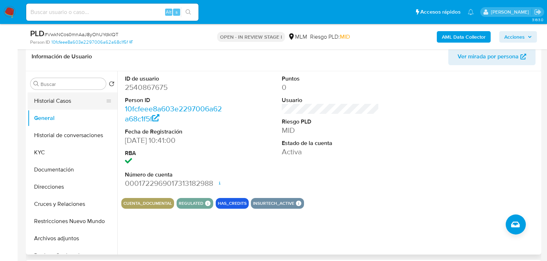
click at [51, 98] on button "Historial Casos" at bounding box center [70, 101] width 84 height 17
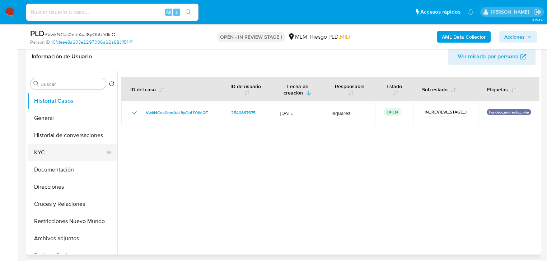
click at [43, 144] on button "KYC" at bounding box center [70, 152] width 84 height 17
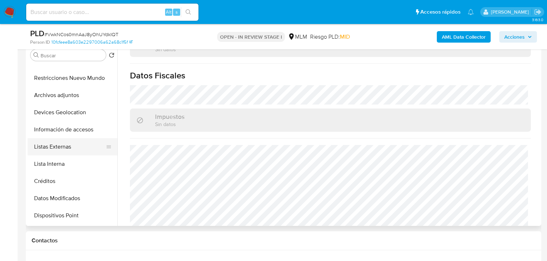
drag, startPoint x: 63, startPoint y: 147, endPoint x: 66, endPoint y: 148, distance: 3.7
click at [63, 147] on button "Listas Externas" at bounding box center [70, 146] width 84 height 17
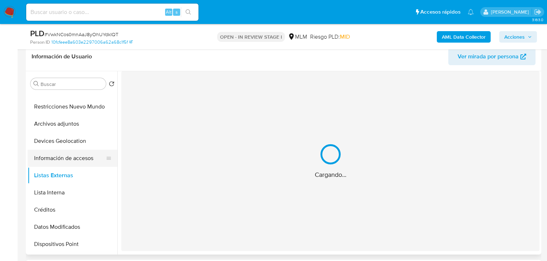
drag, startPoint x: 75, startPoint y: 153, endPoint x: 66, endPoint y: 174, distance: 22.3
click at [75, 153] on button "Información de accesos" at bounding box center [73, 158] width 90 height 17
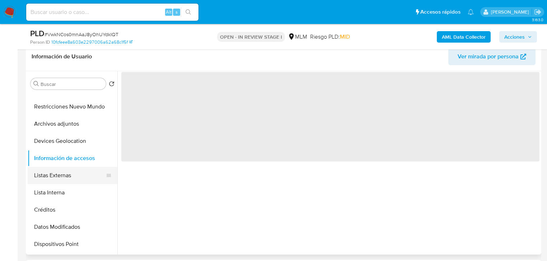
click at [64, 178] on button "Listas Externas" at bounding box center [70, 175] width 84 height 17
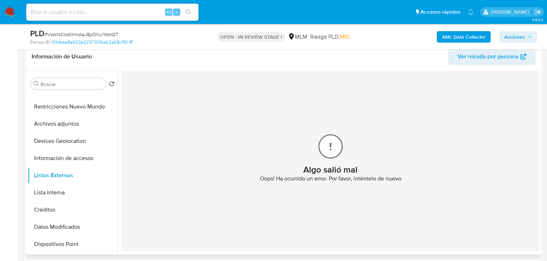
drag, startPoint x: 307, startPoint y: 138, endPoint x: 314, endPoint y: 145, distance: 9.4
click at [308, 139] on div "Algo salió mal Oops! Ha ocurrido un error. Por favor, inténtelo de nuevo" at bounding box center [330, 161] width 418 height 180
click at [336, 151] on div at bounding box center [330, 147] width 24 height 24
click at [76, 150] on button "Información de accesos" at bounding box center [70, 158] width 84 height 17
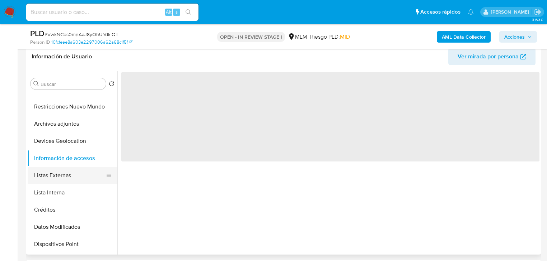
click at [66, 182] on button "Listas Externas" at bounding box center [70, 175] width 84 height 17
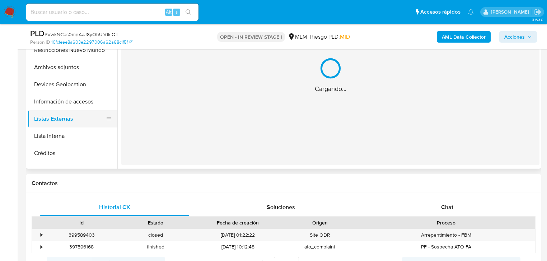
scroll to position [57, 0]
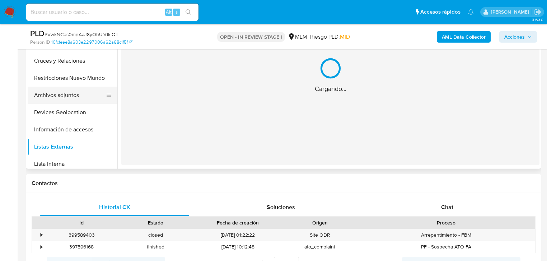
click at [66, 100] on button "Archivos adjuntos" at bounding box center [70, 95] width 84 height 17
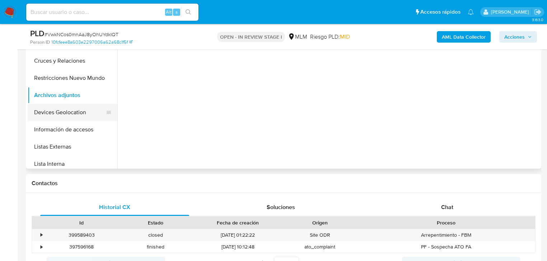
click at [69, 114] on button "Devices Geolocation" at bounding box center [70, 112] width 84 height 17
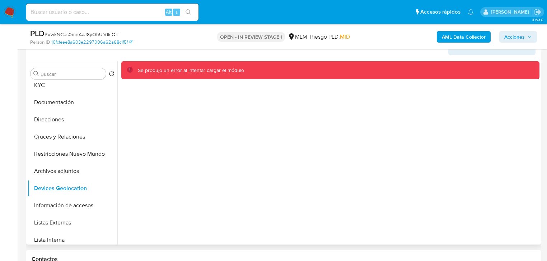
scroll to position [115, 0]
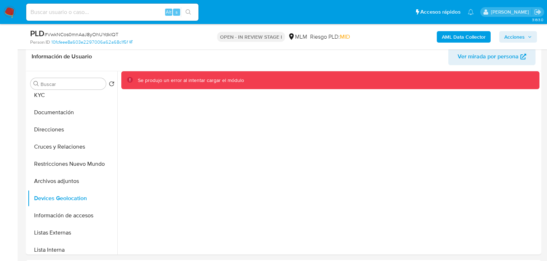
click at [6, 10] on img at bounding box center [10, 12] width 12 height 12
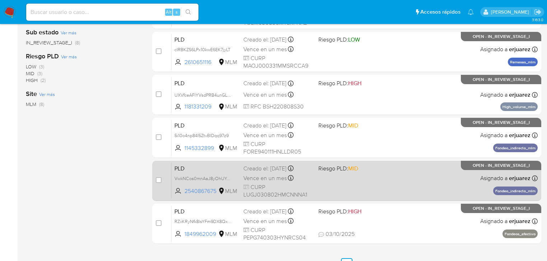
scroll to position [244, 0]
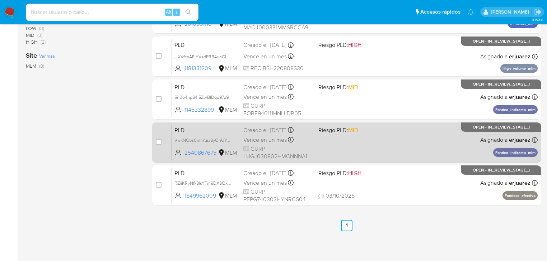
click at [290, 151] on span "CURP LUGJ030802HMCNNNA1" at bounding box center [277, 152] width 69 height 15
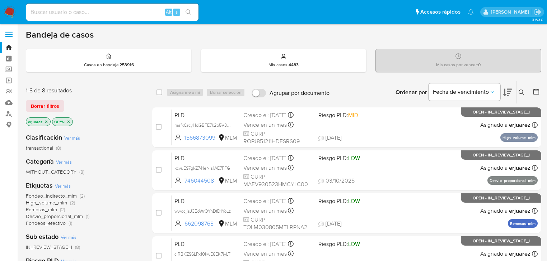
scroll to position [0, 0]
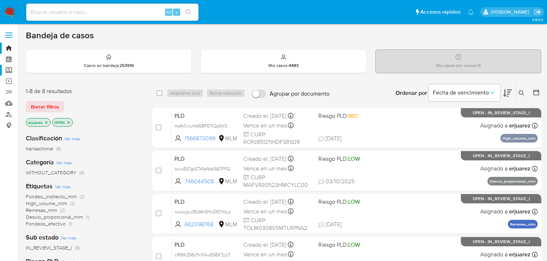
click at [5, 67] on label "Screening" at bounding box center [42, 70] width 85 height 11
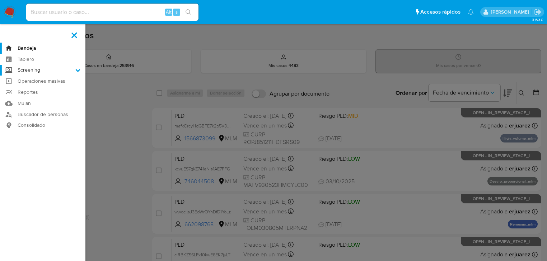
click at [0, 0] on input "Screening" at bounding box center [0, 0] width 0 height 0
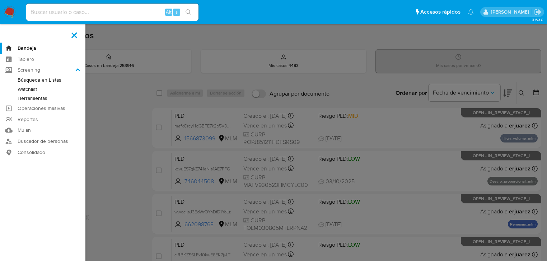
click at [24, 99] on link "Herramientas" at bounding box center [42, 98] width 85 height 9
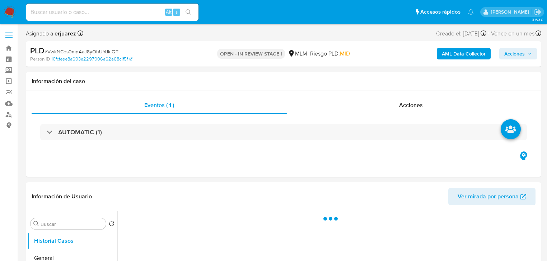
select select "10"
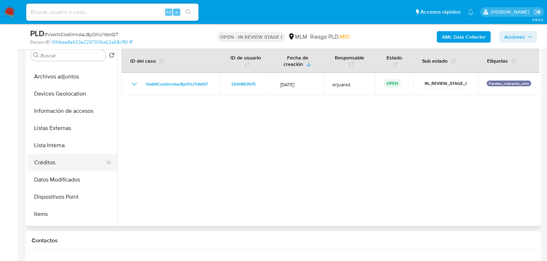
scroll to position [143, 0]
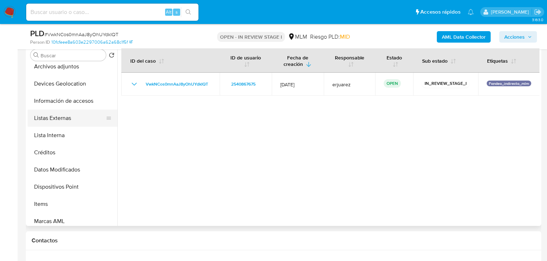
click at [70, 115] on button "Listas Externas" at bounding box center [70, 118] width 84 height 17
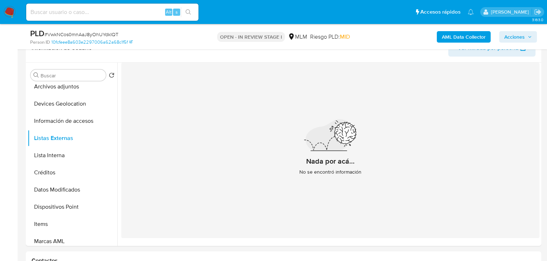
scroll to position [115, 0]
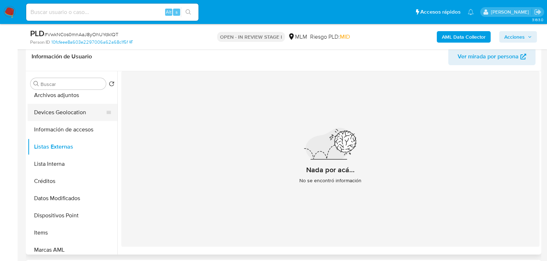
click at [69, 114] on button "Devices Geolocation" at bounding box center [70, 112] width 84 height 17
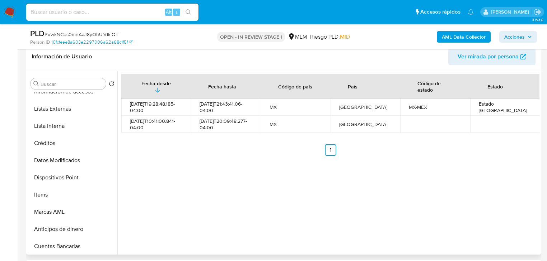
scroll to position [287, 0]
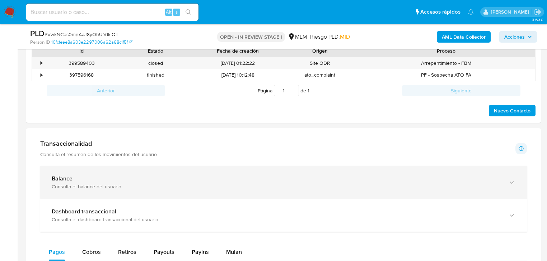
click at [88, 179] on div "Balance" at bounding box center [276, 178] width 449 height 7
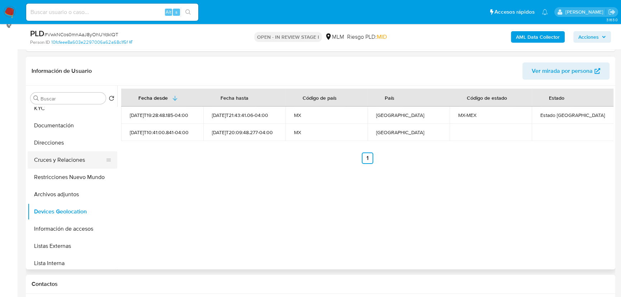
scroll to position [58, 0]
click at [46, 108] on button "KYC" at bounding box center [70, 108] width 84 height 17
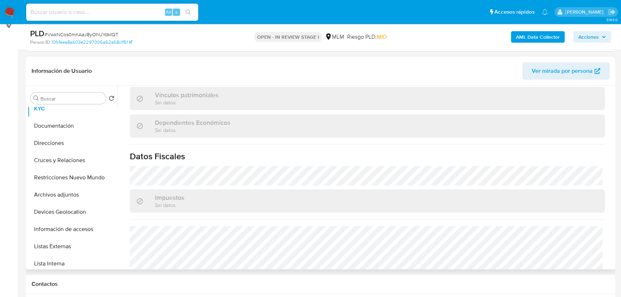
scroll to position [444, 0]
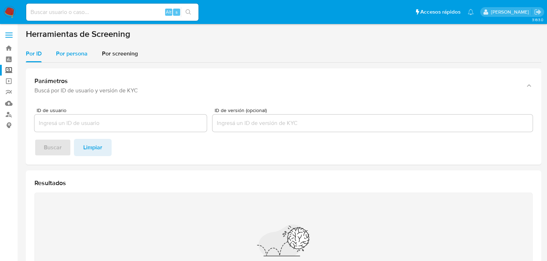
click at [70, 60] on div "Por persona" at bounding box center [72, 53] width 32 height 17
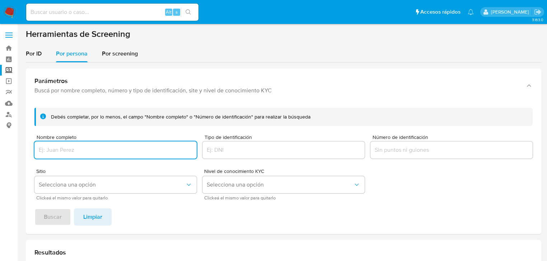
click at [65, 146] on input "Nombre completo" at bounding box center [115, 150] width 162 height 9
type input "[PERSON_NAME] [PERSON_NAME]"
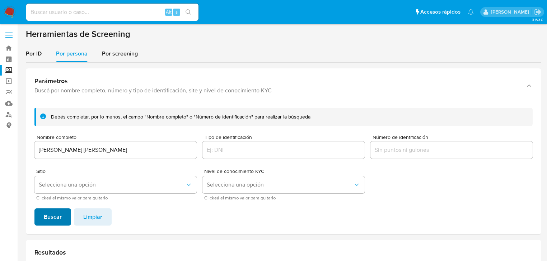
click at [49, 214] on span "Buscar" at bounding box center [53, 217] width 18 height 16
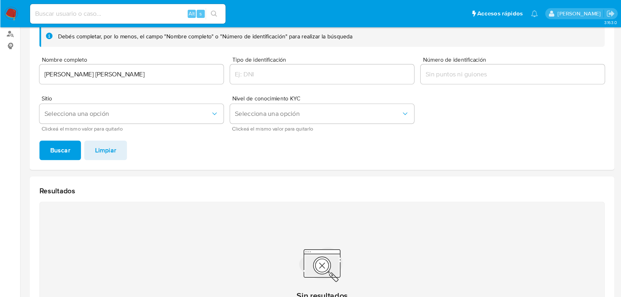
scroll to position [85, 0]
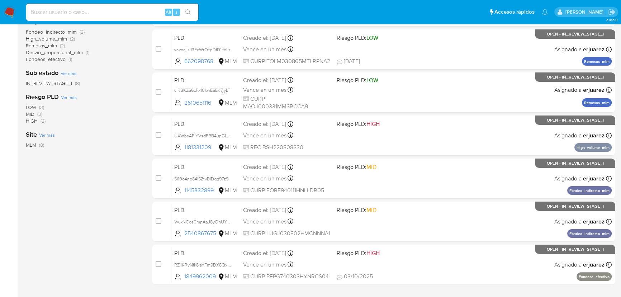
scroll to position [208, 0]
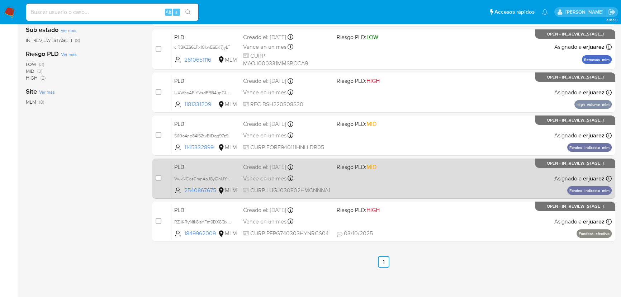
click at [357, 183] on div "PLD VwkNCos0mnAaJ8yOhUYdkIQT 2540867675 MLM Riesgo PLD: MID Creado el: [DATE] C…" at bounding box center [391, 178] width 440 height 36
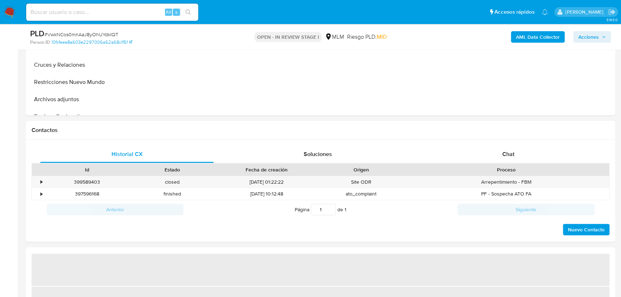
scroll to position [391, 0]
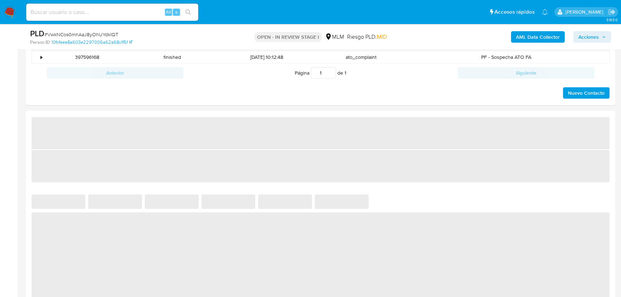
select select "10"
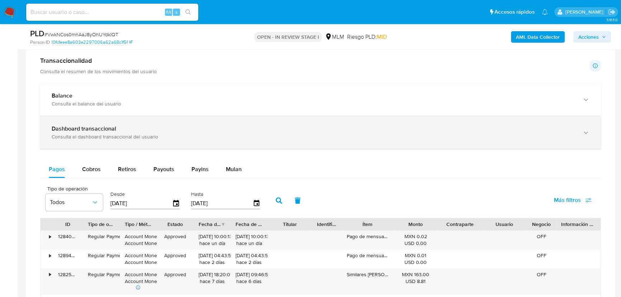
click at [126, 136] on div "Consulta el dashboard transaccional del usuario" at bounding box center [314, 136] width 524 height 6
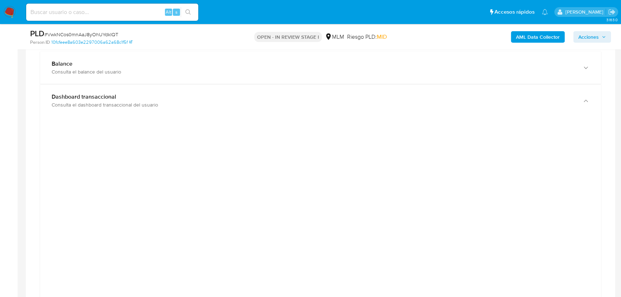
scroll to position [424, 0]
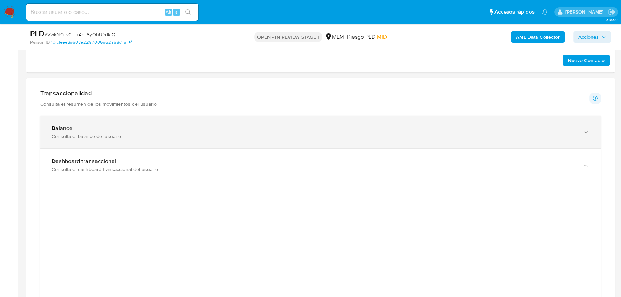
click at [140, 135] on div "Consulta el balance del usuario" at bounding box center [314, 136] width 524 height 6
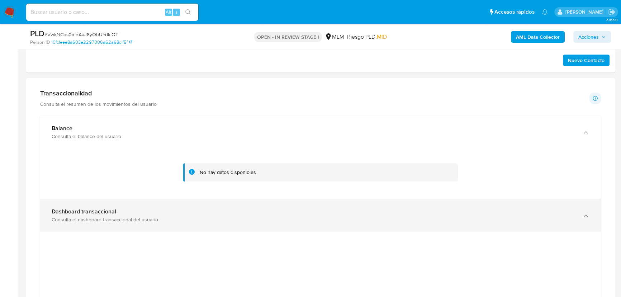
click at [111, 221] on div "Consulta el dashboard transaccional del usuario" at bounding box center [314, 219] width 524 height 6
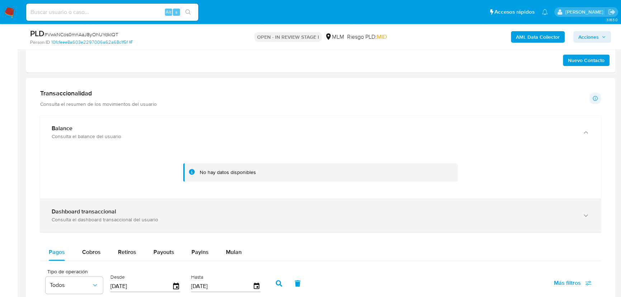
click at [113, 206] on div "Dashboard transaccional Consulta el dashboard transaccional del usuario" at bounding box center [320, 215] width 561 height 33
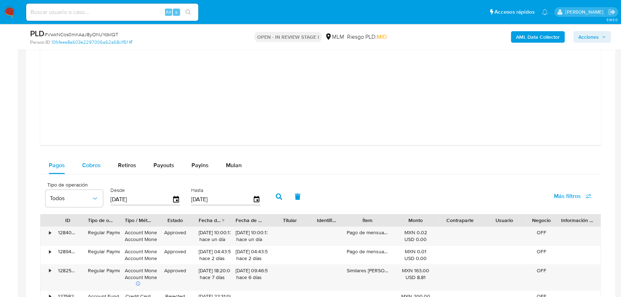
click at [104, 169] on button "Cobros" at bounding box center [92, 165] width 36 height 17
select select "10"
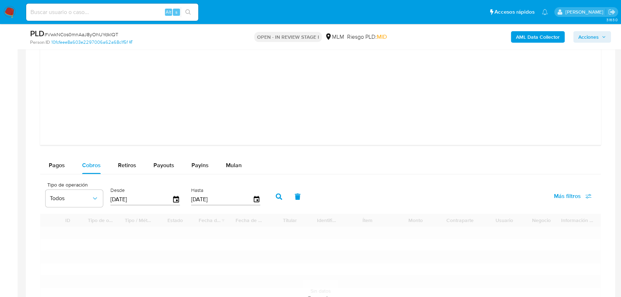
scroll to position [913, 0]
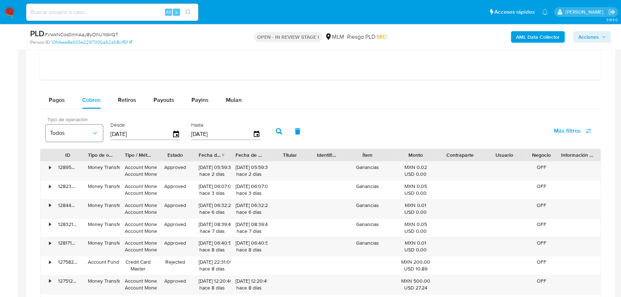
drag, startPoint x: 111, startPoint y: 132, endPoint x: 83, endPoint y: 136, distance: 28.7
click at [84, 136] on div "Tipo de operación Todos Desde 11/07/2025 Hasta 08/10/2025" at bounding box center [155, 130] width 226 height 29
type input "0_/__/____"
type input "01/09/2025"
click at [282, 129] on icon "button" at bounding box center [279, 131] width 6 height 6
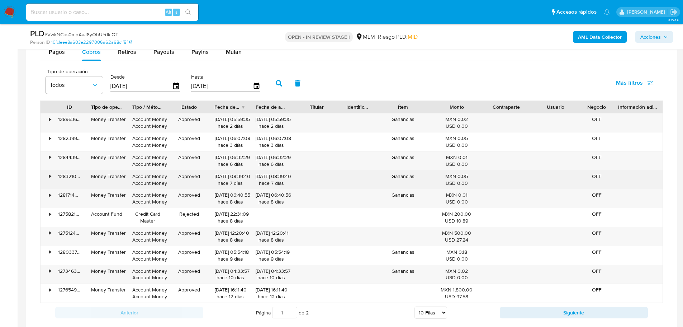
scroll to position [978, 0]
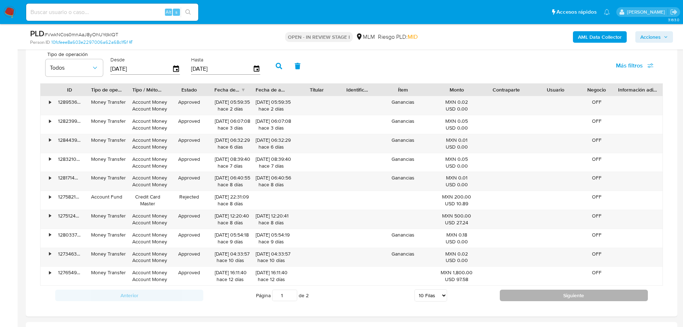
click at [514, 295] on button "Siguiente" at bounding box center [574, 294] width 148 height 11
type input "2"
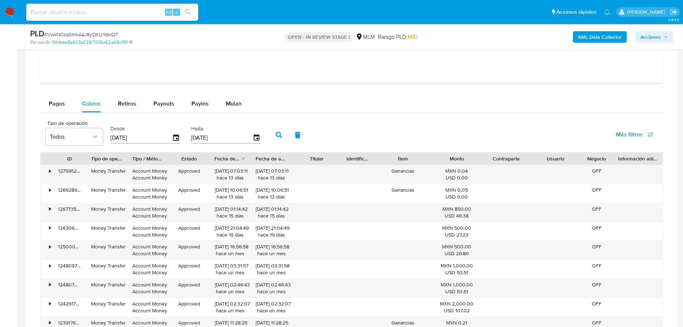
scroll to position [906, 0]
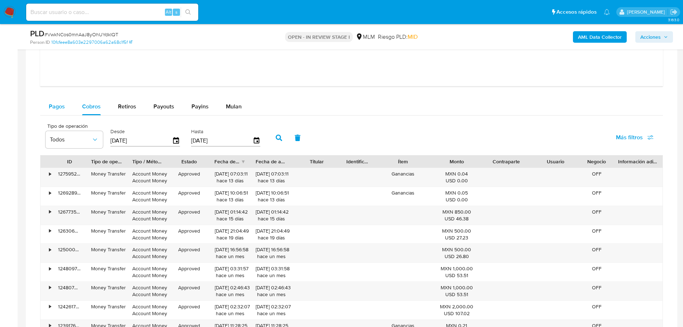
drag, startPoint x: 55, startPoint y: 109, endPoint x: 66, endPoint y: 107, distance: 11.0
click at [55, 109] on span "Pagos" at bounding box center [57, 106] width 16 height 8
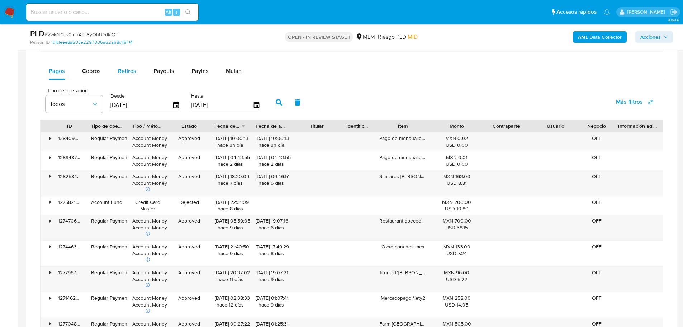
scroll to position [942, 0]
drag, startPoint x: 144, startPoint y: 103, endPoint x: 58, endPoint y: 102, distance: 85.4
click at [58, 102] on div "Tipo de operación Todos Desde 11/07/2025 Hasta 08/10/2025" at bounding box center [155, 101] width 226 height 29
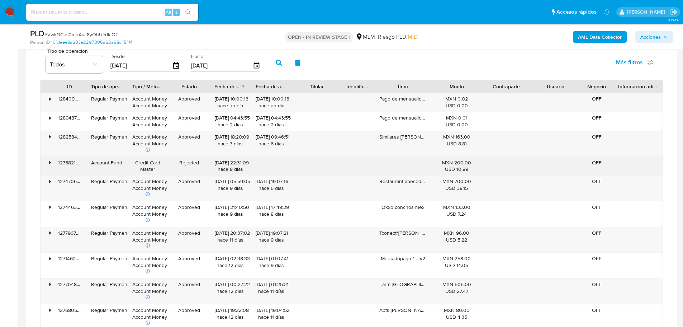
scroll to position [1014, 0]
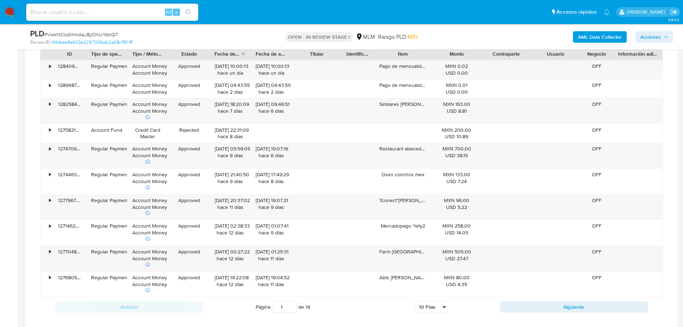
click at [8, 9] on img at bounding box center [10, 12] width 12 height 12
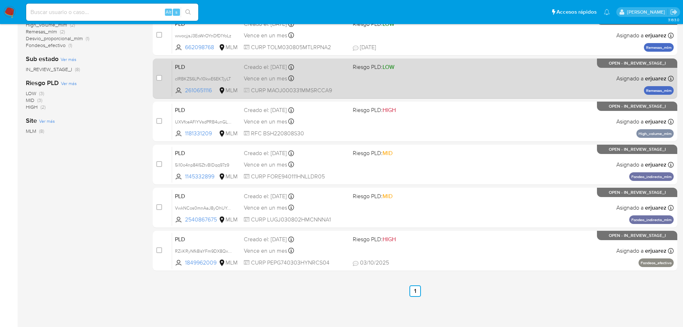
scroll to position [179, 0]
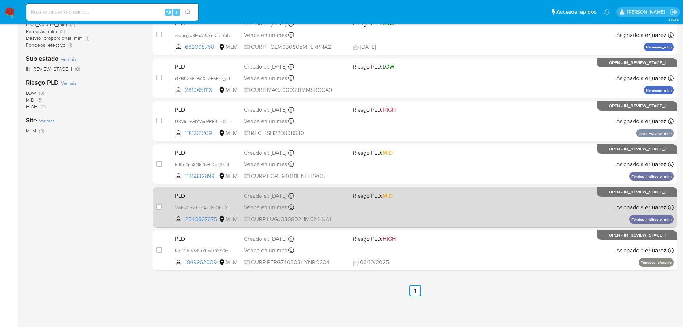
click at [361, 200] on div "PLD VwkNCos0mnAaJ8yOhUYdkIQT 2540867675 MLM Riesgo PLD: MID Creado el: 12/09/20…" at bounding box center [423, 207] width 502 height 36
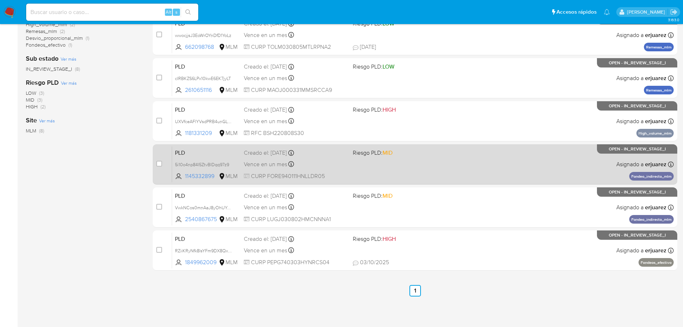
click at [393, 162] on div "PLD 5i10o4np84I5ZtvBIDqq97z9 1145332899 MLM Riesgo PLD: MID Creado el: 12/09/20…" at bounding box center [423, 164] width 502 height 36
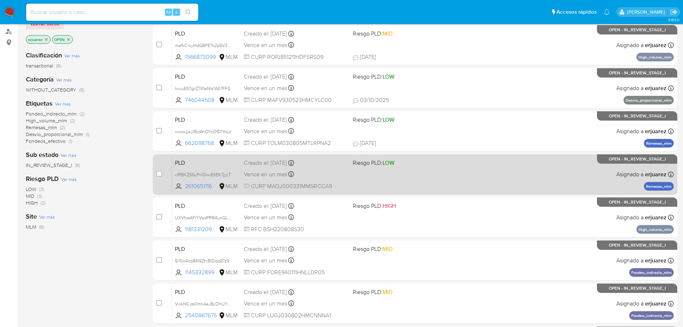
scroll to position [72, 0]
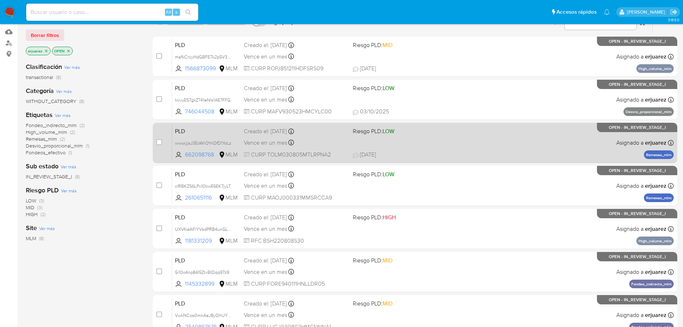
click at [301, 137] on div "PLD wwocjjsJ3EoWrOYnDfD1YoLz 662098768 MLM Riesgo PLD: LOW Creado el: 12/09/202…" at bounding box center [423, 142] width 502 height 36
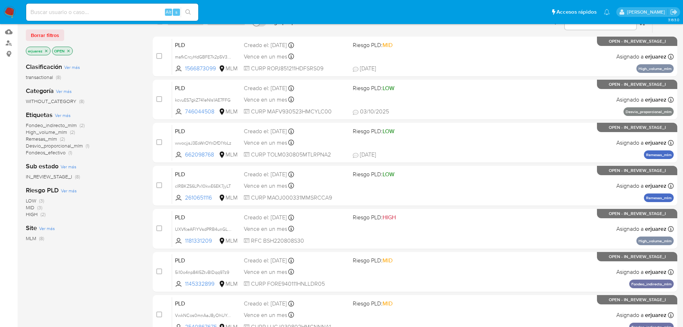
click at [13, 9] on img at bounding box center [10, 12] width 12 height 12
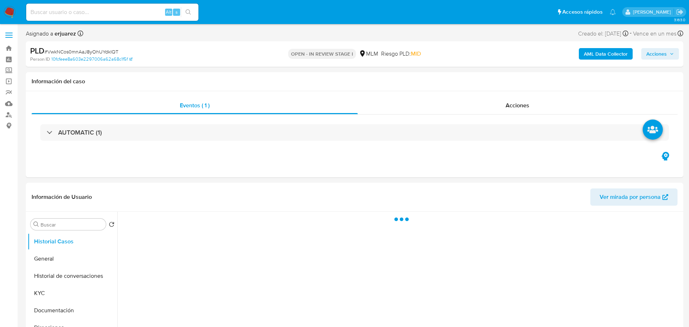
select select "10"
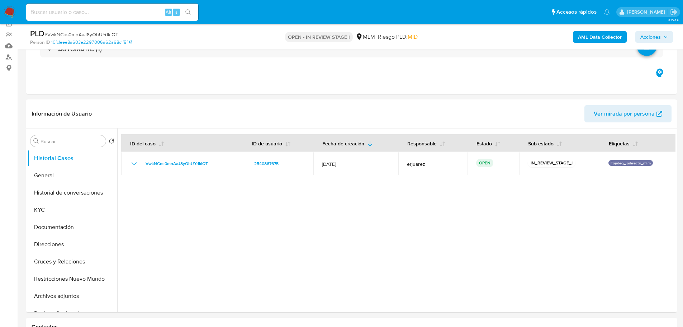
scroll to position [72, 0]
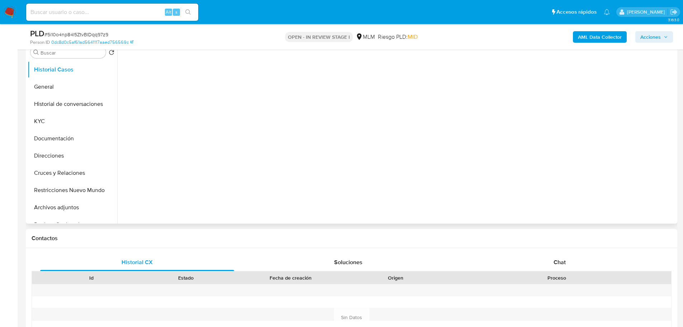
scroll to position [143, 0]
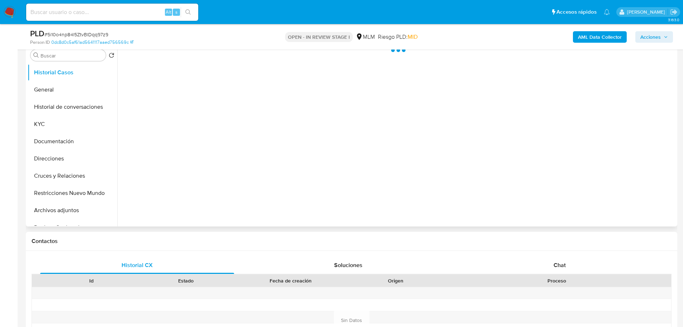
select select "10"
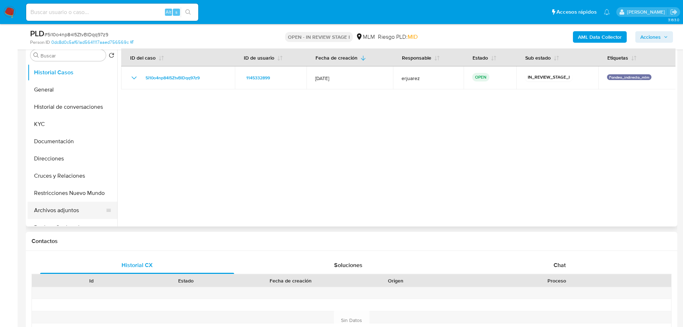
click at [70, 210] on button "Archivos adjuntos" at bounding box center [70, 210] width 84 height 17
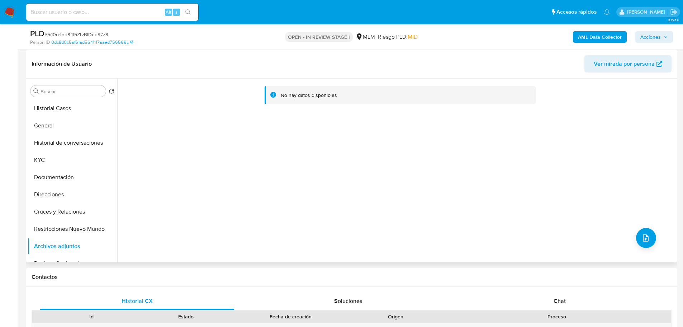
scroll to position [72, 0]
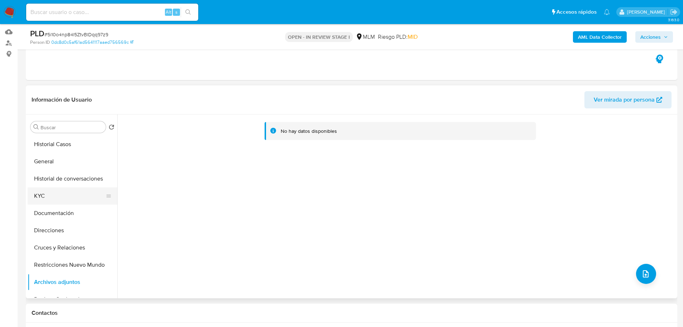
click at [46, 194] on button "KYC" at bounding box center [70, 195] width 84 height 17
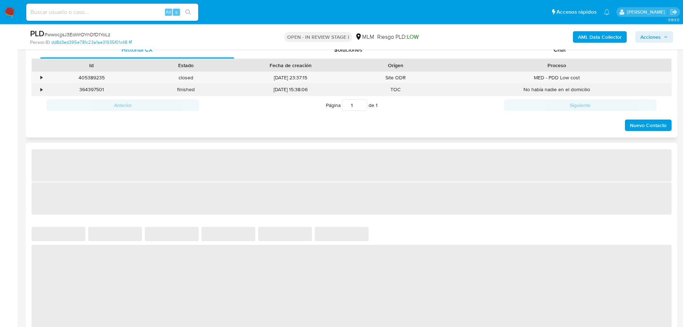
select select "10"
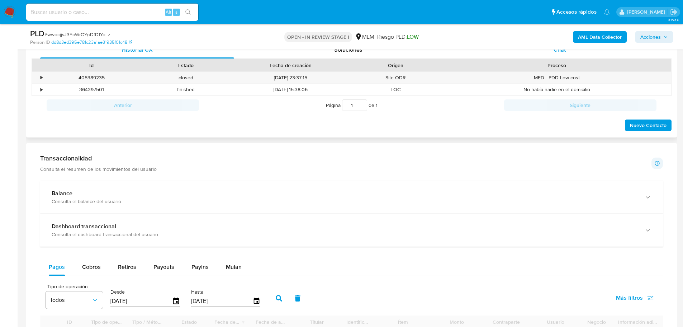
scroll to position [287, 0]
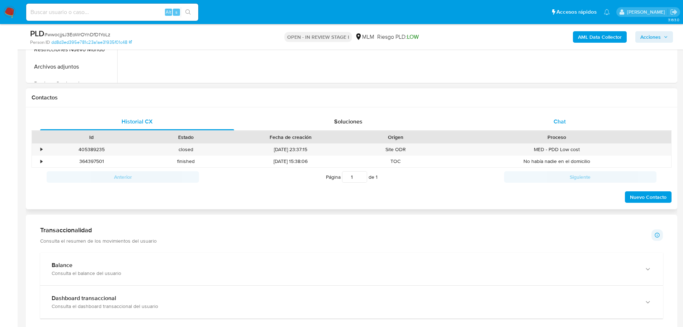
click at [551, 115] on div "Chat" at bounding box center [560, 121] width 194 height 17
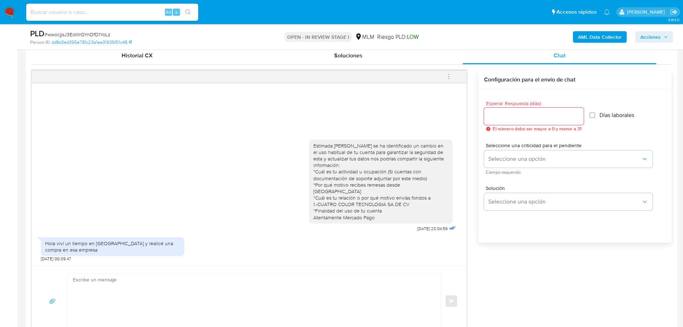
scroll to position [359, 0]
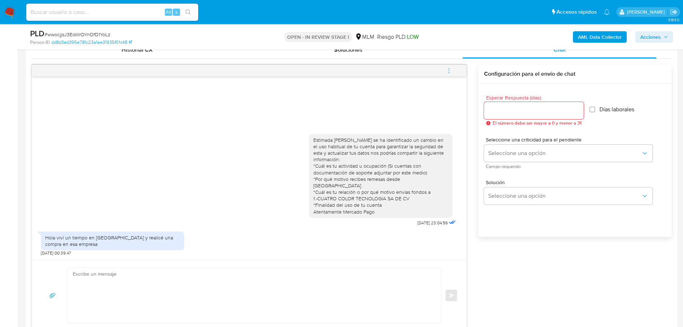
click at [228, 291] on textarea at bounding box center [252, 295] width 359 height 55
type textarea "h"
type textarea "Hola Monsera"
drag, startPoint x: 95, startPoint y: 286, endPoint x: 113, endPoint y: 280, distance: 18.6
click at [100, 285] on textarea "Hola Monsera" at bounding box center [252, 295] width 359 height 55
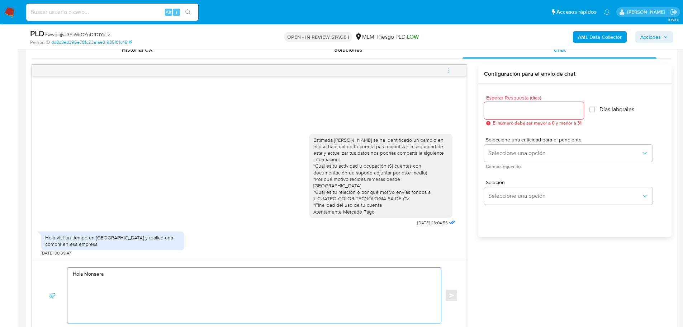
drag, startPoint x: 131, startPoint y: 271, endPoint x: 14, endPoint y: 271, distance: 116.2
paste textarea
click at [131, 278] on textarea at bounding box center [252, 295] width 359 height 55
paste textarea
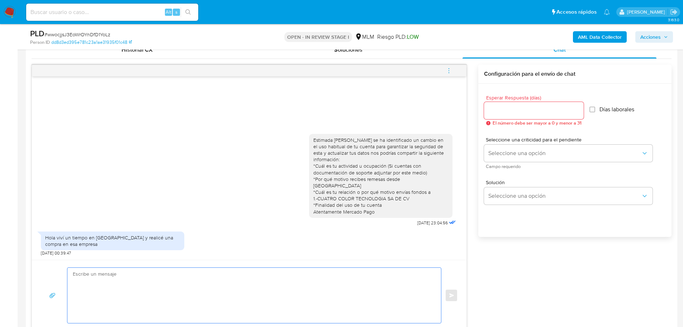
click at [84, 297] on textarea at bounding box center [252, 295] width 359 height 55
paste textarea "Agradecemos tu tiempo y documentación proporcionada. Te recordamos que esto fue…"
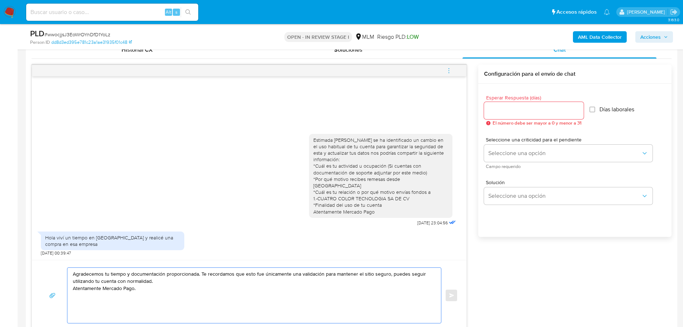
drag, startPoint x: 129, startPoint y: 274, endPoint x: 165, endPoint y: 274, distance: 35.9
click at [165, 274] on textarea "Agradecemos tu tiempo y documentación proporcionada. Te recordamos que esto fue…" at bounding box center [252, 295] width 359 height 55
type textarea "Agradecemos tu tiempo e información proporcionada. Te recordamos que esto fue ú…"
drag, startPoint x: 170, startPoint y: 294, endPoint x: 58, endPoint y: 266, distance: 115.0
click at [58, 266] on div "Agradecemos tu tiempo e información proporcionada. Te recordamos que esto fue ú…" at bounding box center [249, 295] width 435 height 71
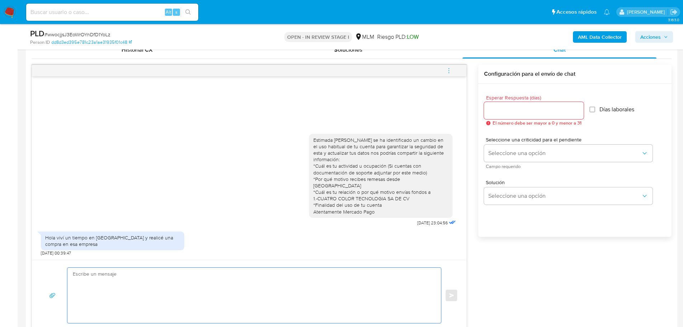
paste textarea "Agradecemos tu tiempo e información proporcionada. Te recordamos que esto fue ú…"
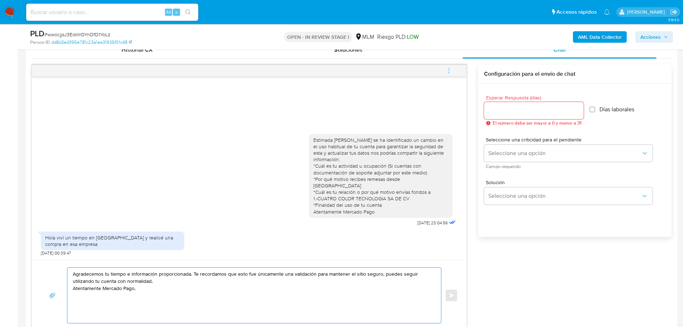
type textarea "Agradecemos tu tiempo e información proporcionada. Te recordamos que esto fue ú…"
click at [528, 110] on input "Esperar Respuesta (días)" at bounding box center [534, 110] width 100 height 9
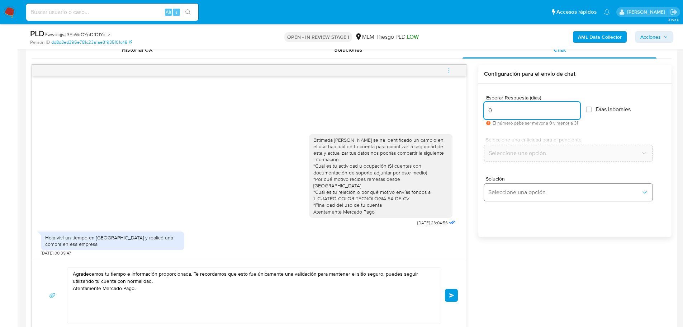
type input "0"
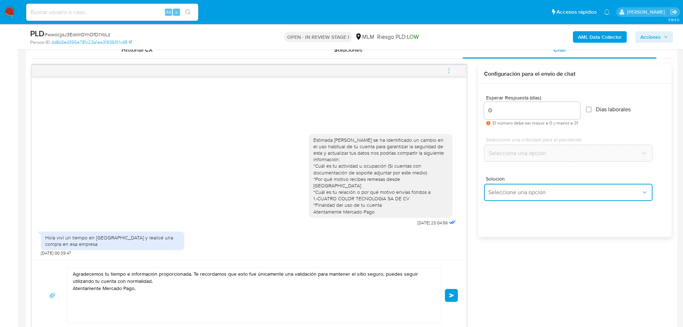
drag, startPoint x: 514, startPoint y: 191, endPoint x: 541, endPoint y: 184, distance: 27.8
click at [515, 192] on span "Seleccione una opción" at bounding box center [565, 192] width 153 height 7
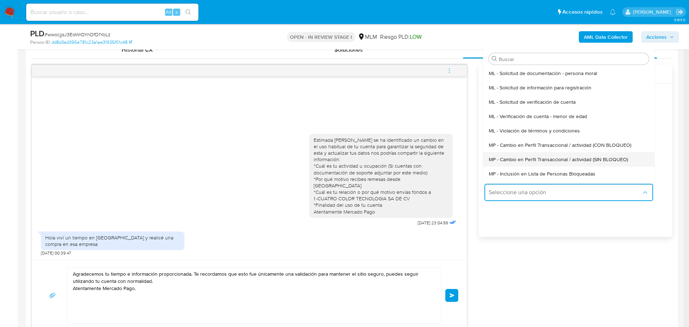
click at [556, 162] on span "MP - Cambio en Perfil Transaccional / actividad (SIN BLOQUEO)" at bounding box center [558, 159] width 139 height 6
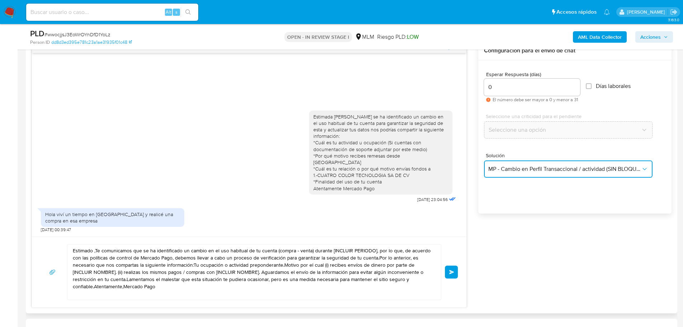
scroll to position [395, 0]
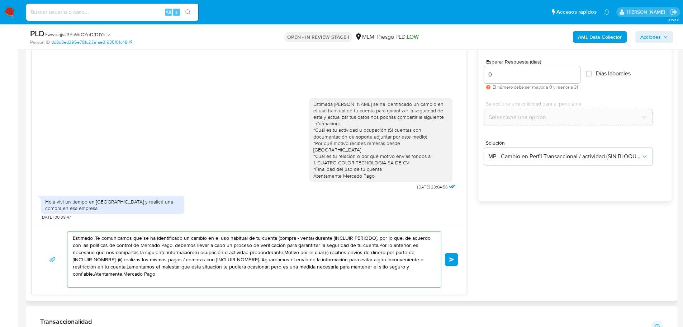
drag, startPoint x: 86, startPoint y: 233, endPoint x: 204, endPoint y: 257, distance: 120.4
click at [31, 221] on div "Historial CX Soluciones Chat Id Estado Fecha de creación Origen Proceso • 40538…" at bounding box center [352, 150] width 652 height 301
paste textarea "Agradecemos tu tiempo e información proporcionada. Te recordamos que esto fue ú…"
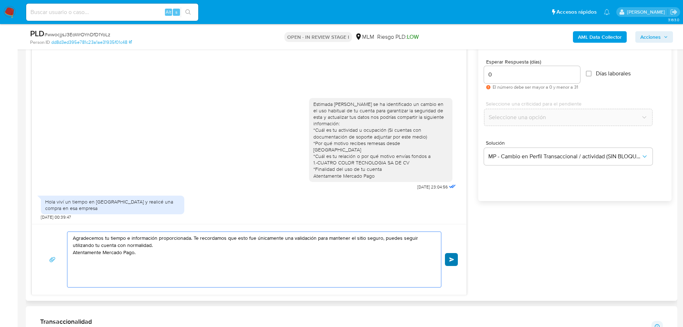
type textarea "Agradecemos tu tiempo e información proporcionada. Te recordamos que esto fue ú…"
click at [449, 258] on span "Enviar" at bounding box center [451, 259] width 5 height 4
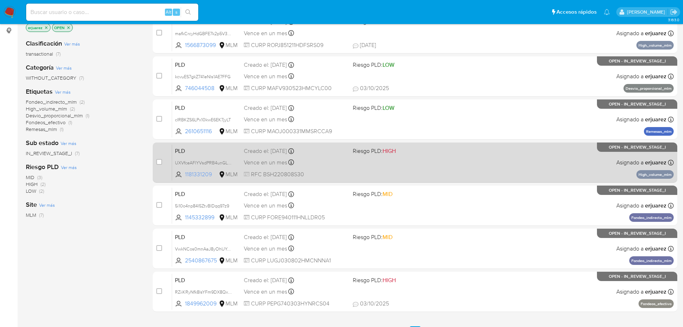
scroll to position [108, 0]
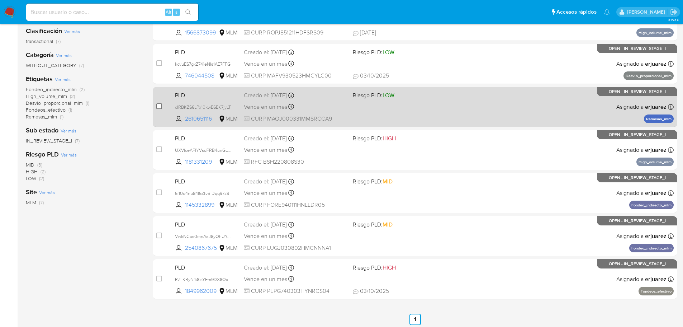
click at [162, 106] on input "checkbox" at bounding box center [159, 106] width 6 height 6
checkbox input "true"
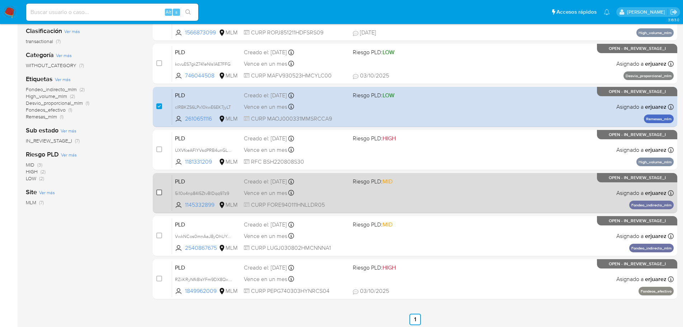
click at [158, 195] on input "checkbox" at bounding box center [159, 192] width 6 height 6
checkbox input "true"
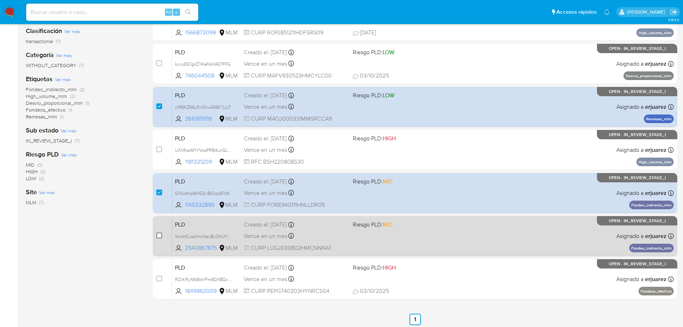
click at [159, 233] on input "checkbox" at bounding box center [159, 235] width 6 height 6
checkbox input "true"
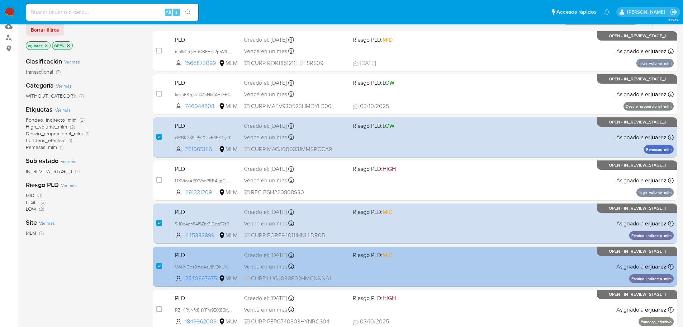
scroll to position [65, 0]
